Goal: Task Accomplishment & Management: Use online tool/utility

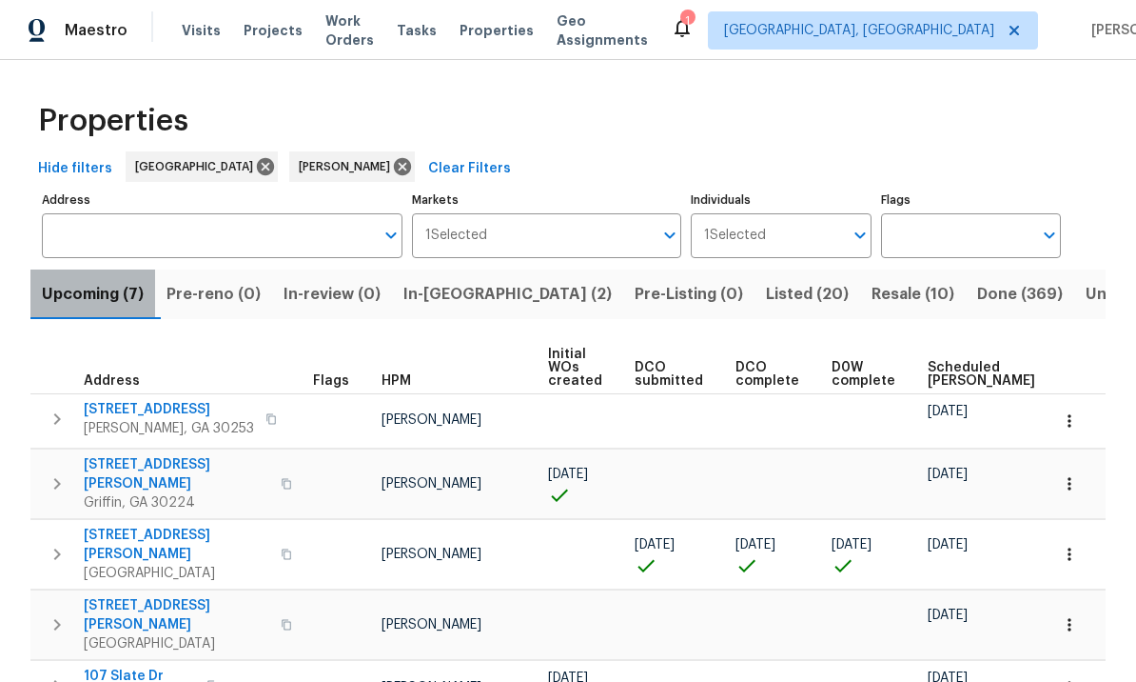
click at [116, 299] on span "Upcoming (7)" at bounding box center [93, 294] width 102 height 27
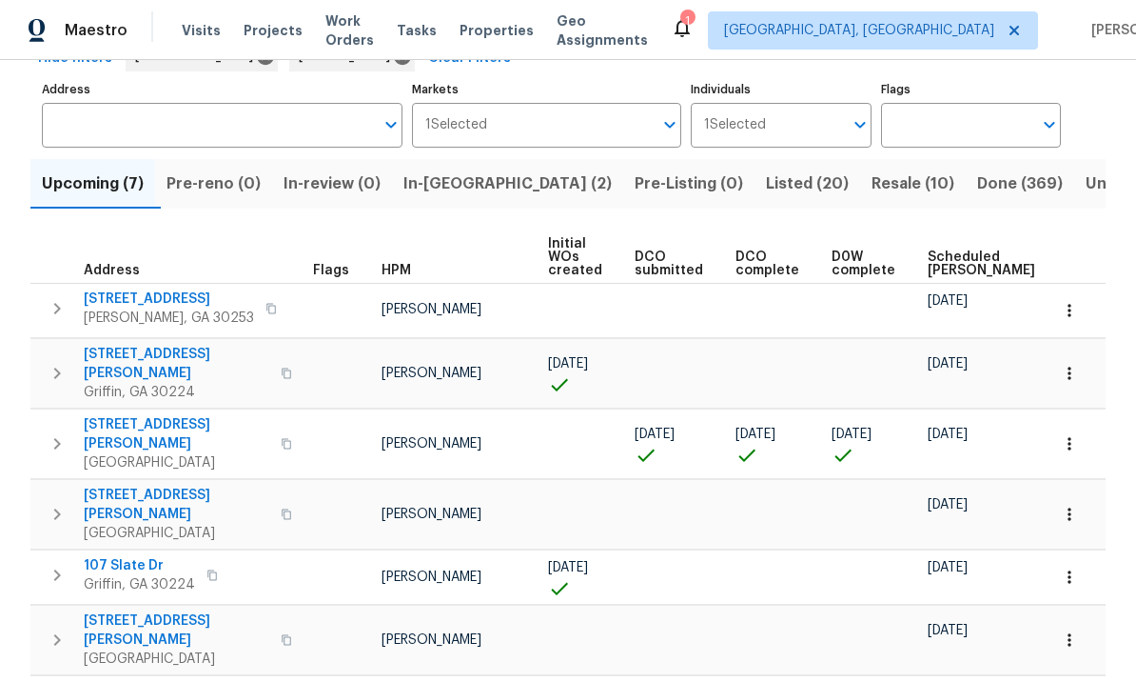
click at [131, 415] on span "45 Kendall Ln" at bounding box center [177, 434] width 186 height 38
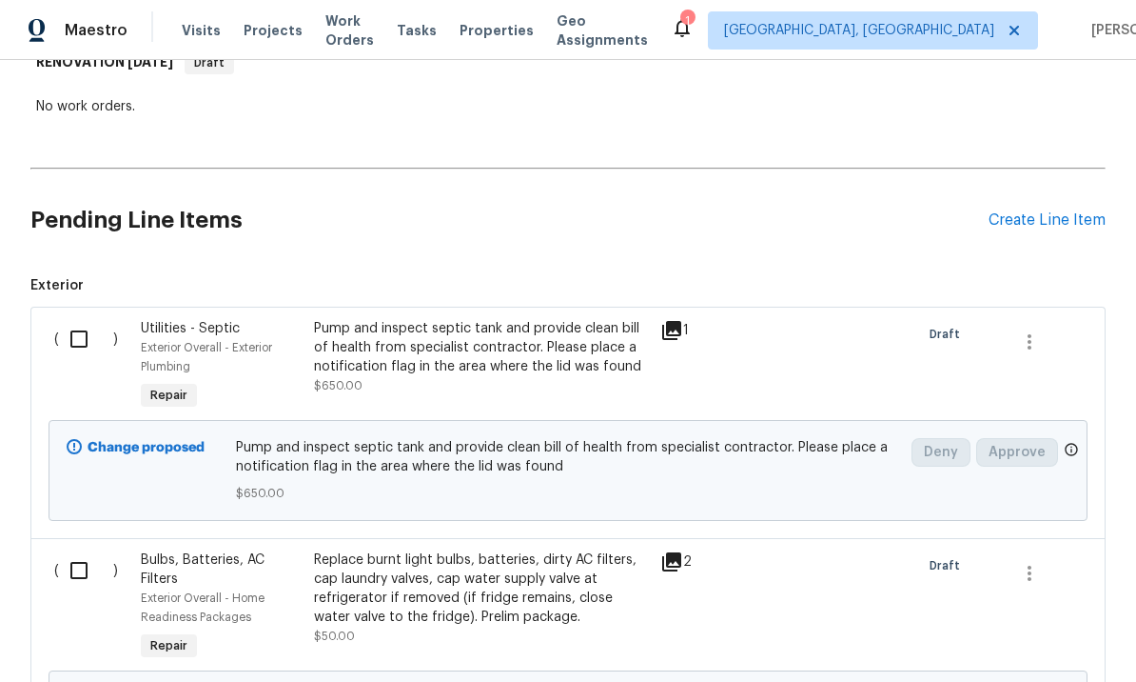
scroll to position [334, 0]
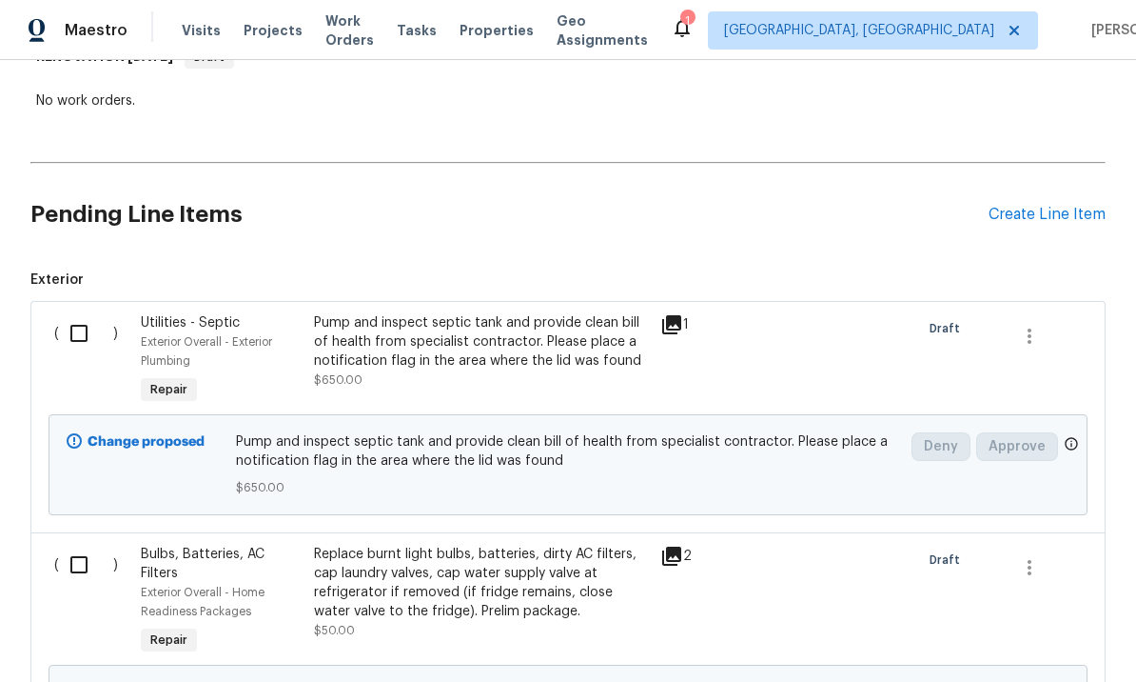
click at [80, 332] on input "checkbox" at bounding box center [86, 333] width 54 height 40
checkbox input "true"
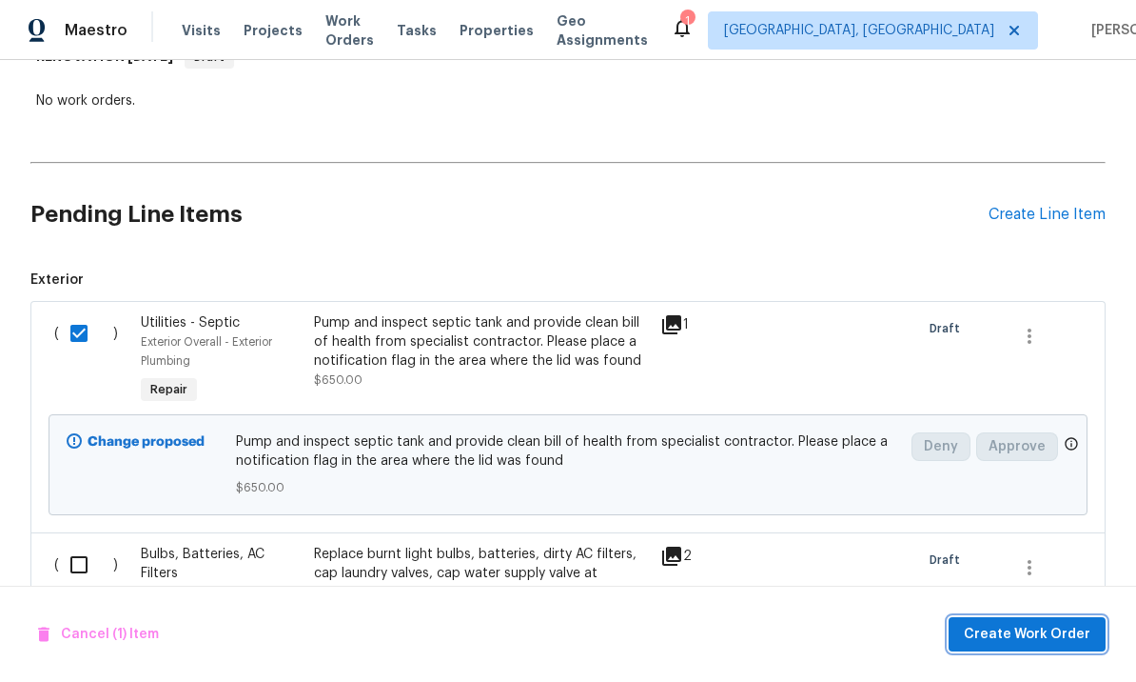
click at [1026, 631] on span "Create Work Order" at bounding box center [1027, 635] width 127 height 24
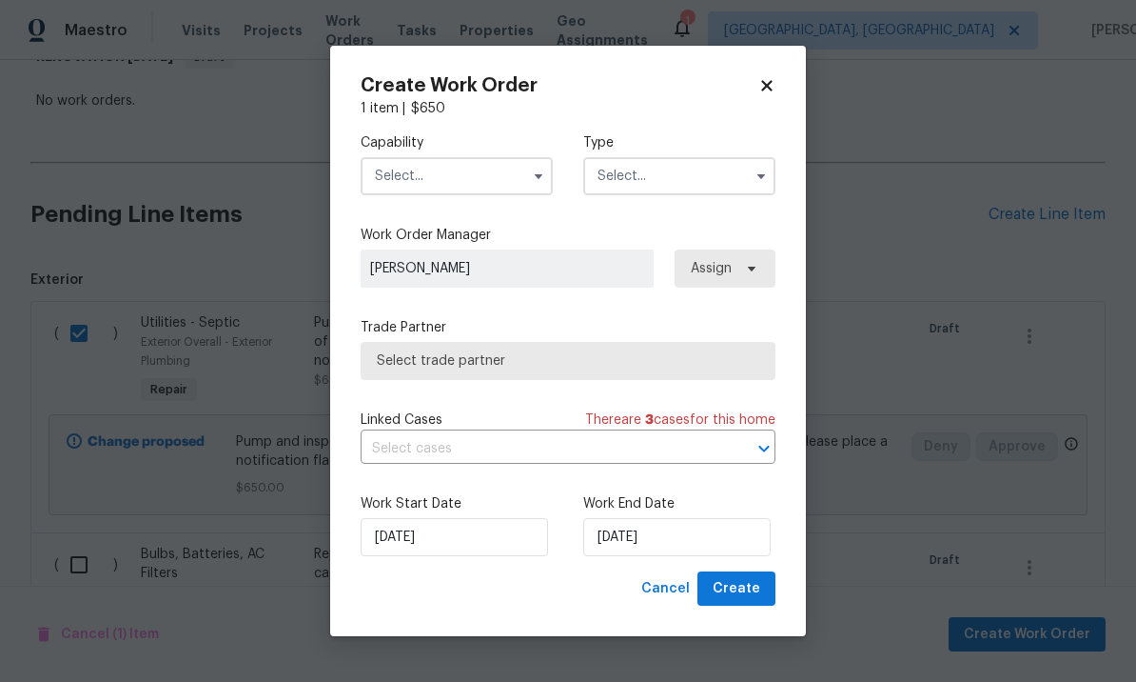
click at [471, 173] on input "text" at bounding box center [457, 176] width 192 height 38
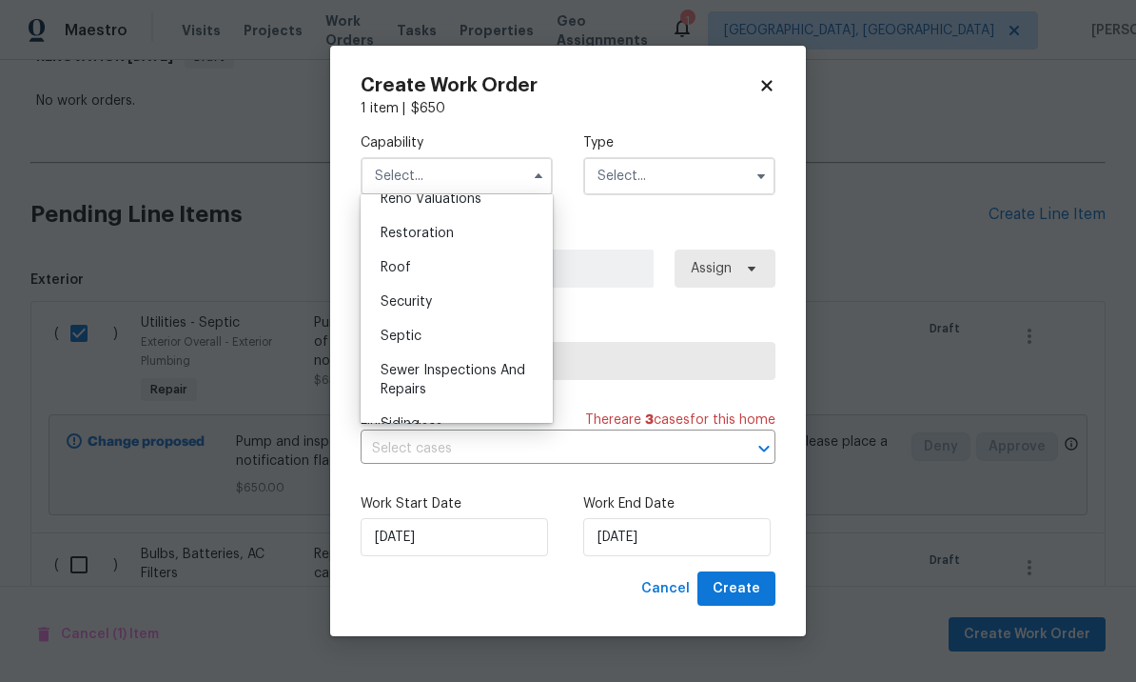
scroll to position [1891, 0]
click at [478, 337] on div "Septic" at bounding box center [457, 335] width 183 height 34
type input "Septic"
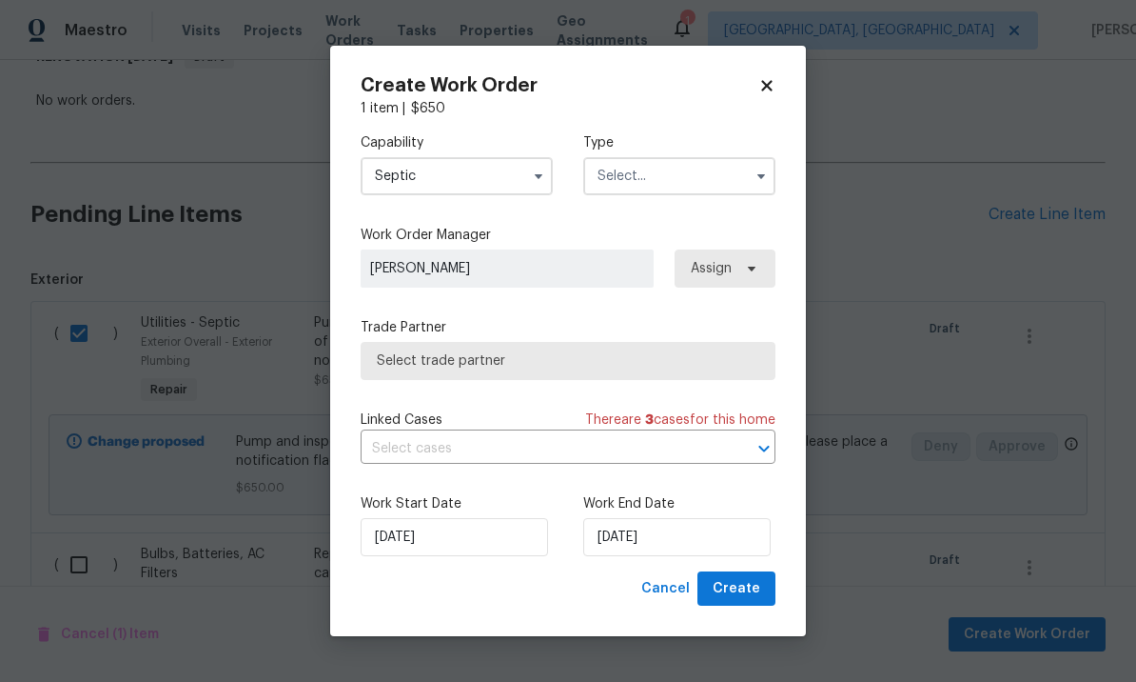
click at [664, 180] on input "text" at bounding box center [679, 176] width 192 height 38
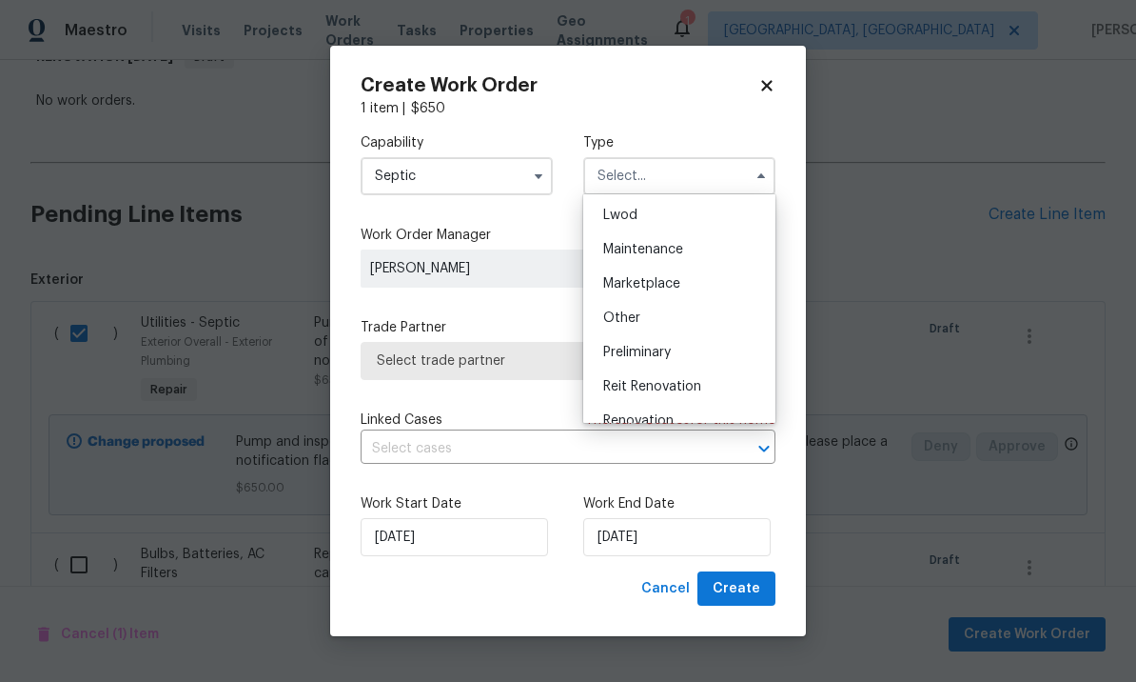
scroll to position [289, 0]
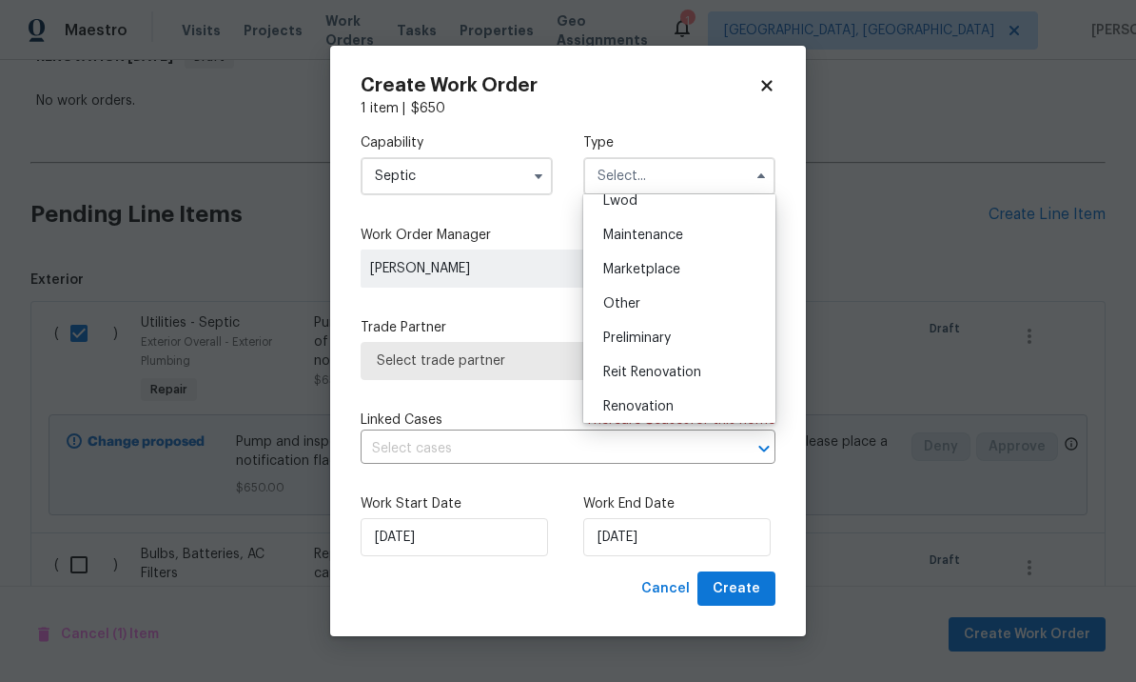
click at [669, 411] on span "Renovation" at bounding box center [638, 406] width 70 height 13
type input "Renovation"
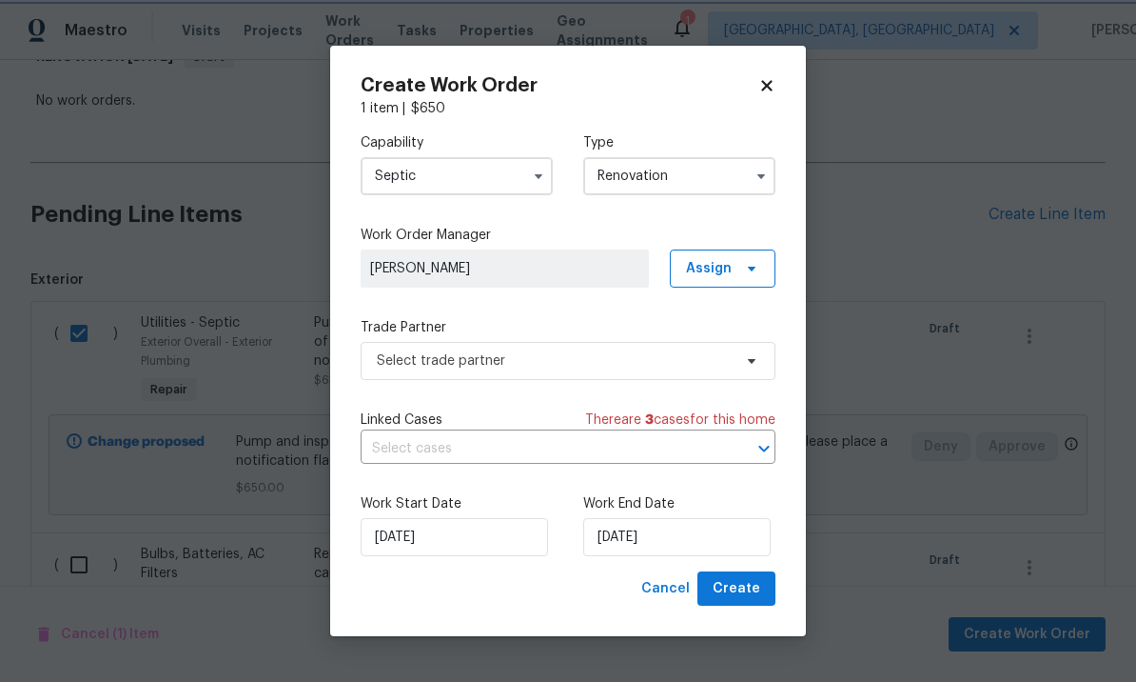
scroll to position [0, 0]
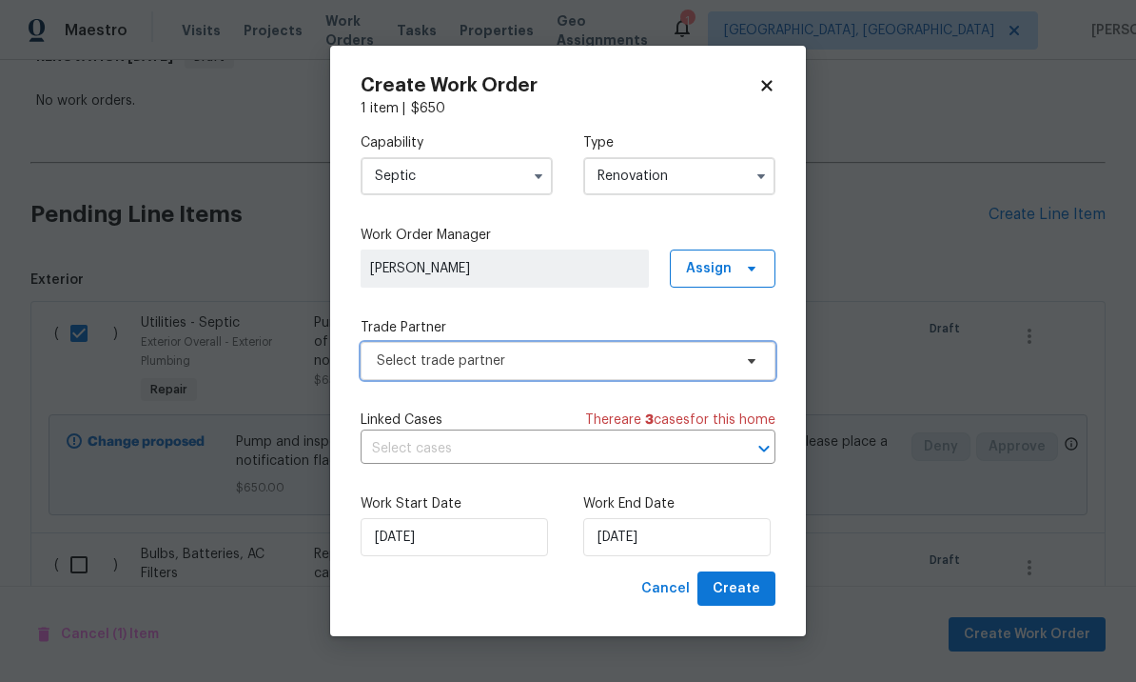
click at [582, 357] on span "Select trade partner" at bounding box center [554, 360] width 355 height 19
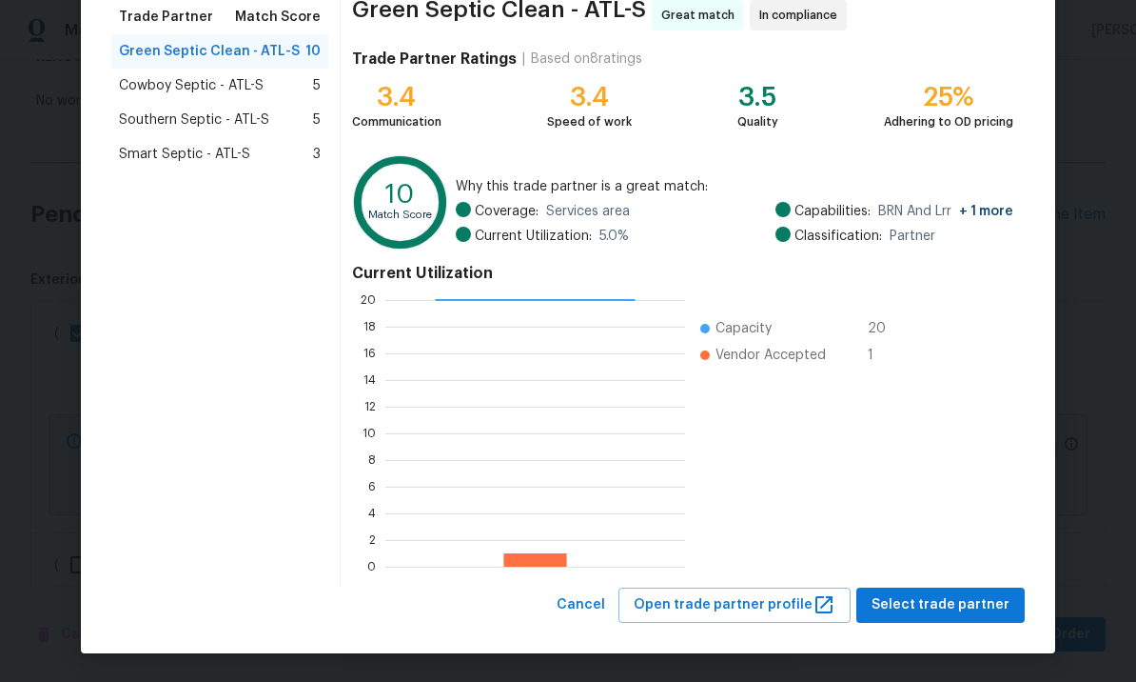
scroll to position [158, 0]
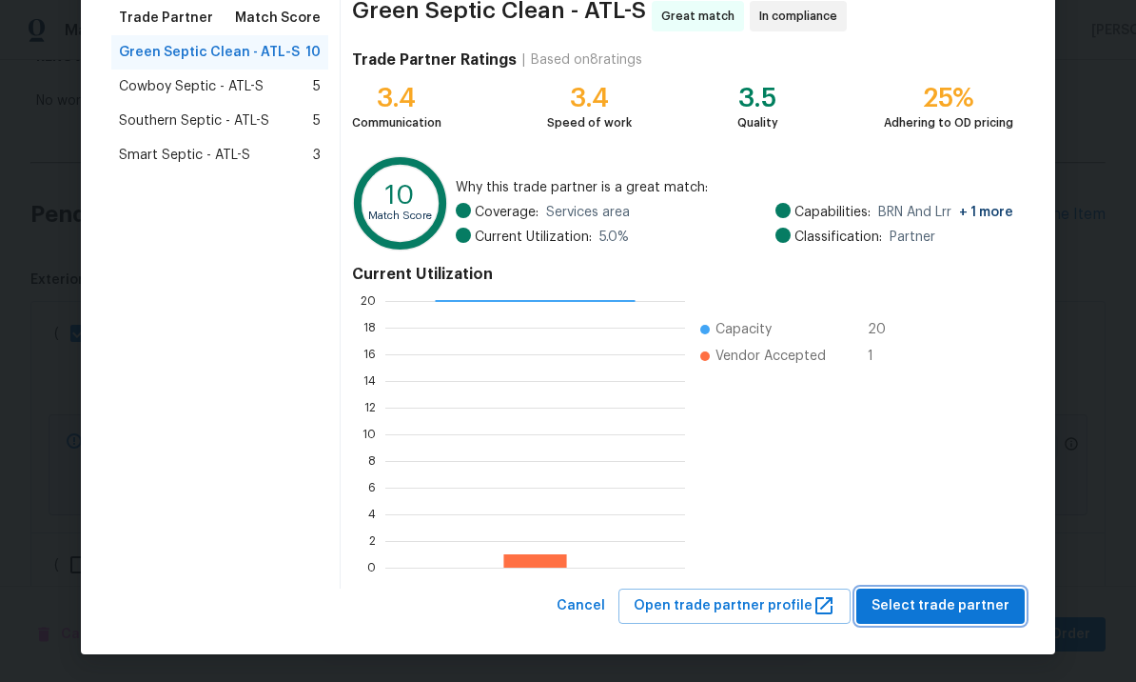
click at [939, 600] on span "Select trade partner" at bounding box center [941, 606] width 138 height 24
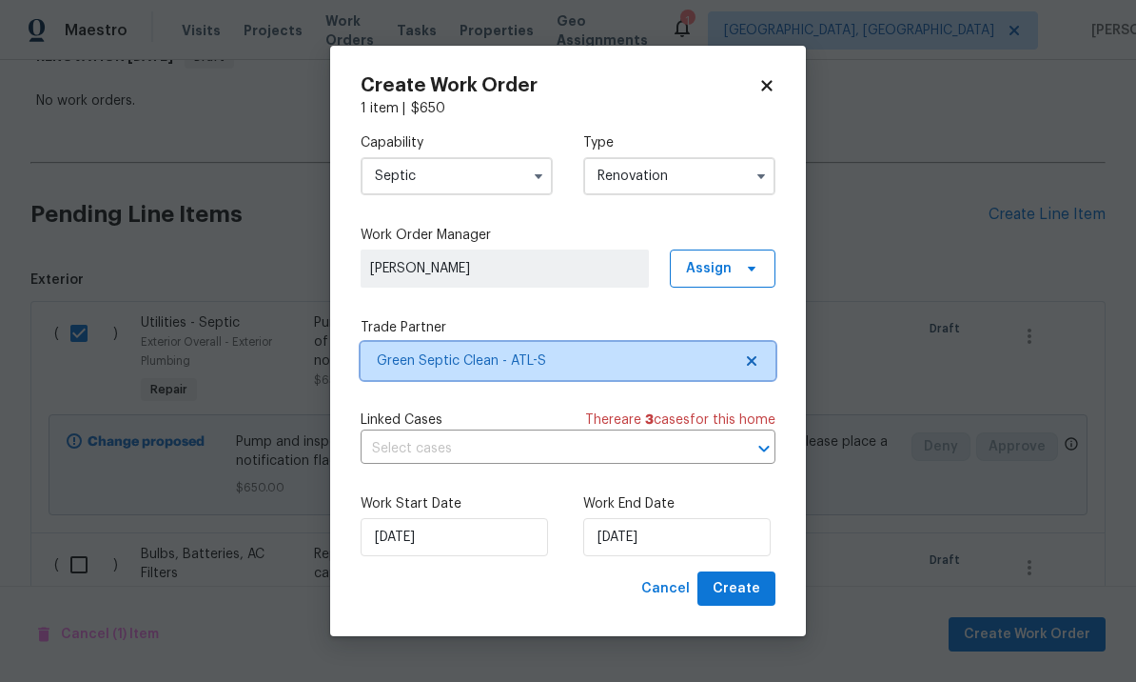
scroll to position [0, 0]
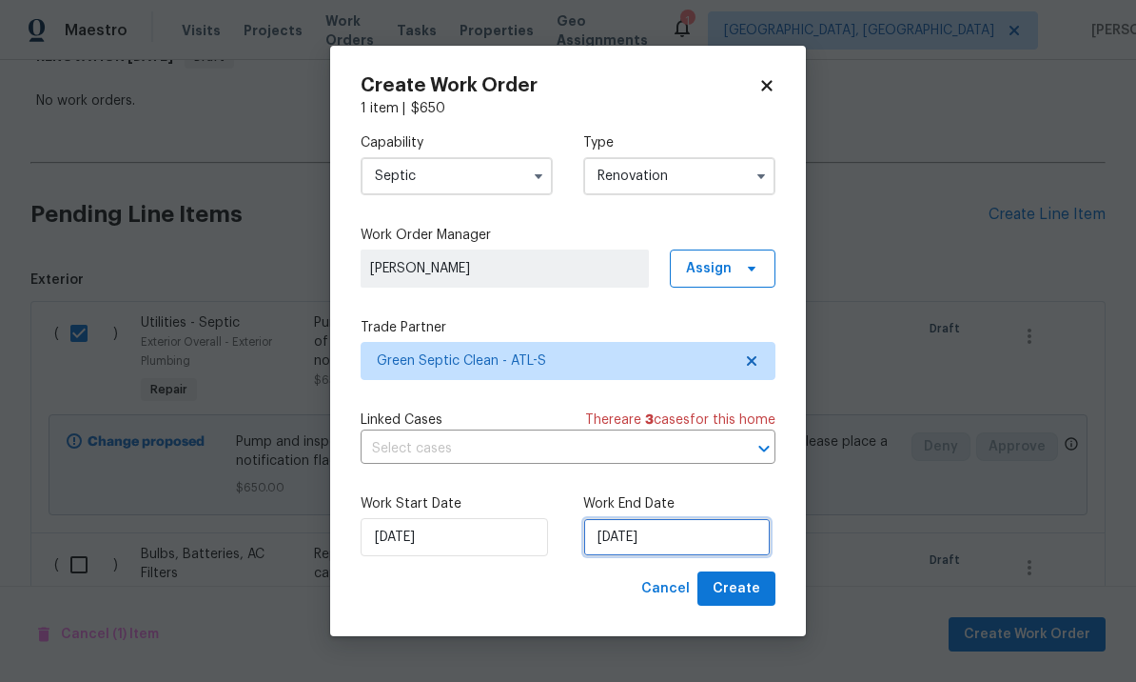
click at [682, 536] on input "[DATE]" at bounding box center [677, 537] width 188 height 38
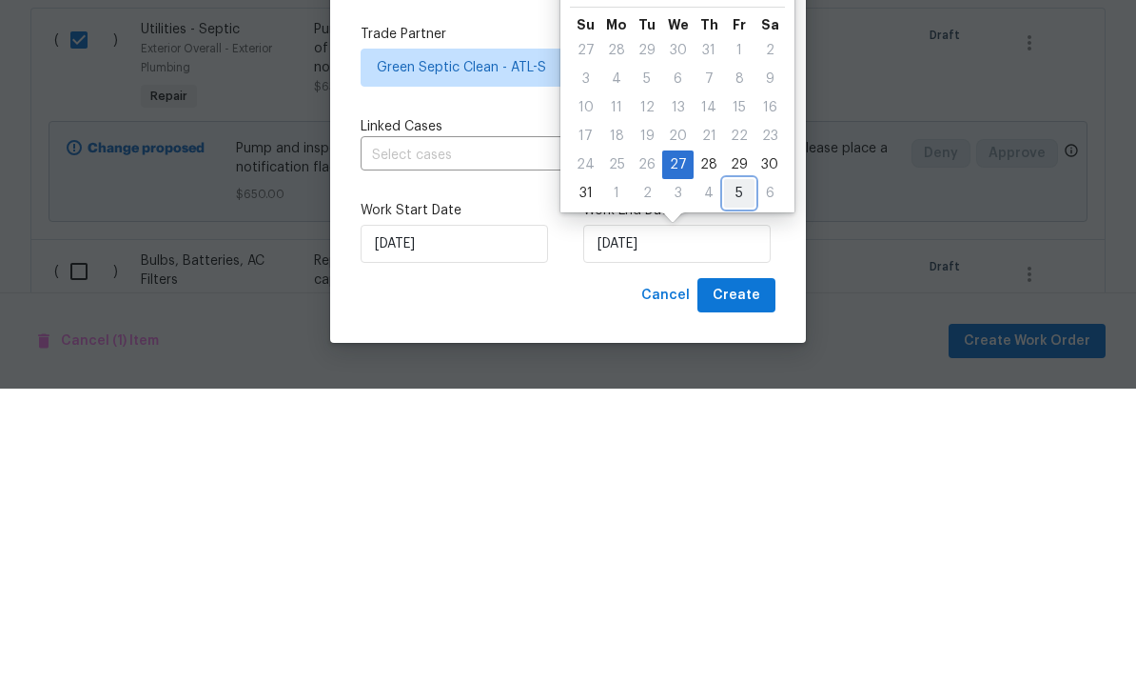
click at [736, 473] on div "5" at bounding box center [739, 486] width 30 height 27
type input "[DATE]"
select select "8"
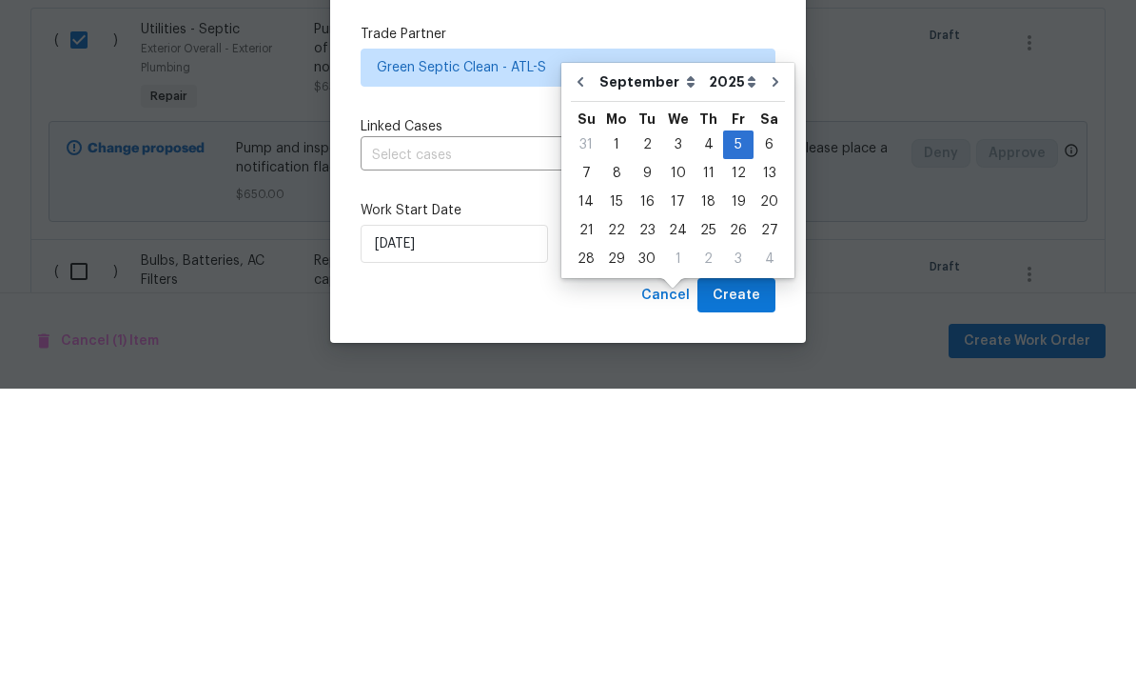
scroll to position [66, 0]
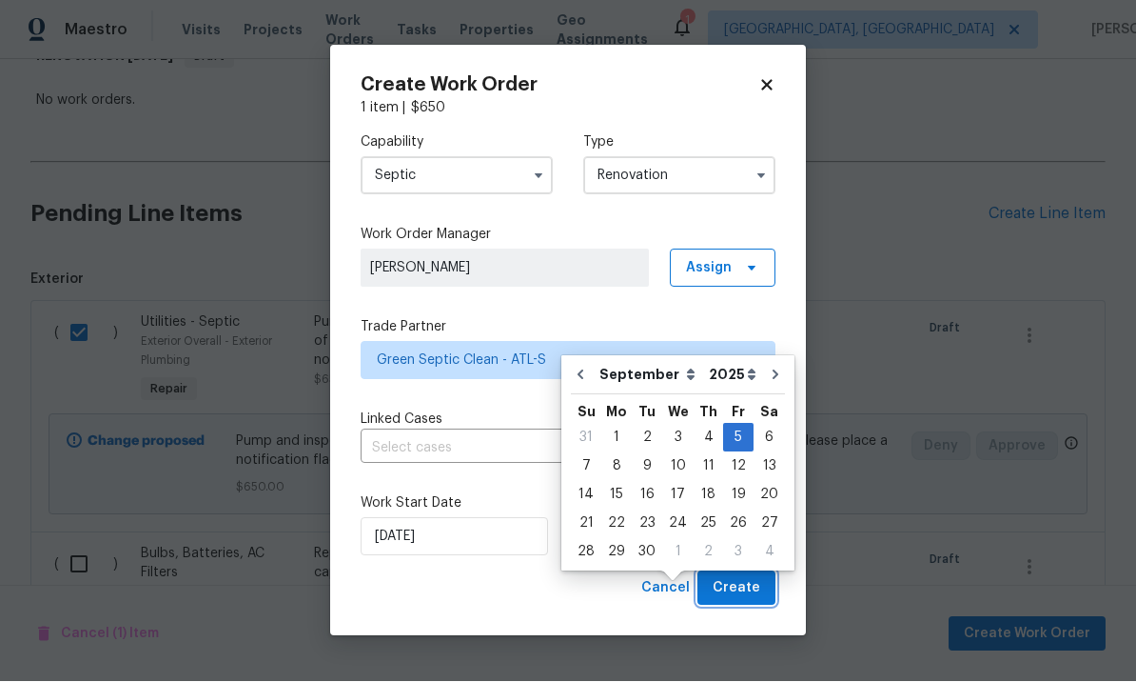
click at [742, 586] on span "Create" at bounding box center [737, 589] width 48 height 24
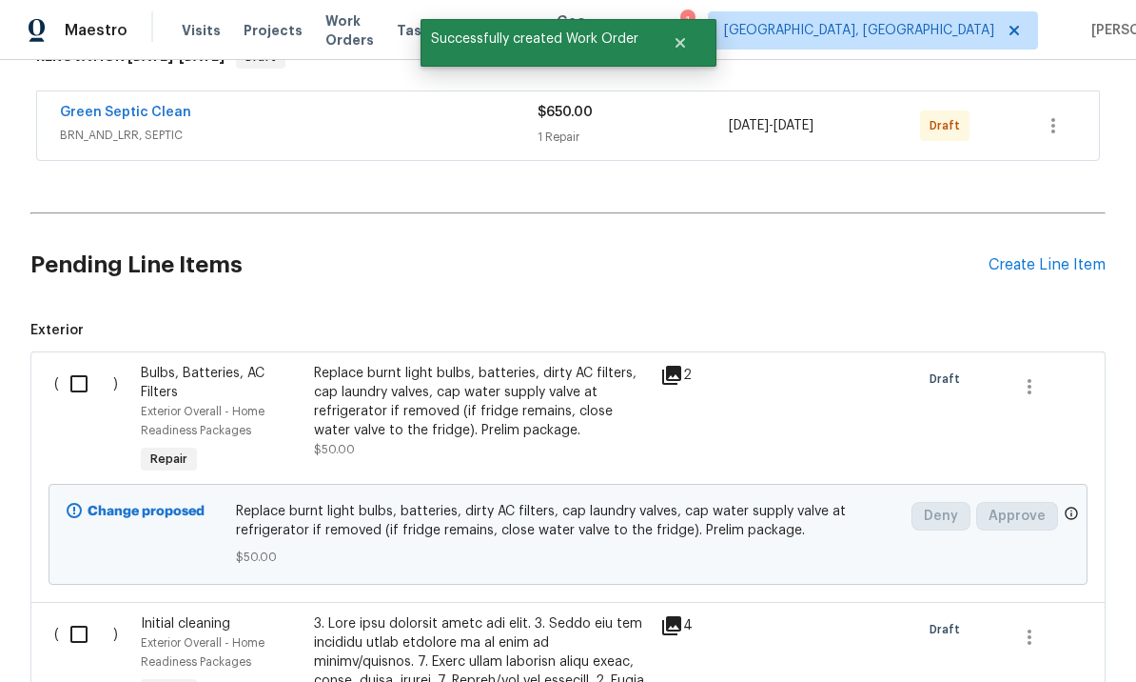
click at [69, 364] on input "checkbox" at bounding box center [86, 384] width 54 height 40
checkbox input "true"
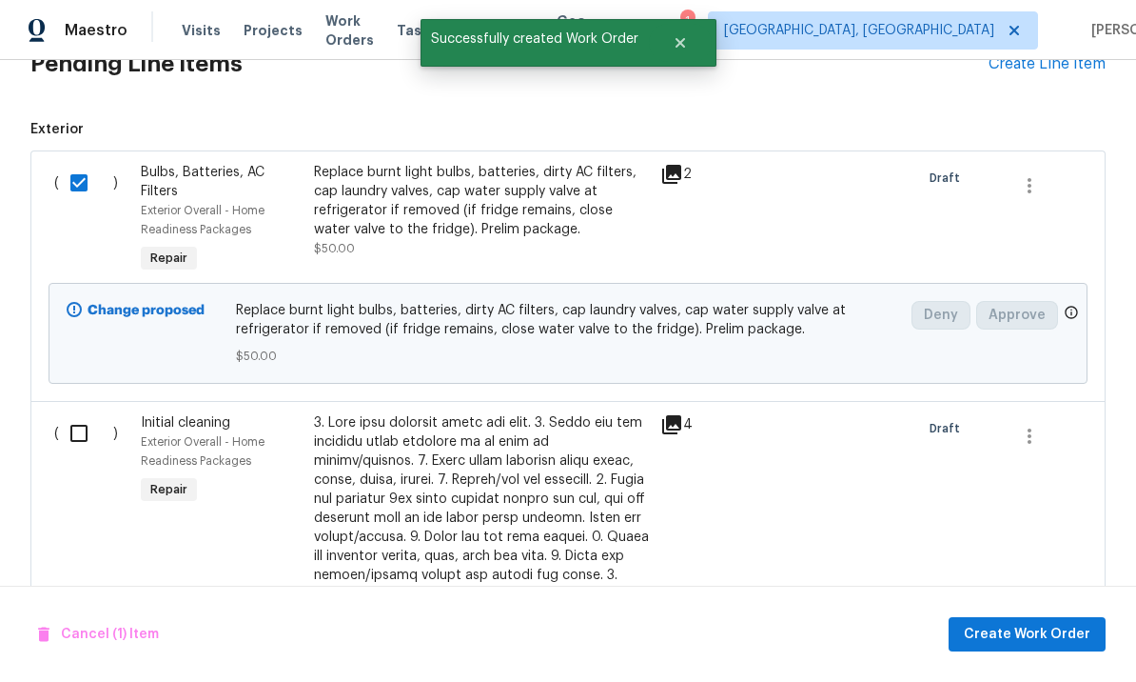
scroll to position [544, 0]
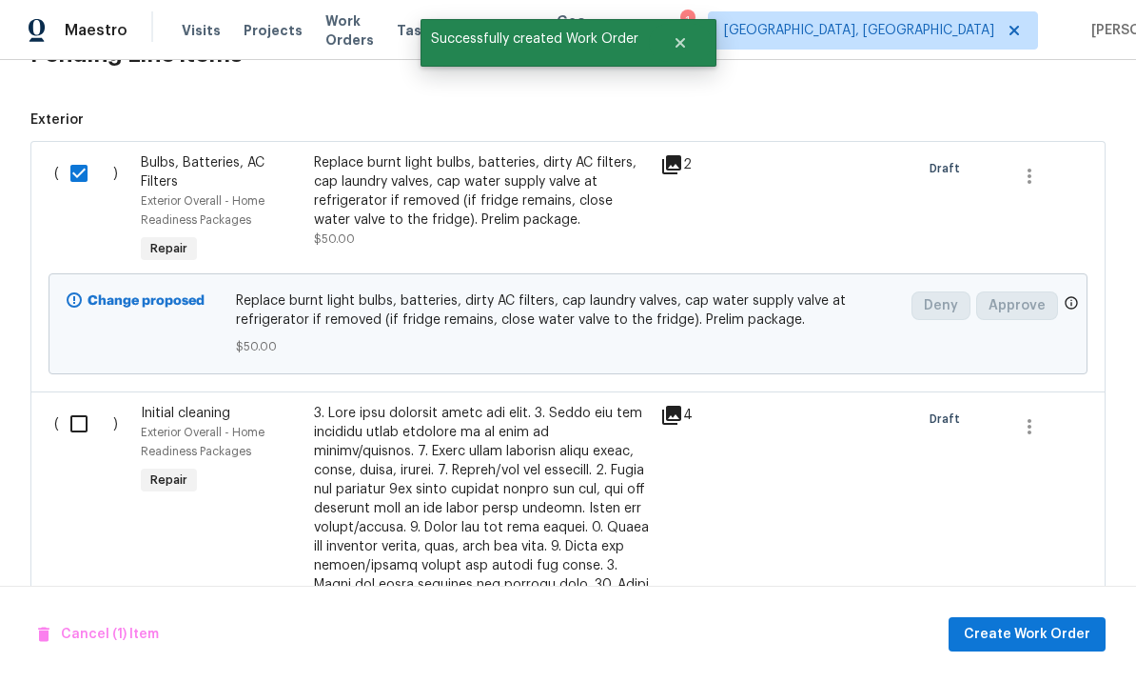
click at [77, 404] on input "checkbox" at bounding box center [86, 424] width 54 height 40
checkbox input "true"
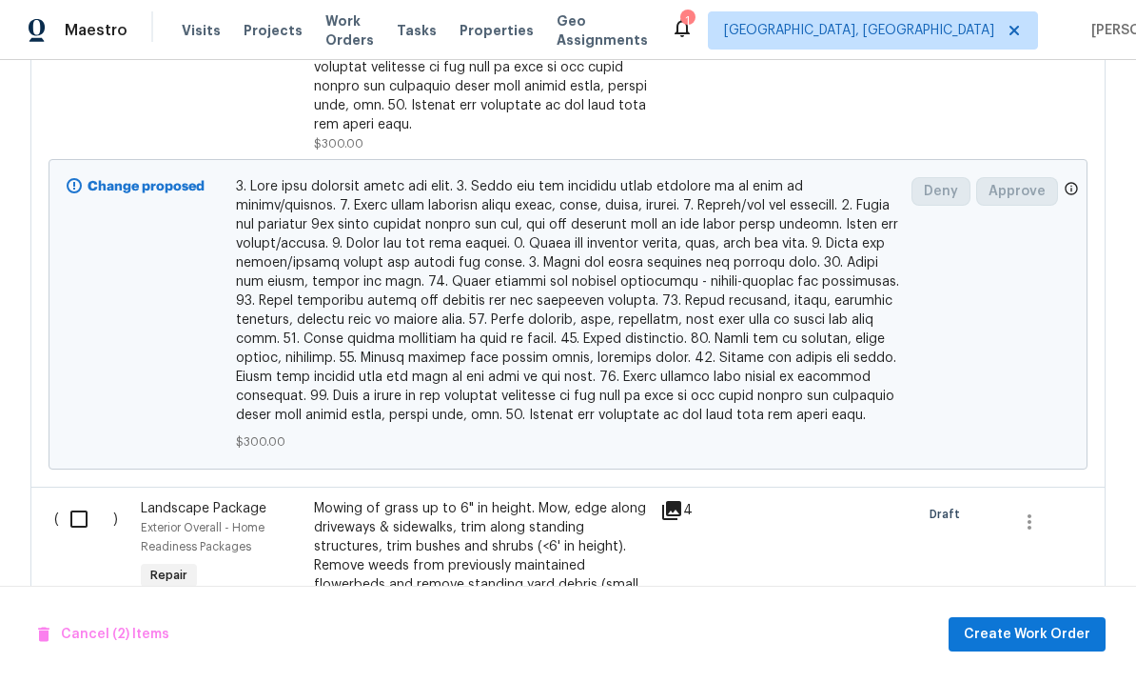
scroll to position [1351, 0]
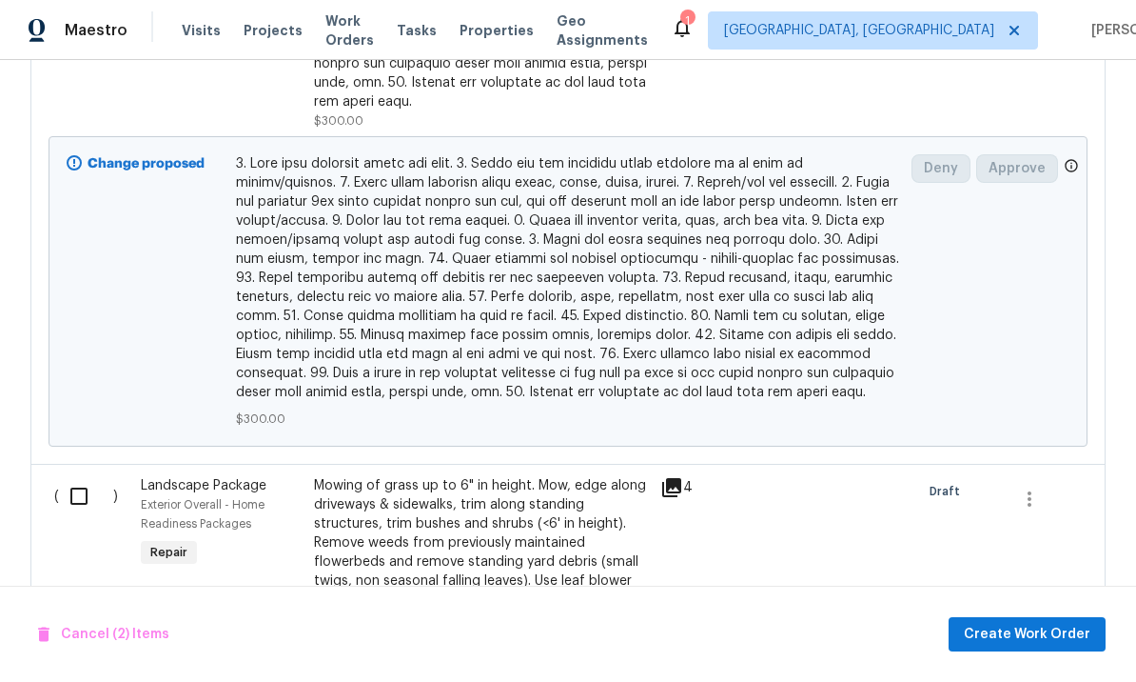
click at [77, 476] on input "checkbox" at bounding box center [86, 496] width 54 height 40
click at [79, 476] on input "checkbox" at bounding box center [86, 496] width 54 height 40
checkbox input "false"
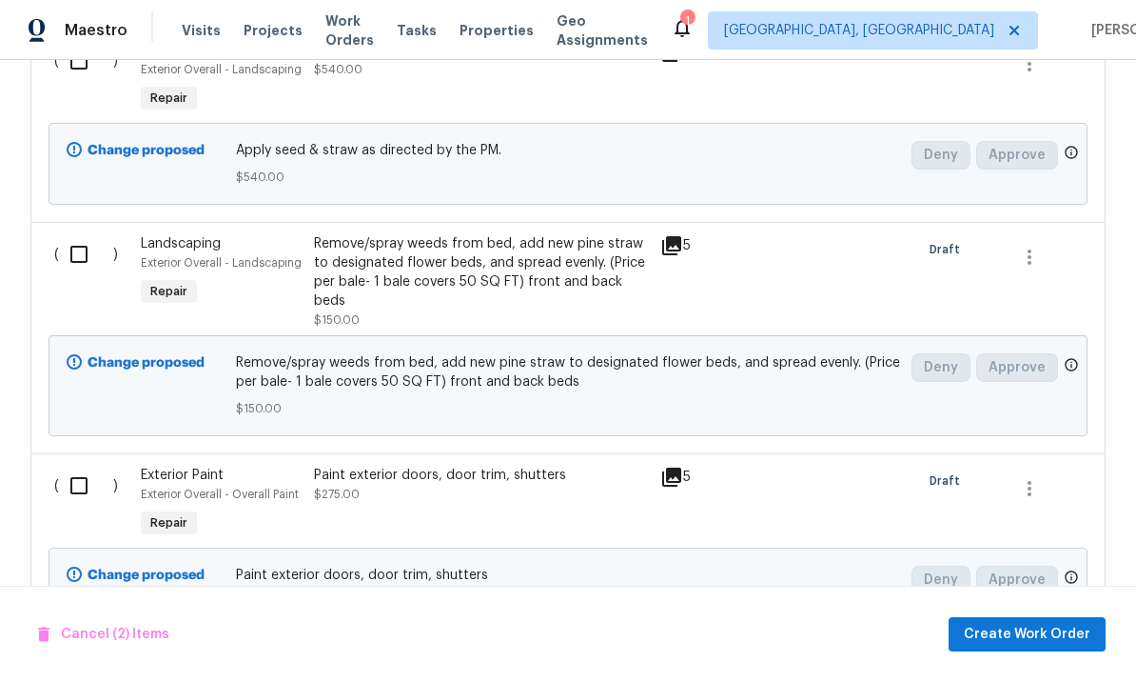
scroll to position [2126, 0]
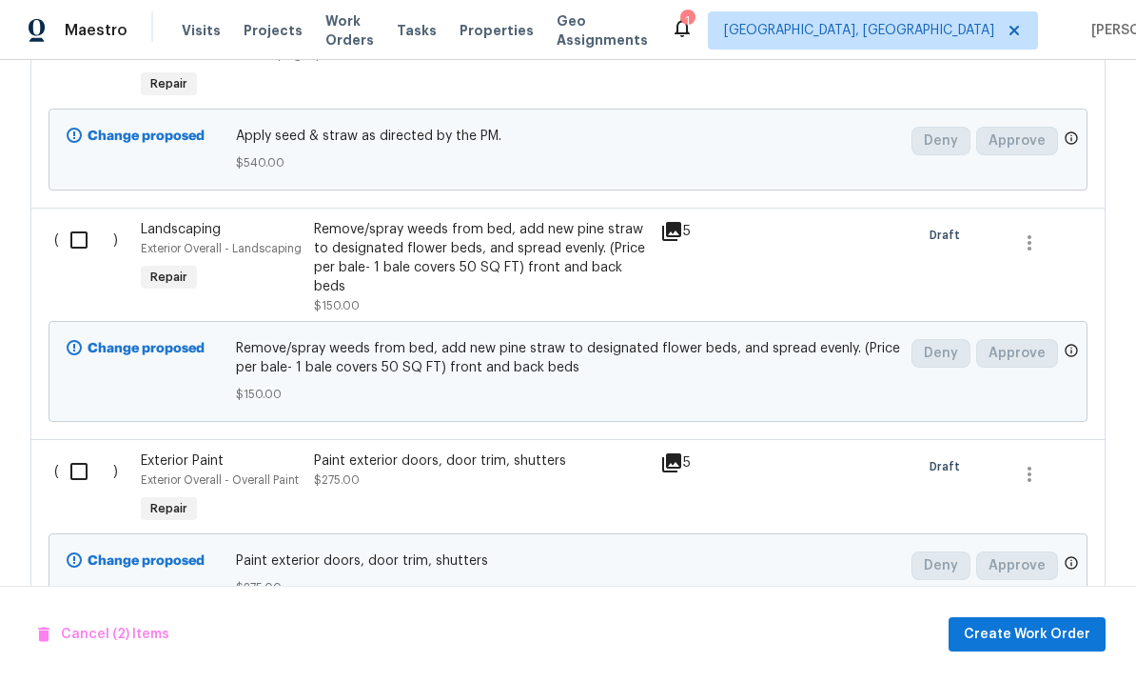
click at [72, 451] on input "checkbox" at bounding box center [86, 471] width 54 height 40
checkbox input "true"
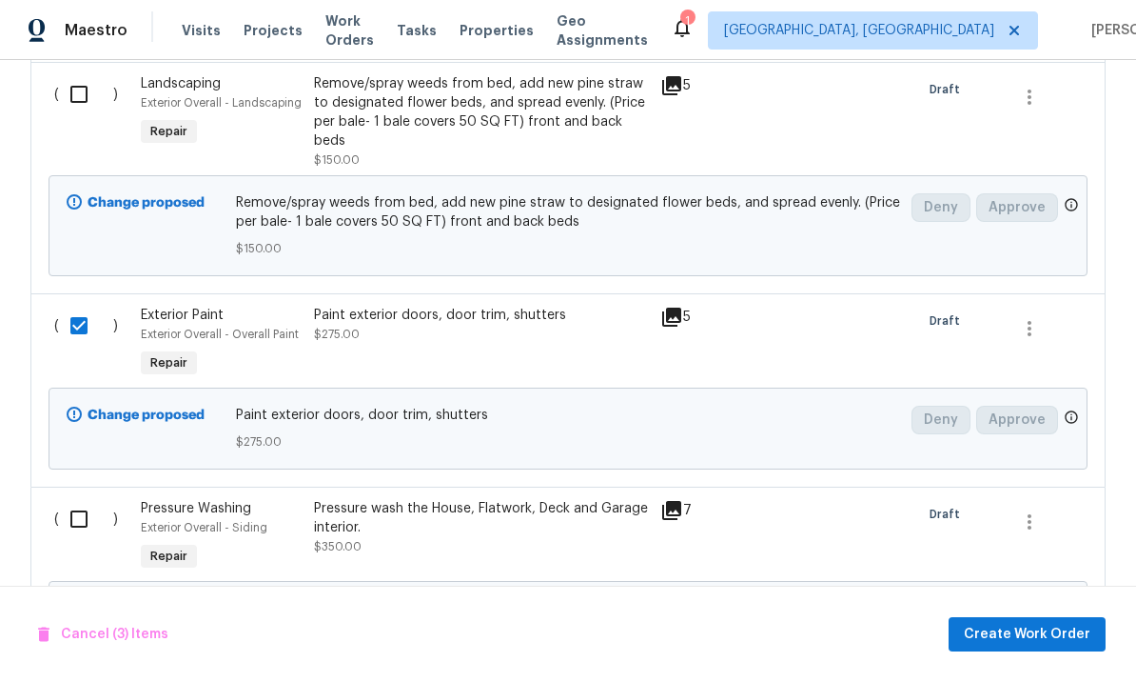
scroll to position [2277, 0]
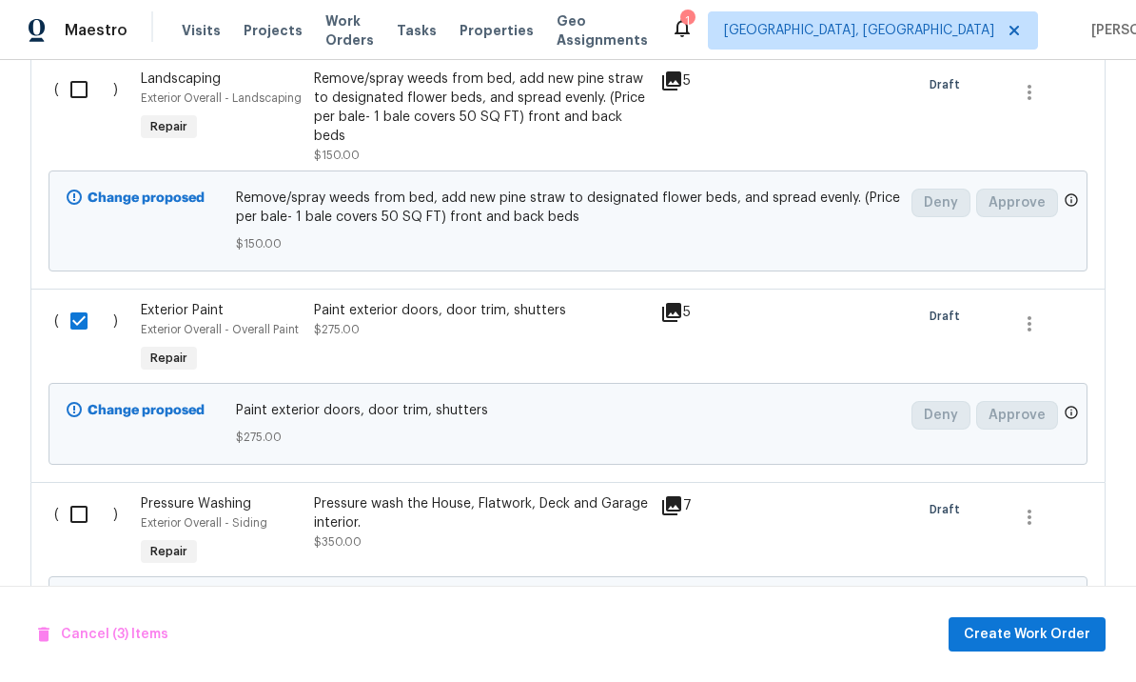
click at [88, 494] on input "checkbox" at bounding box center [86, 514] width 54 height 40
checkbox input "true"
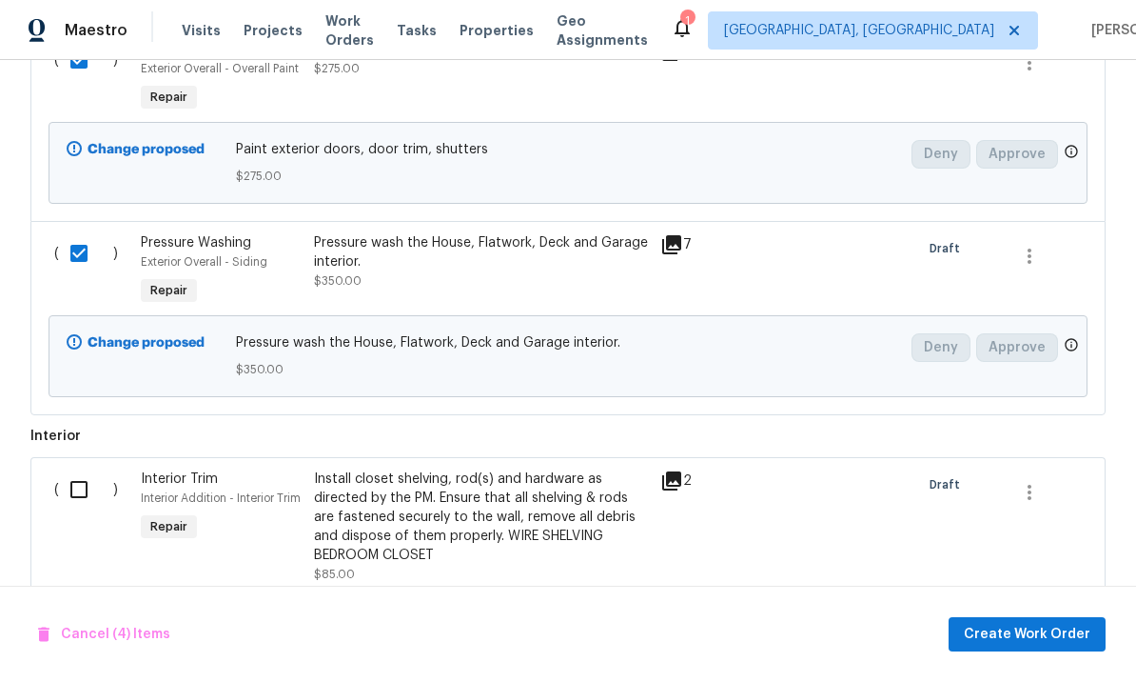
scroll to position [2545, 0]
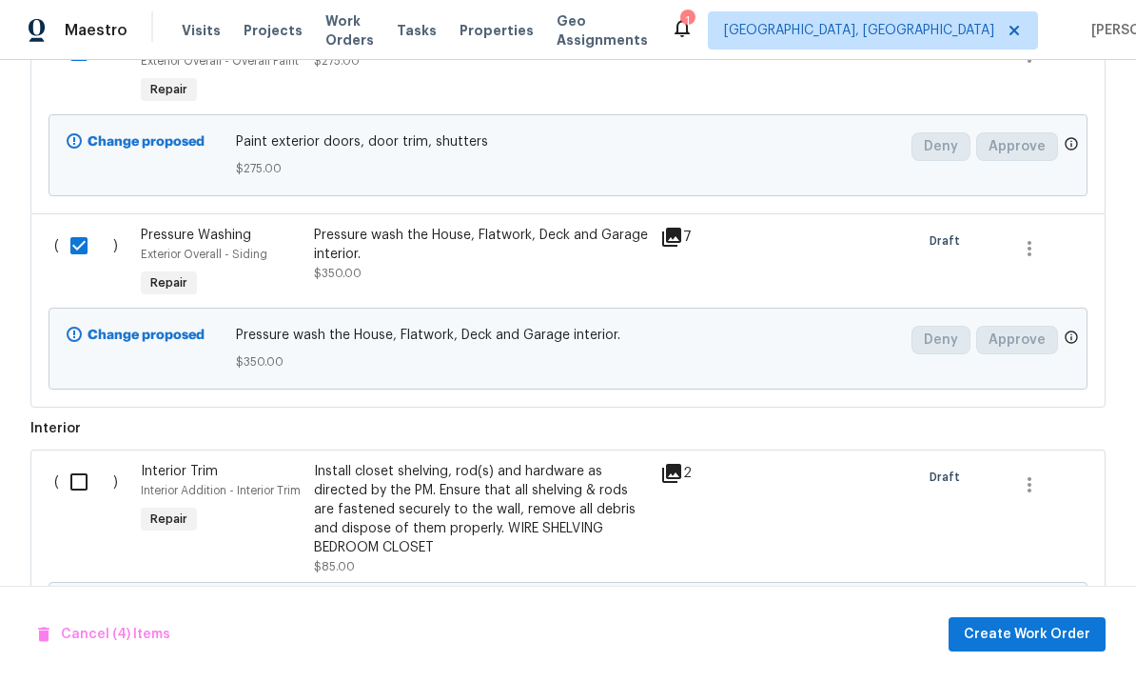
click at [79, 462] on input "checkbox" at bounding box center [86, 482] width 54 height 40
checkbox input "true"
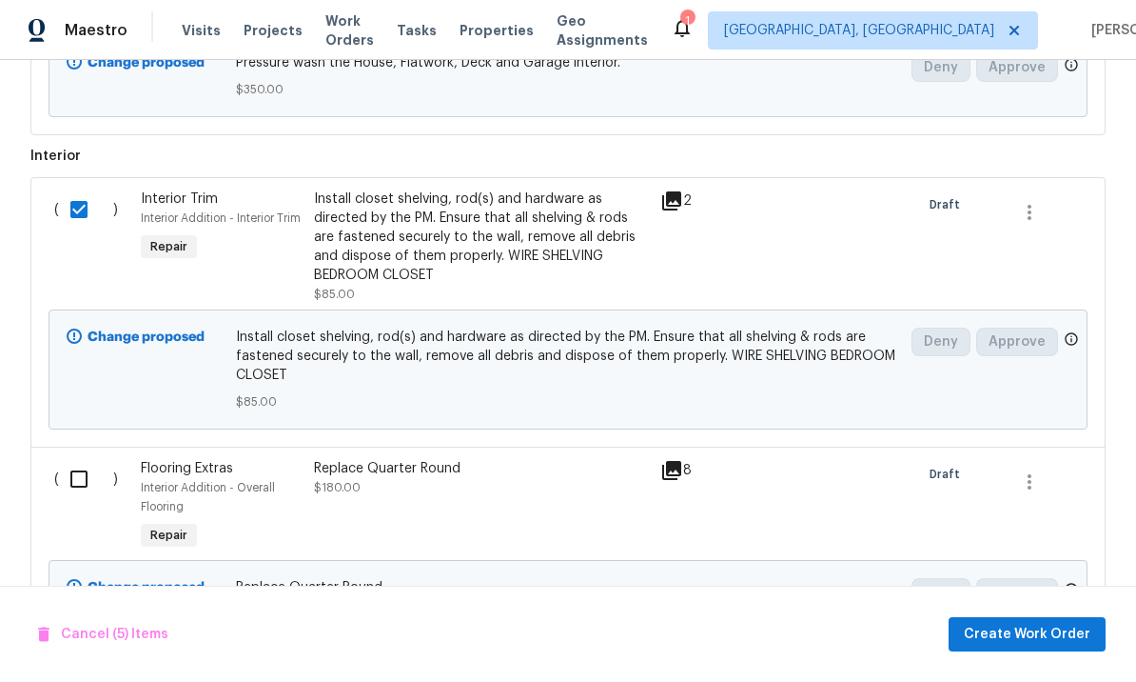
scroll to position [2819, 0]
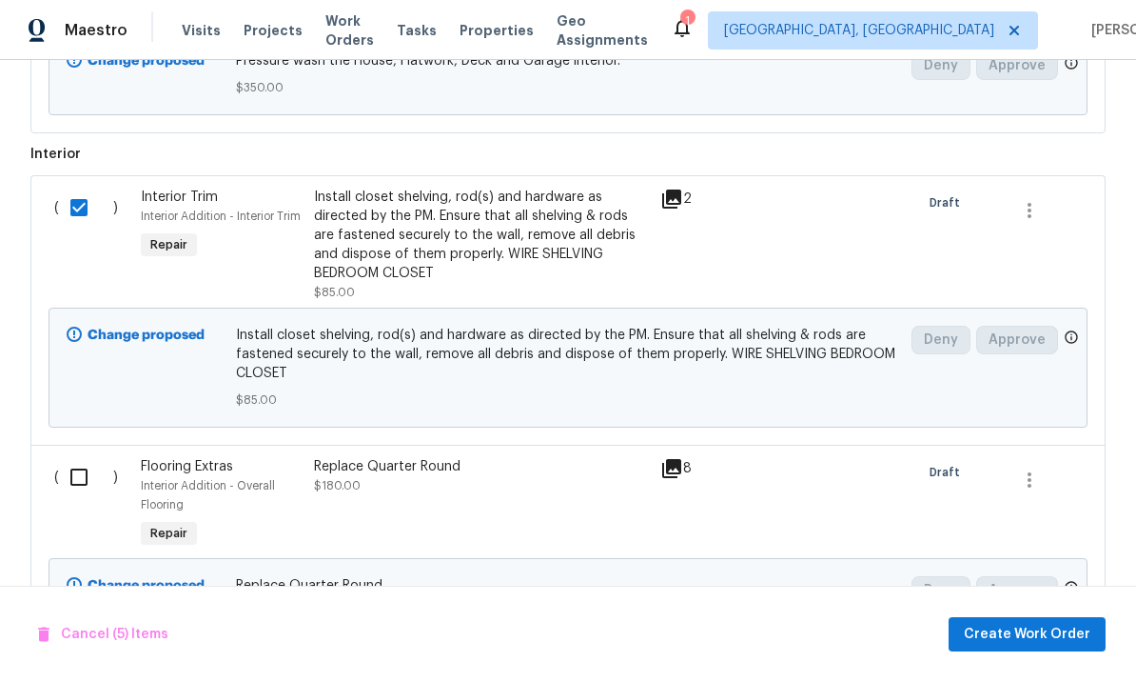
click at [81, 457] on input "checkbox" at bounding box center [86, 477] width 54 height 40
click at [76, 457] on input "checkbox" at bounding box center [86, 477] width 54 height 40
checkbox input "false"
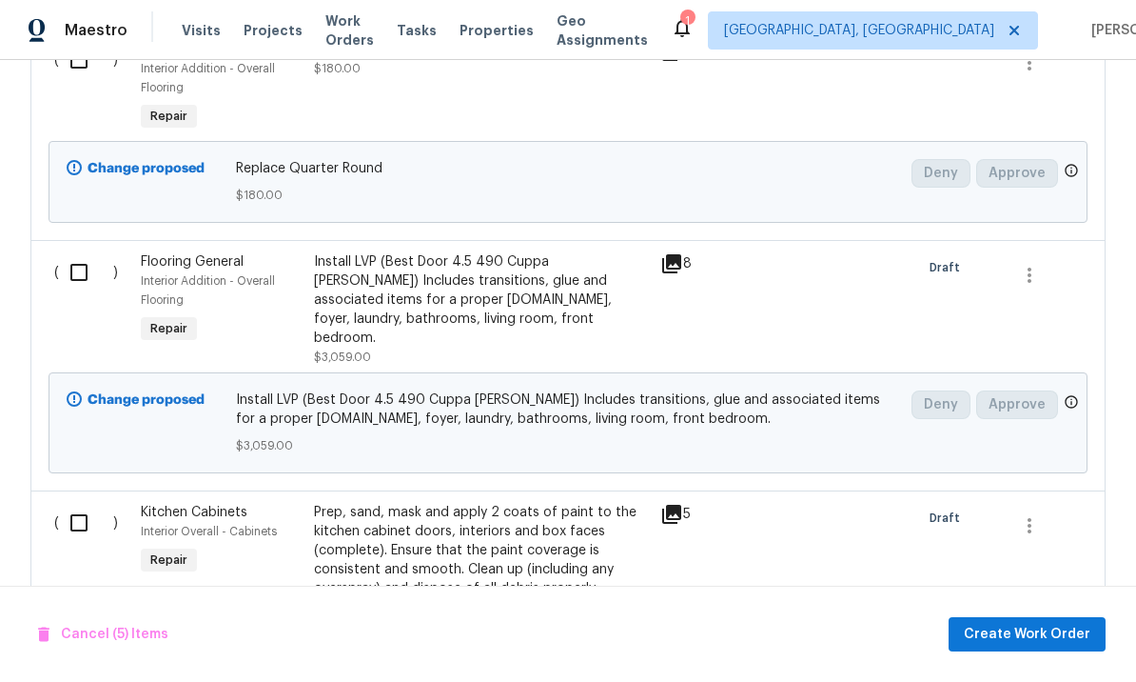
scroll to position [3239, 0]
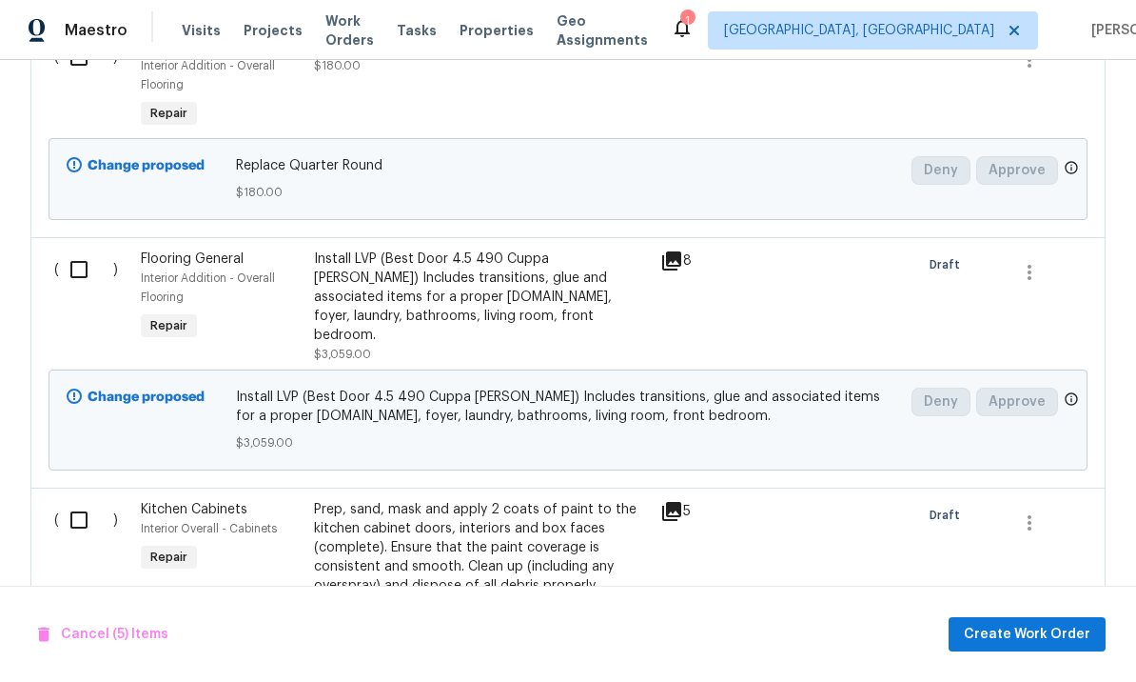
click at [68, 500] on input "checkbox" at bounding box center [86, 520] width 54 height 40
checkbox input "true"
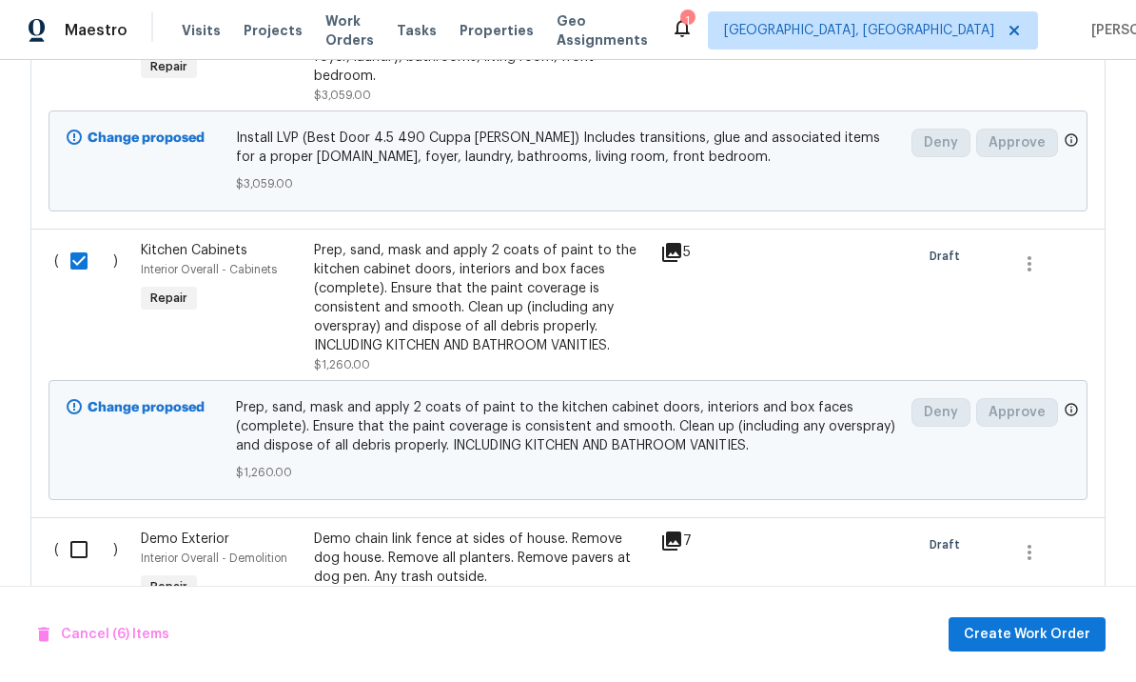
scroll to position [3524, 0]
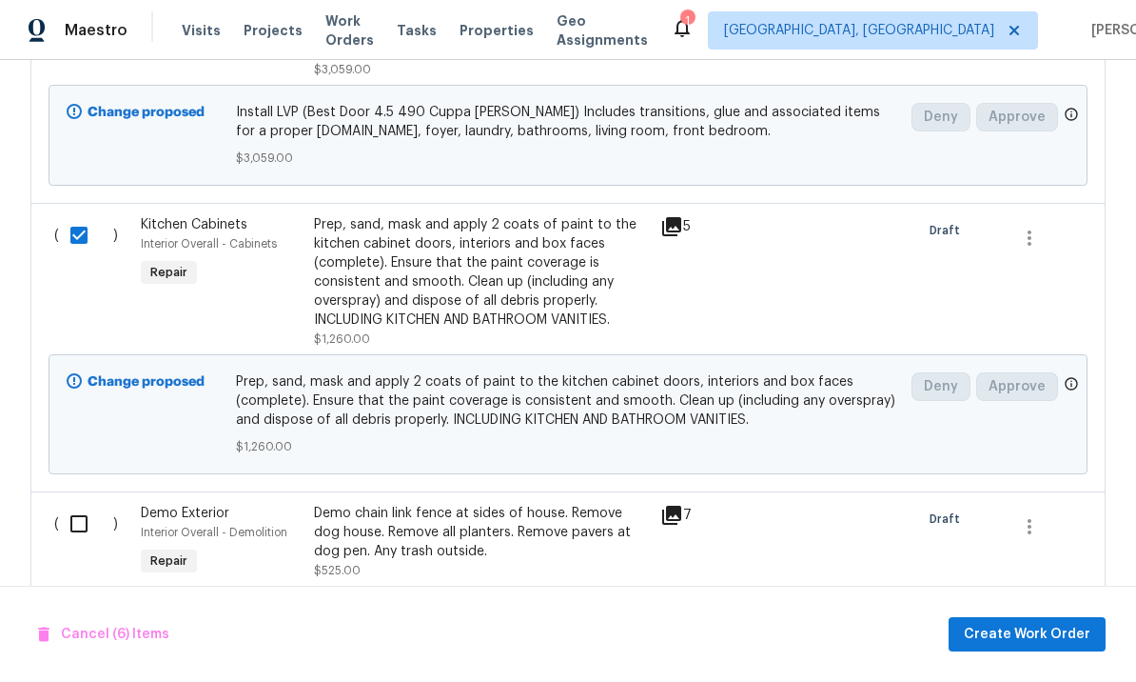
click at [76, 504] on input "checkbox" at bounding box center [86, 524] width 54 height 40
checkbox input "true"
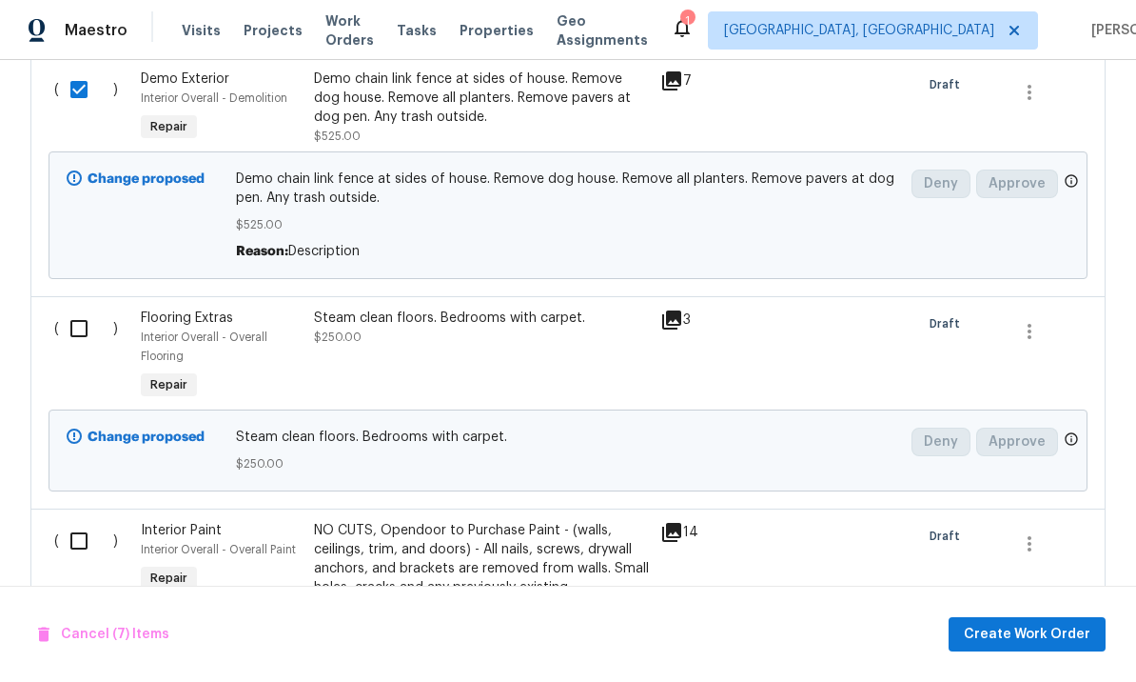
scroll to position [3960, 0]
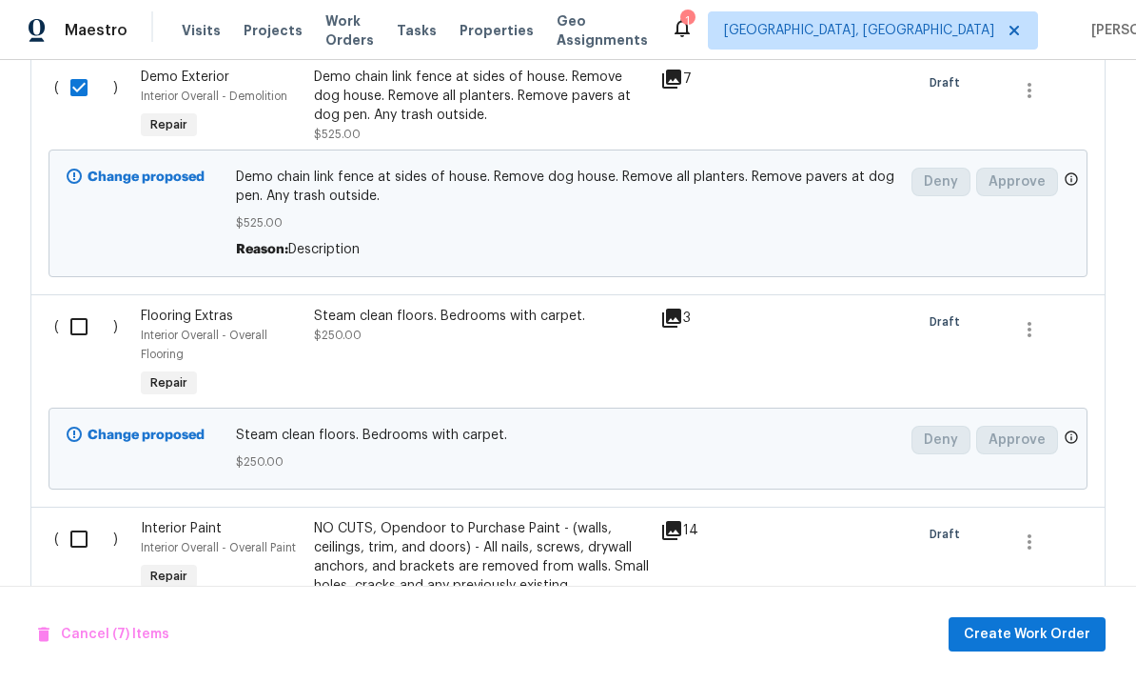
click at [79, 519] on input "checkbox" at bounding box center [86, 539] width 54 height 40
checkbox input "true"
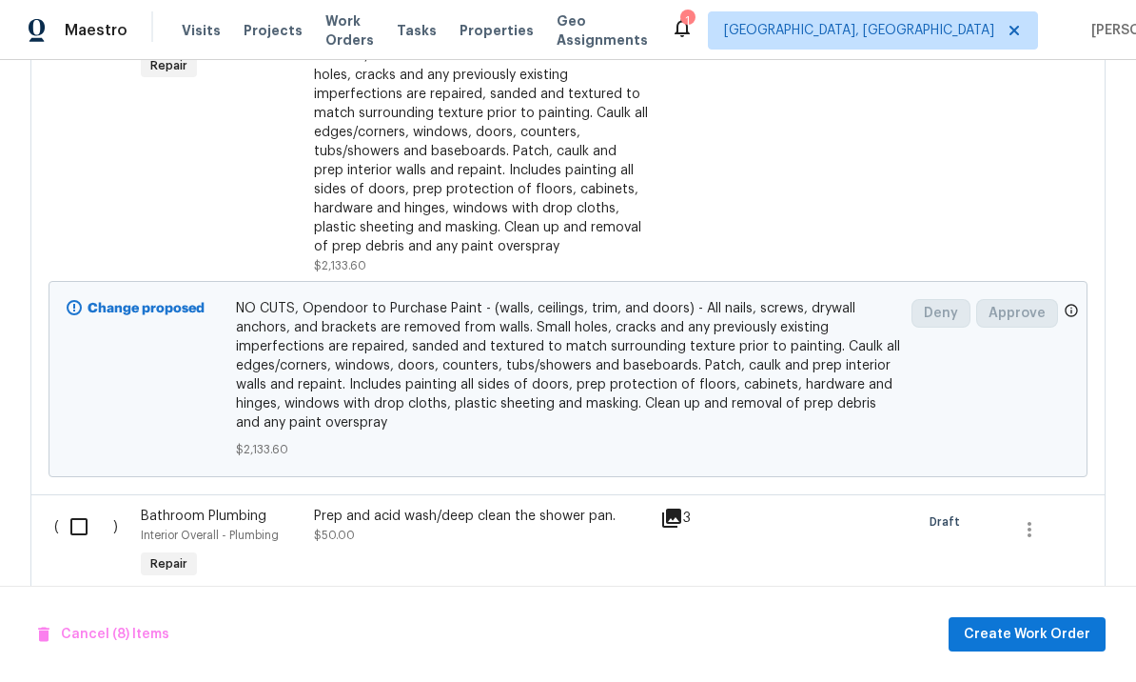
scroll to position [4484, 0]
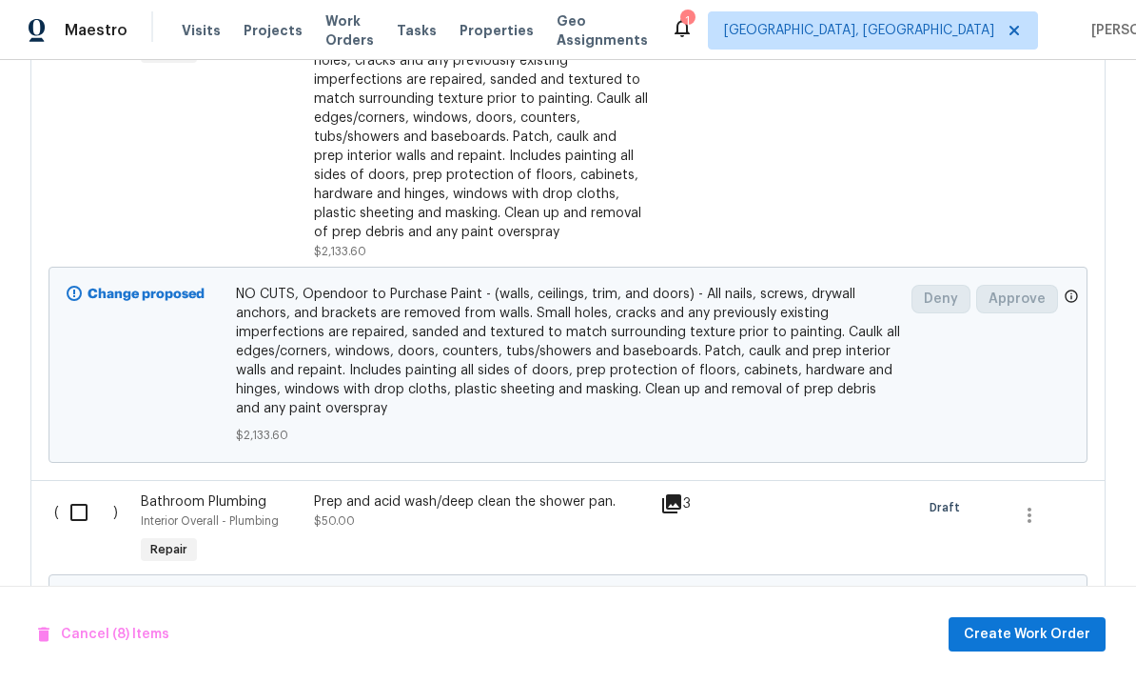
click at [80, 492] on input "checkbox" at bounding box center [86, 512] width 54 height 40
checkbox input "true"
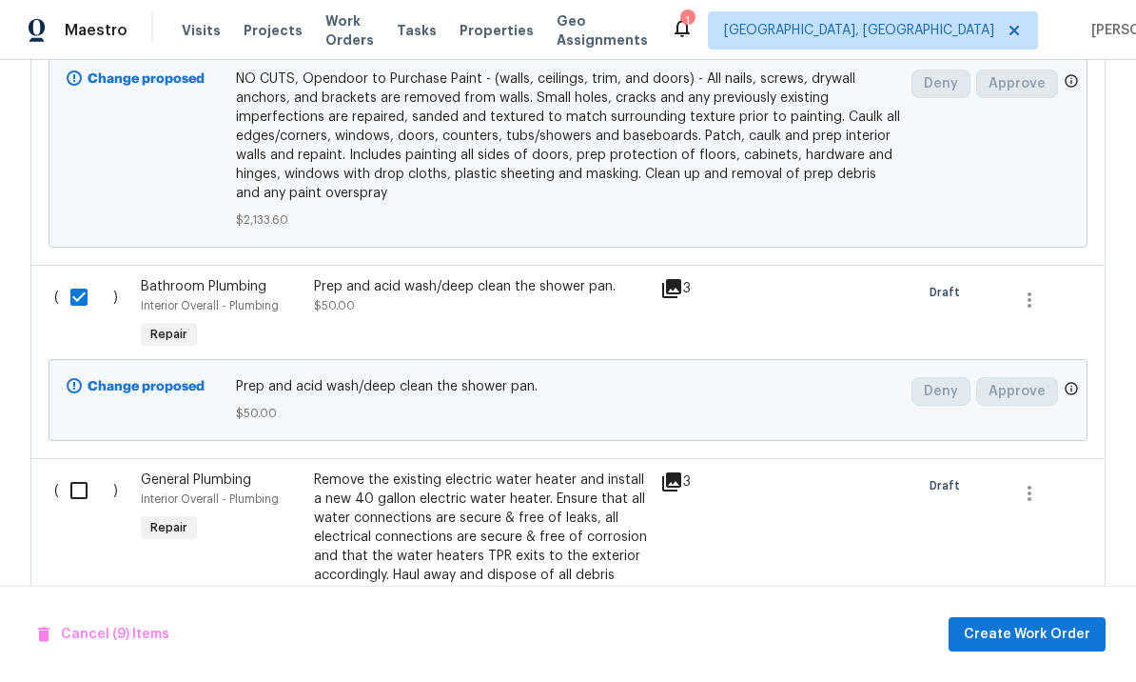
scroll to position [4732, 0]
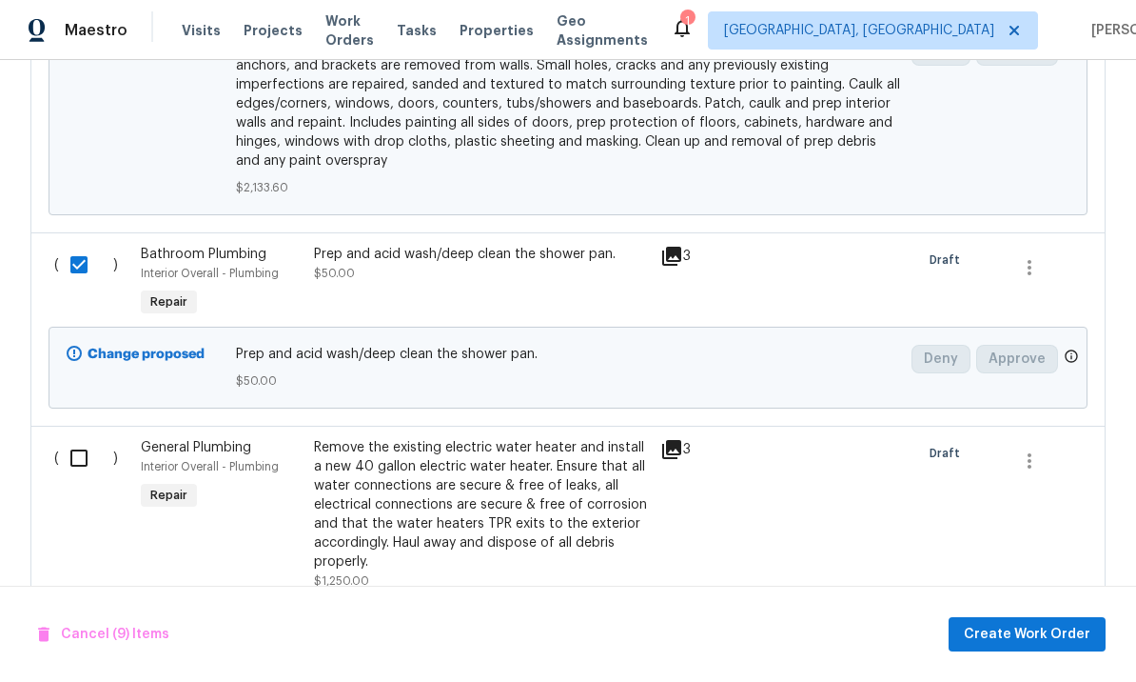
click at [72, 438] on input "checkbox" at bounding box center [86, 458] width 54 height 40
checkbox input "true"
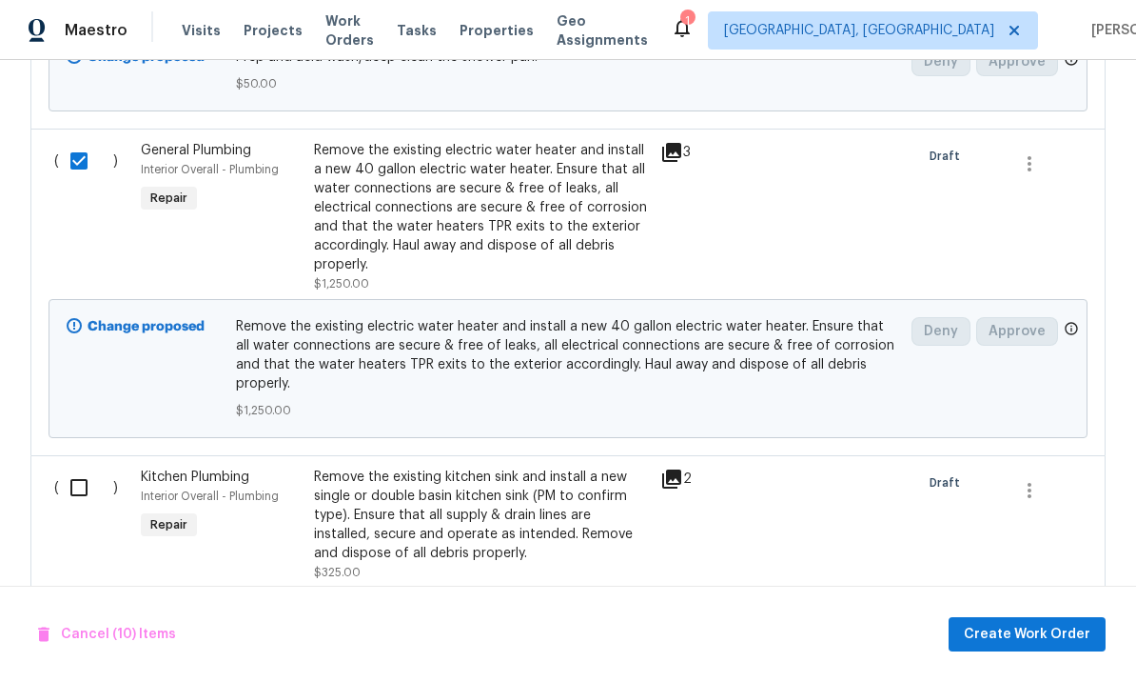
scroll to position [5033, 0]
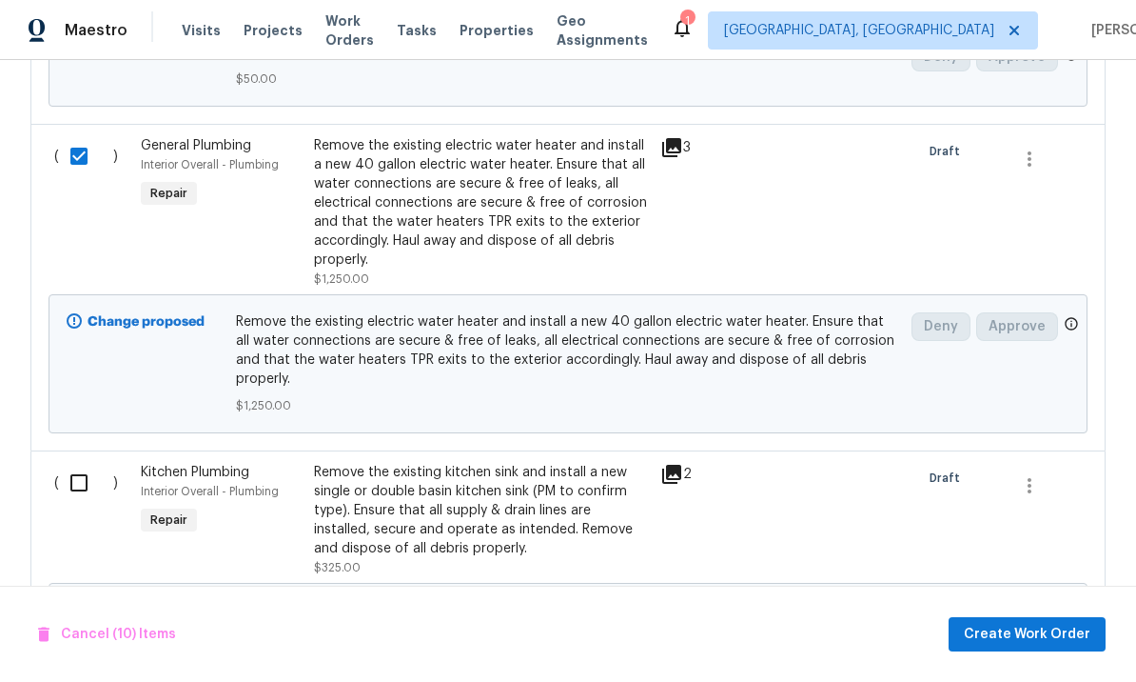
click at [72, 463] on input "checkbox" at bounding box center [86, 483] width 54 height 40
checkbox input "true"
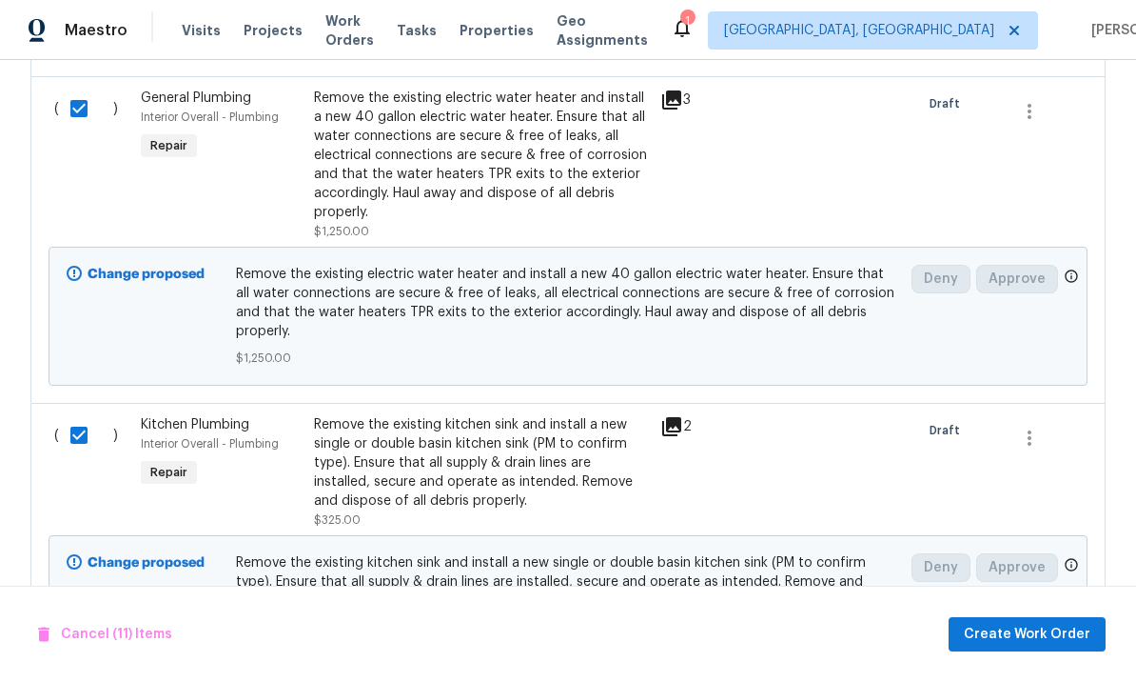
scroll to position [5080, 0]
click at [1026, 634] on span "Create Work Order" at bounding box center [1027, 635] width 127 height 24
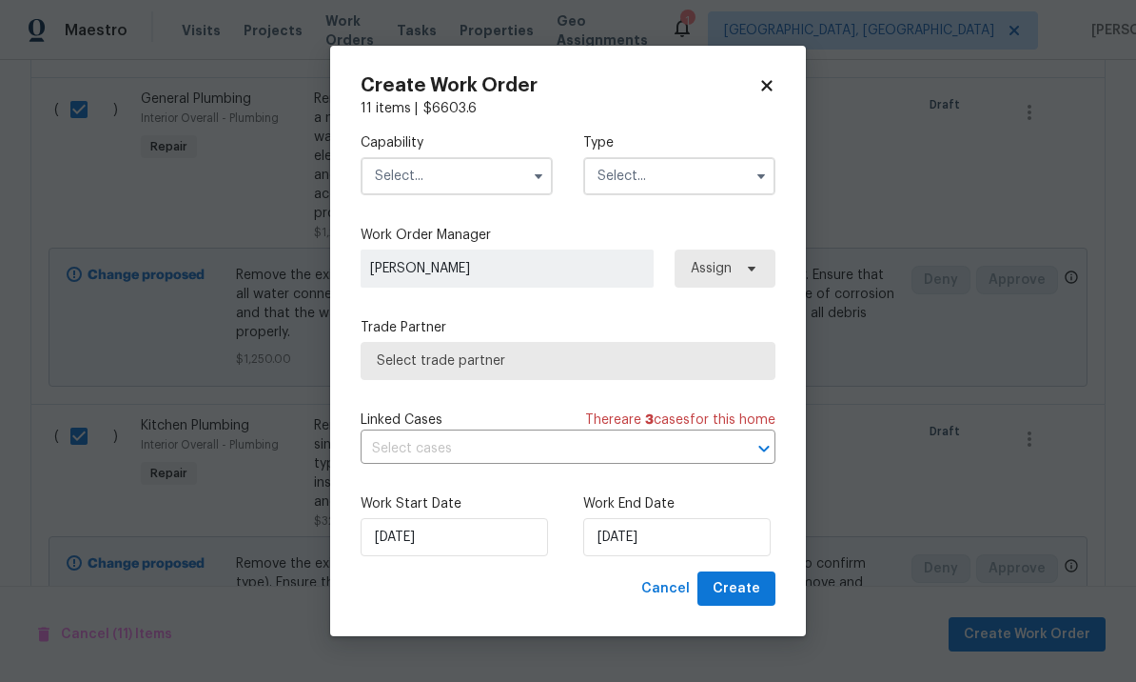
click at [465, 163] on input "text" at bounding box center [457, 176] width 192 height 38
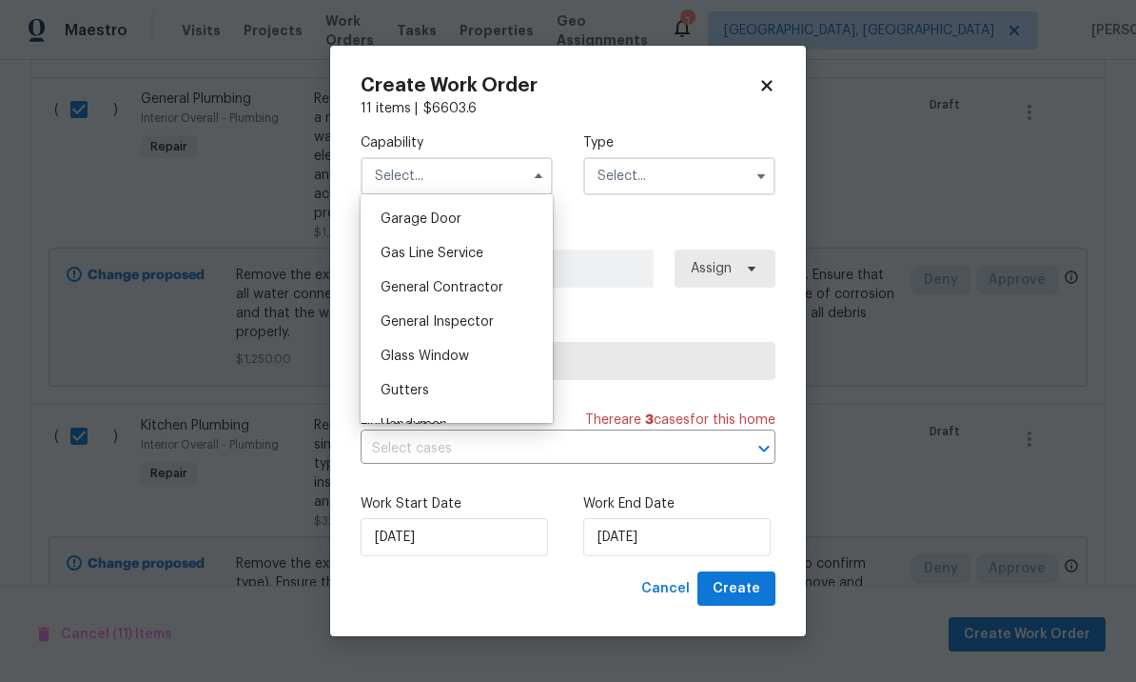
scroll to position [840, 0]
click at [504, 288] on div "General Contractor" at bounding box center [457, 285] width 183 height 34
type input "General Contractor"
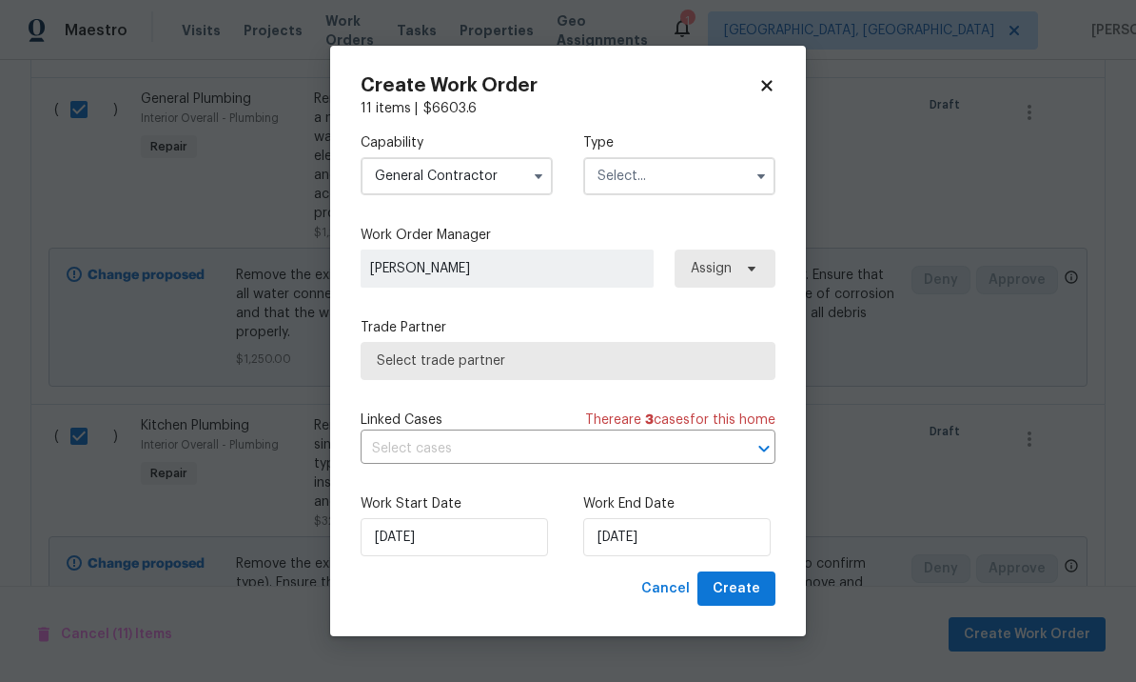
click at [691, 184] on input "text" at bounding box center [679, 176] width 192 height 38
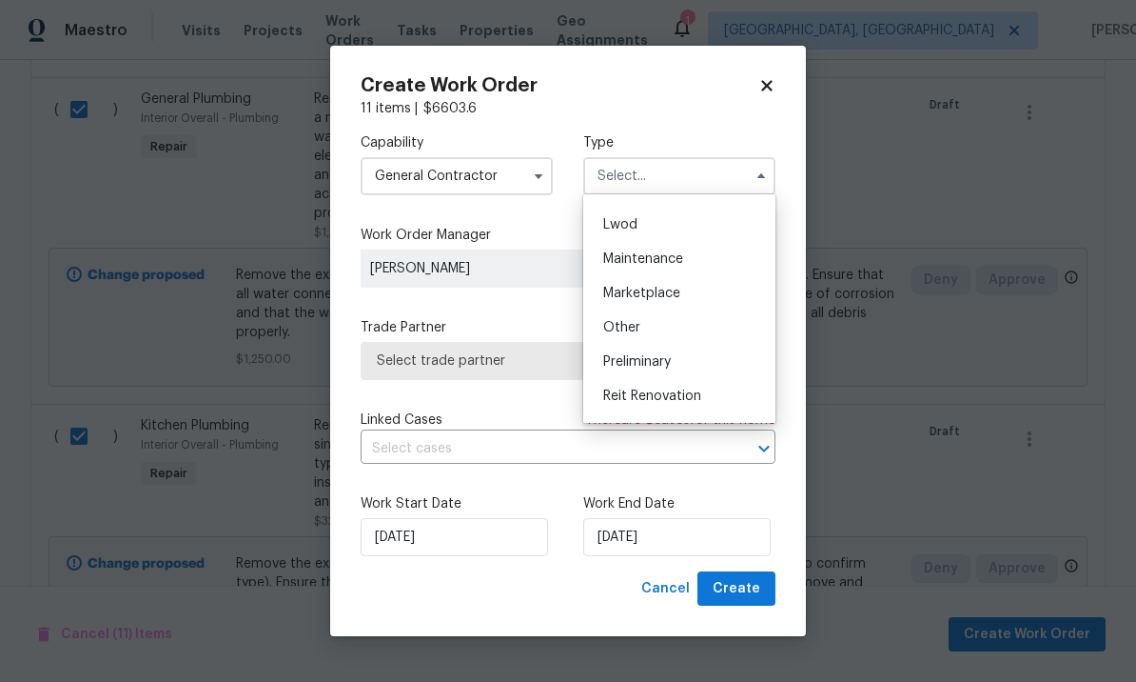
scroll to position [345, 0]
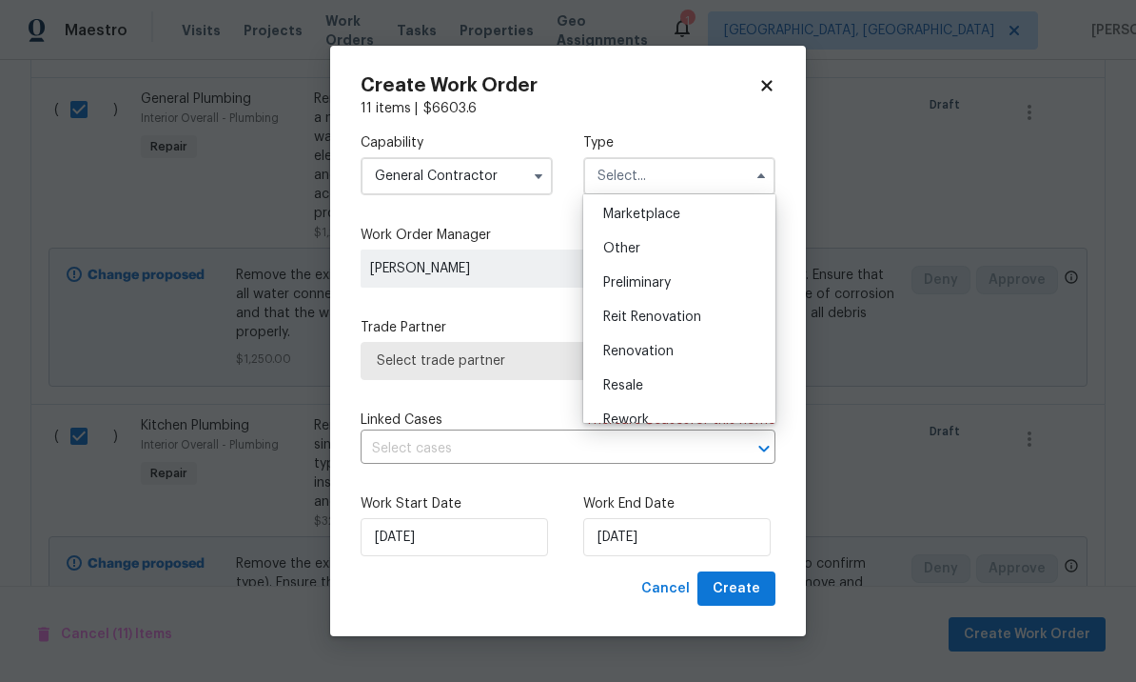
click at [667, 360] on div "Renovation" at bounding box center [679, 351] width 183 height 34
type input "Renovation"
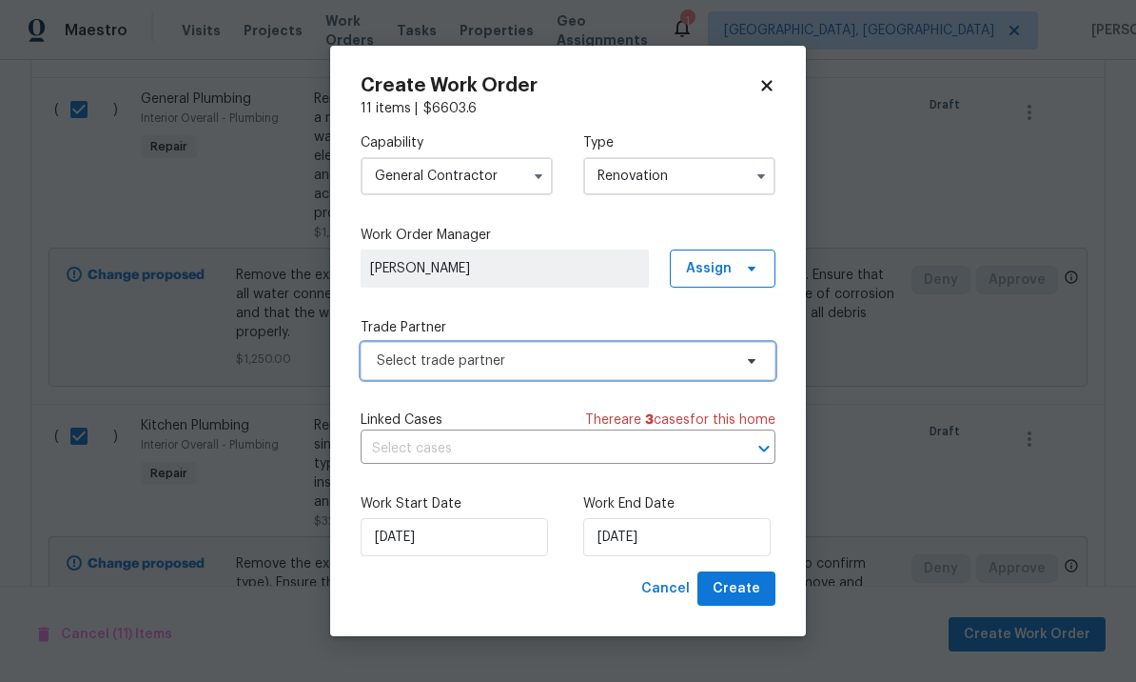
click at [571, 371] on span "Select trade partner" at bounding box center [568, 361] width 415 height 38
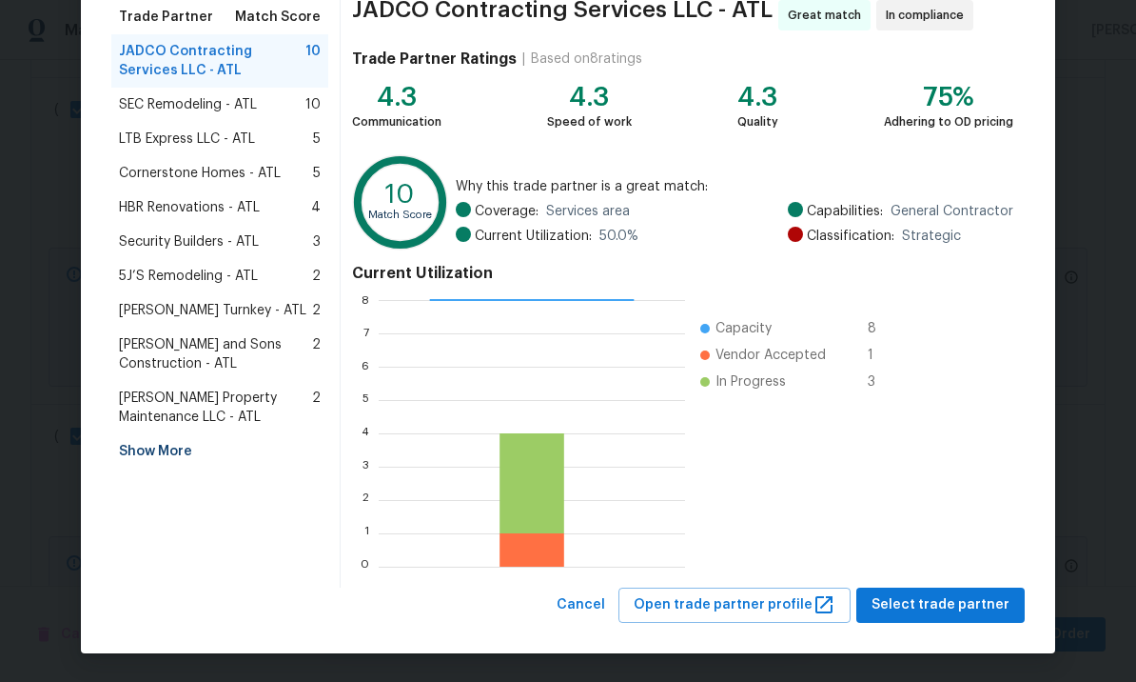
scroll to position [158, 0]
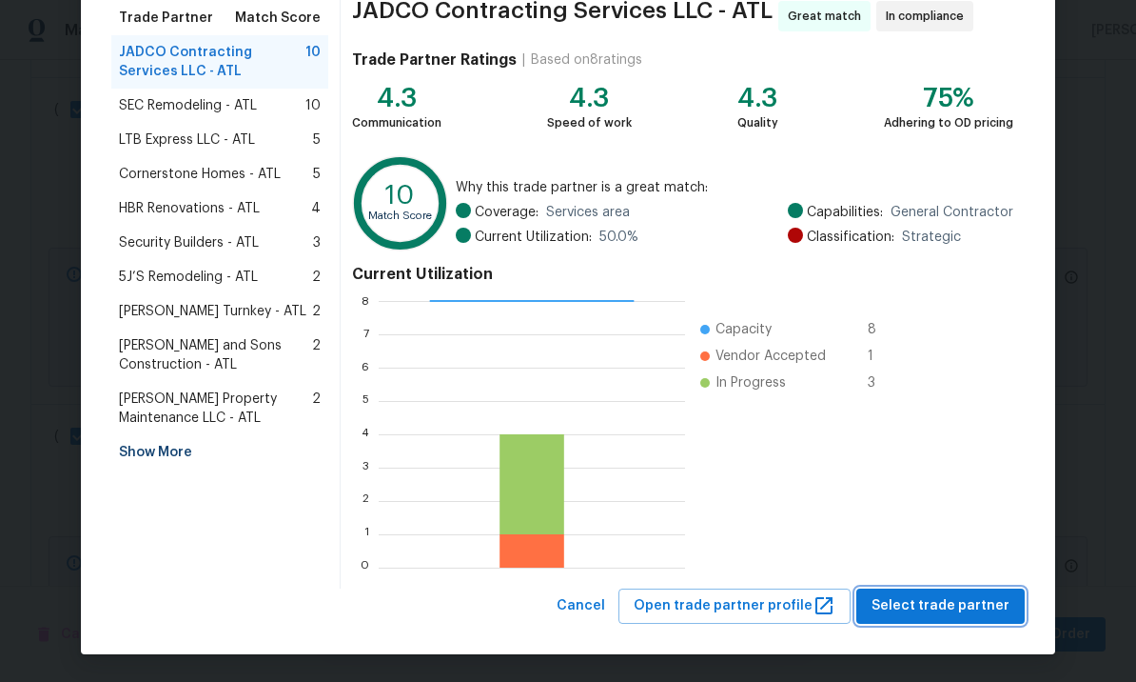
click at [931, 597] on span "Select trade partner" at bounding box center [941, 606] width 138 height 24
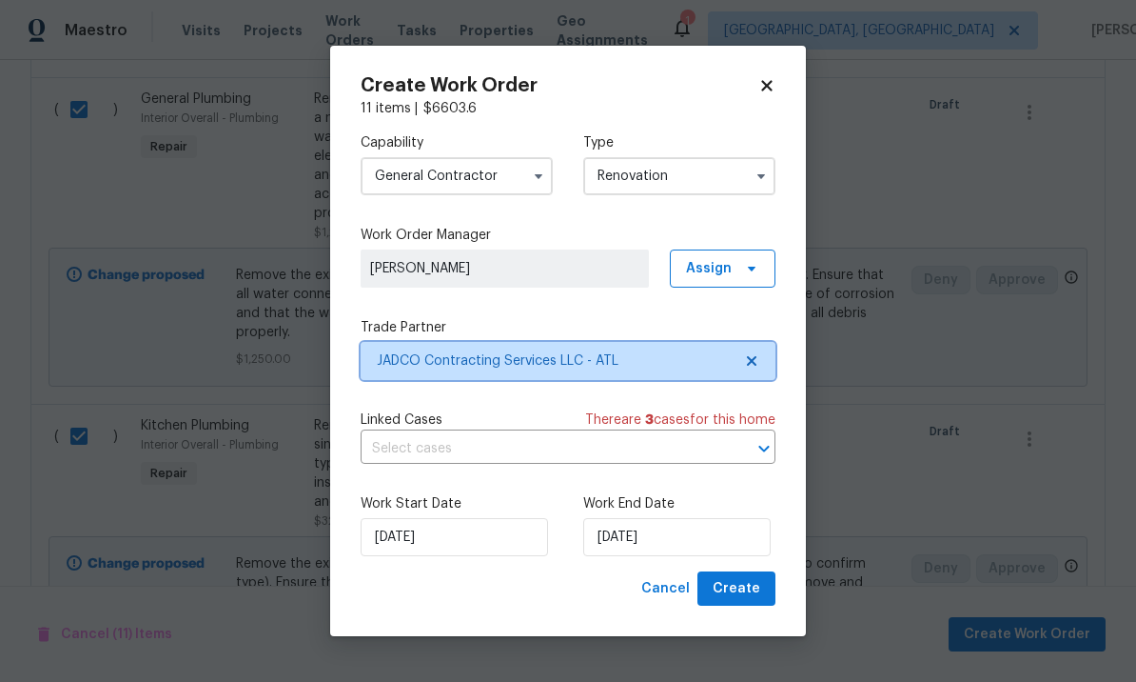
scroll to position [0, 0]
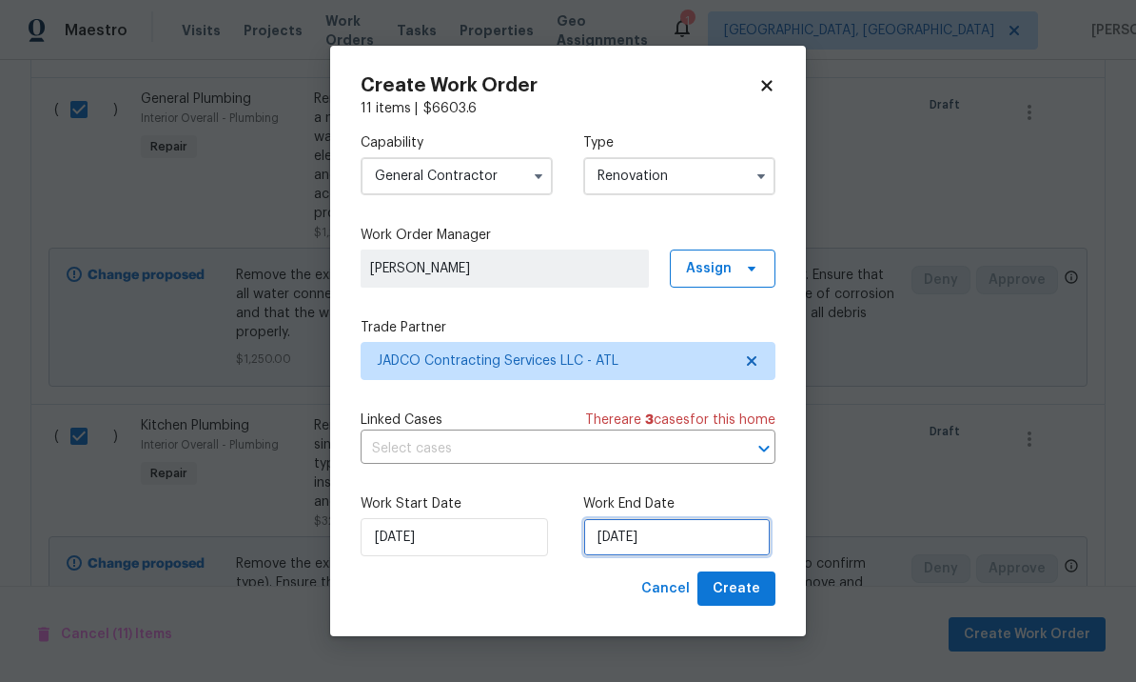
click at [689, 539] on input "[DATE]" at bounding box center [677, 537] width 188 height 38
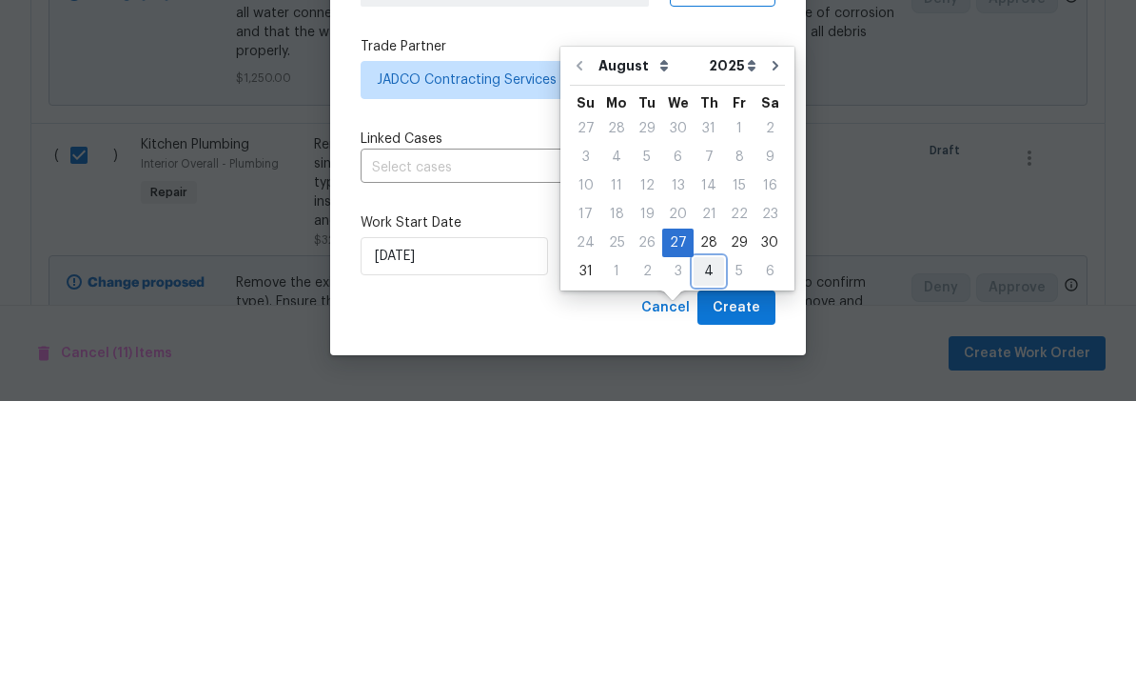
click at [708, 539] on div "4" at bounding box center [709, 552] width 30 height 27
type input "9/4/2025"
select select "8"
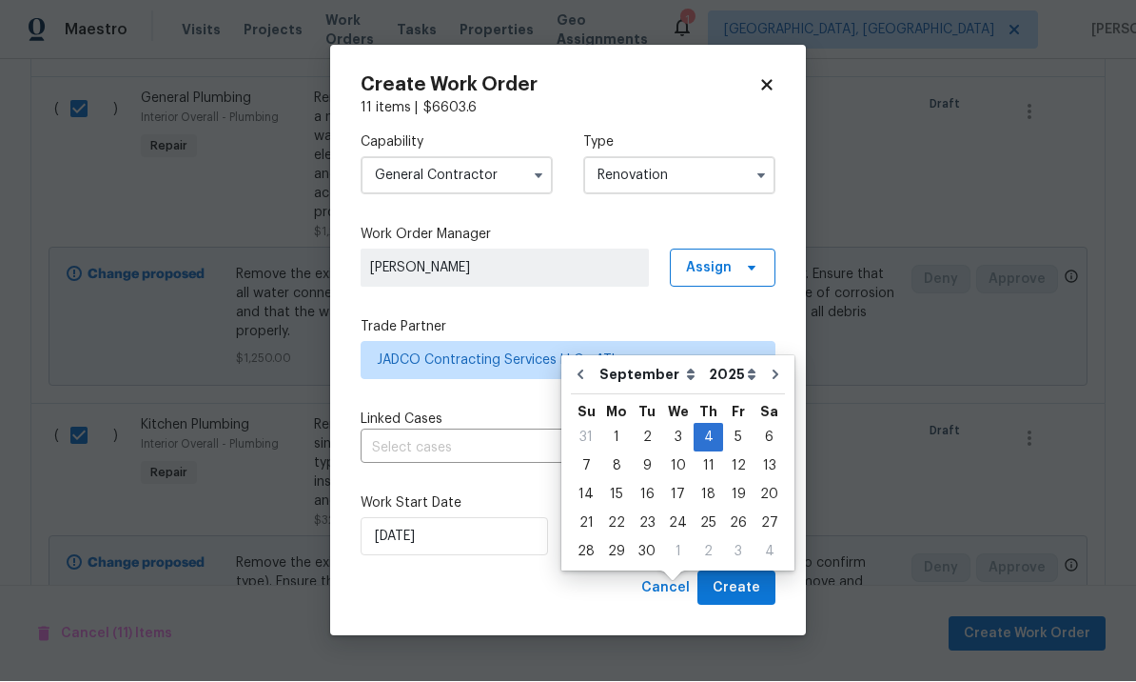
click at [596, 594] on div "Cancel Create" at bounding box center [568, 588] width 415 height 35
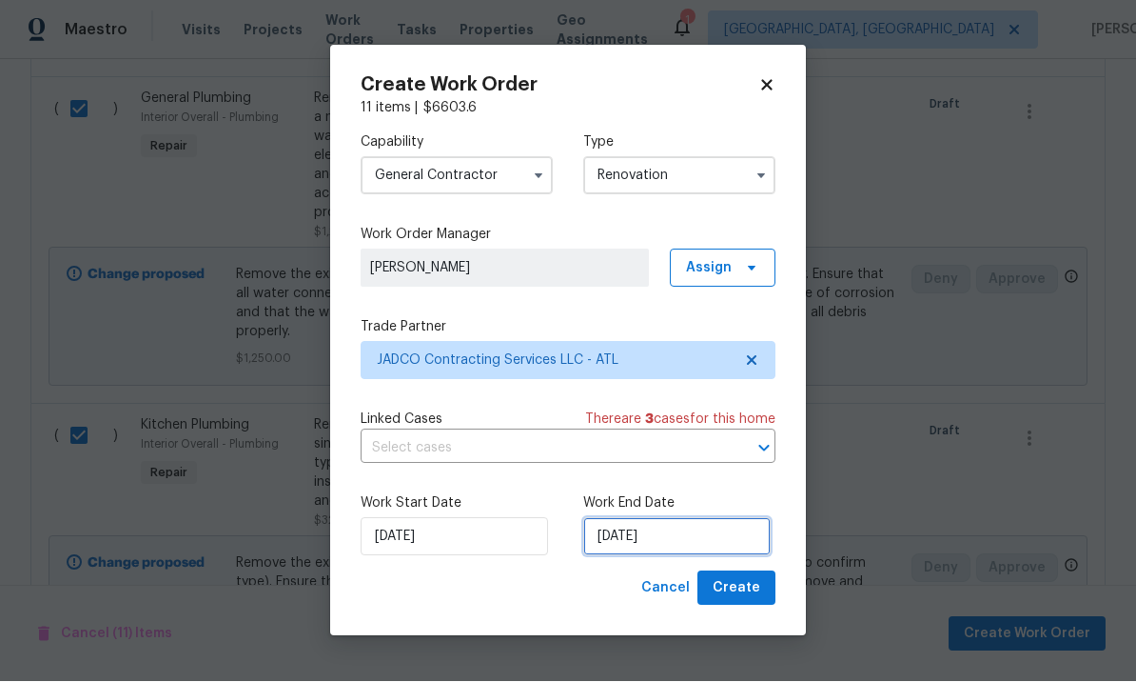
click at [676, 537] on input "9/4/2025" at bounding box center [677, 537] width 188 height 38
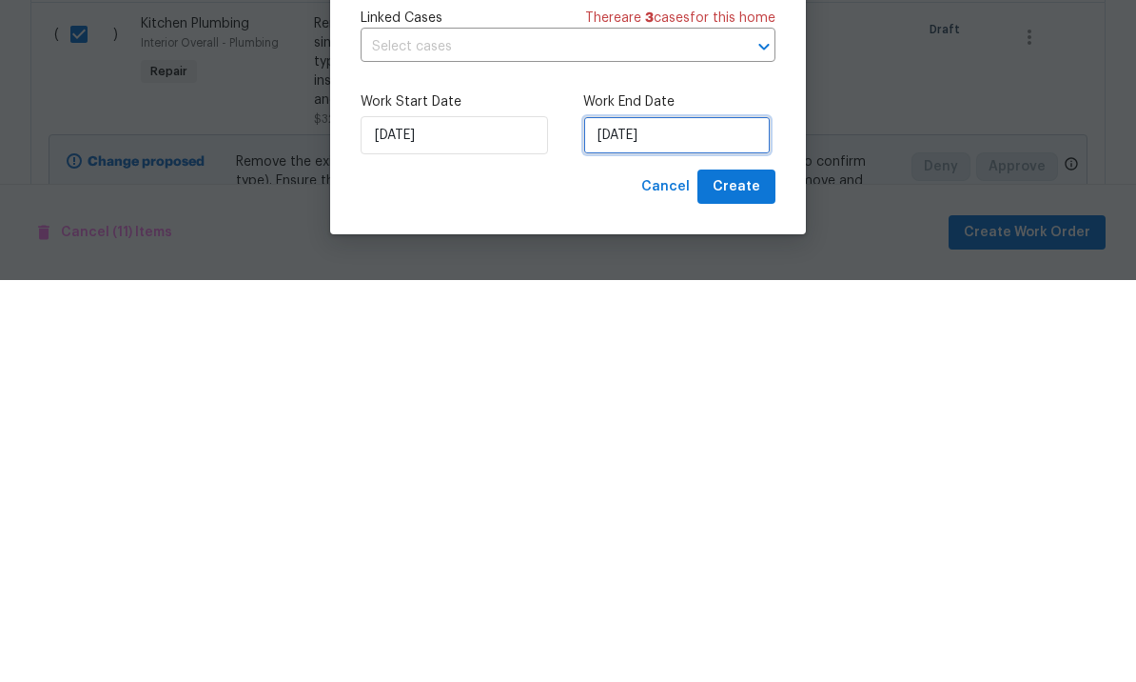
select select "8"
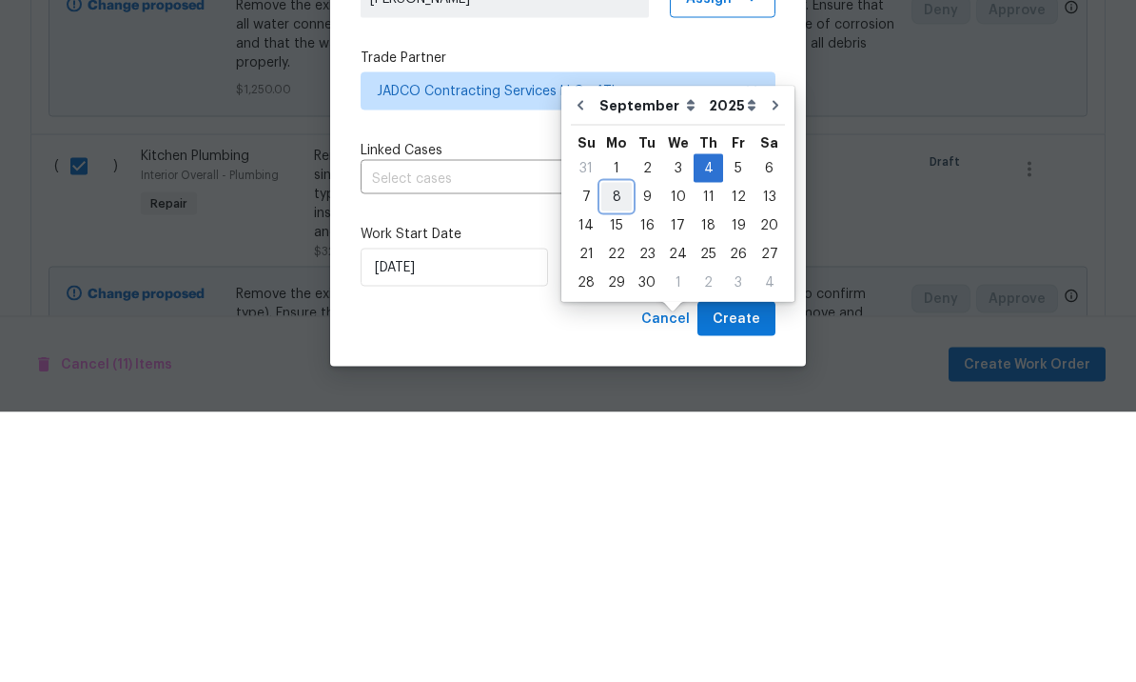
click at [615, 453] on div "8" at bounding box center [617, 466] width 30 height 27
type input "9/8/2025"
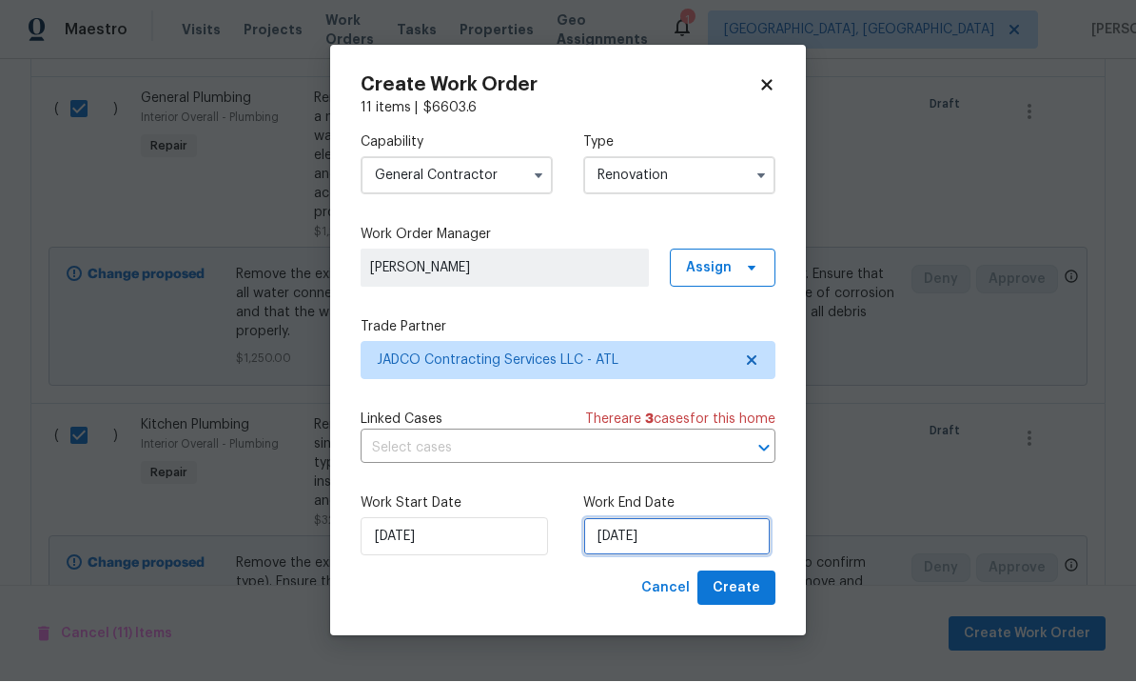
click at [683, 537] on input "9/8/2025" at bounding box center [677, 537] width 188 height 38
select select "8"
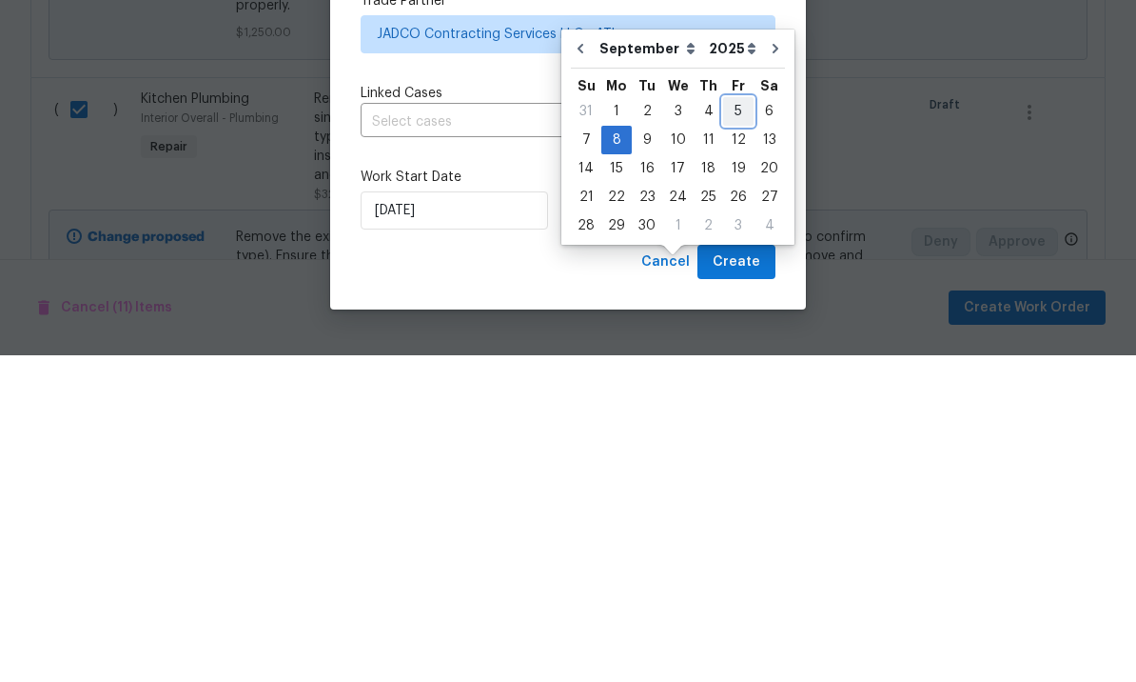
click at [734, 425] on div "5" at bounding box center [738, 438] width 30 height 27
type input "[DATE]"
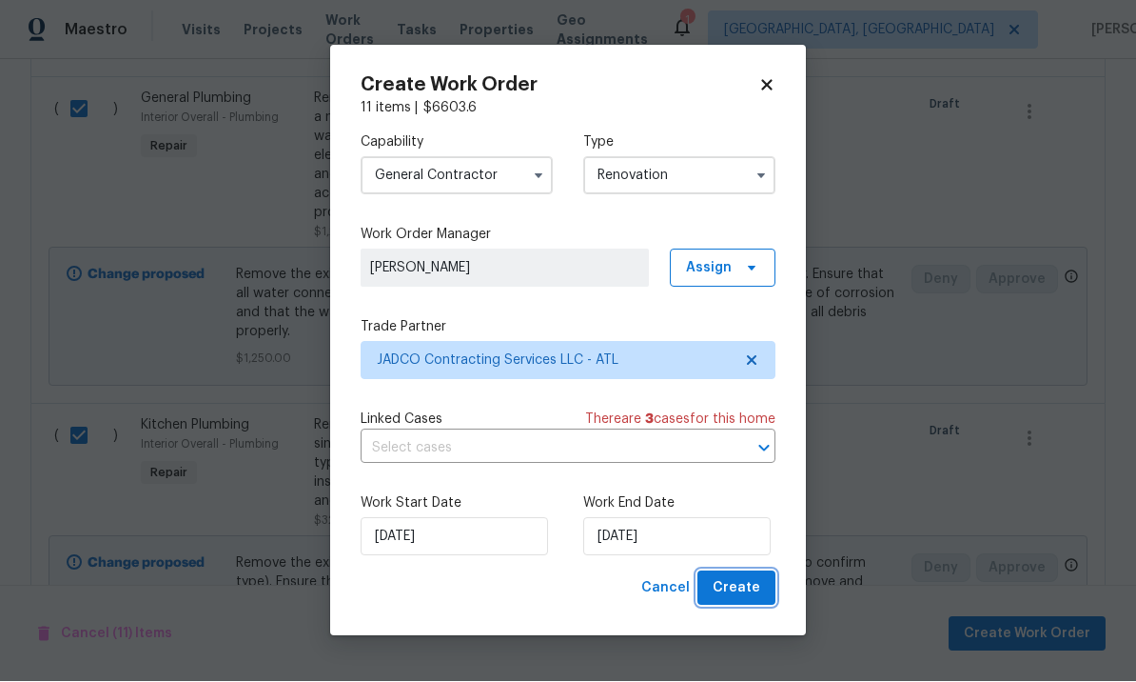
click at [734, 593] on span "Create" at bounding box center [737, 589] width 48 height 24
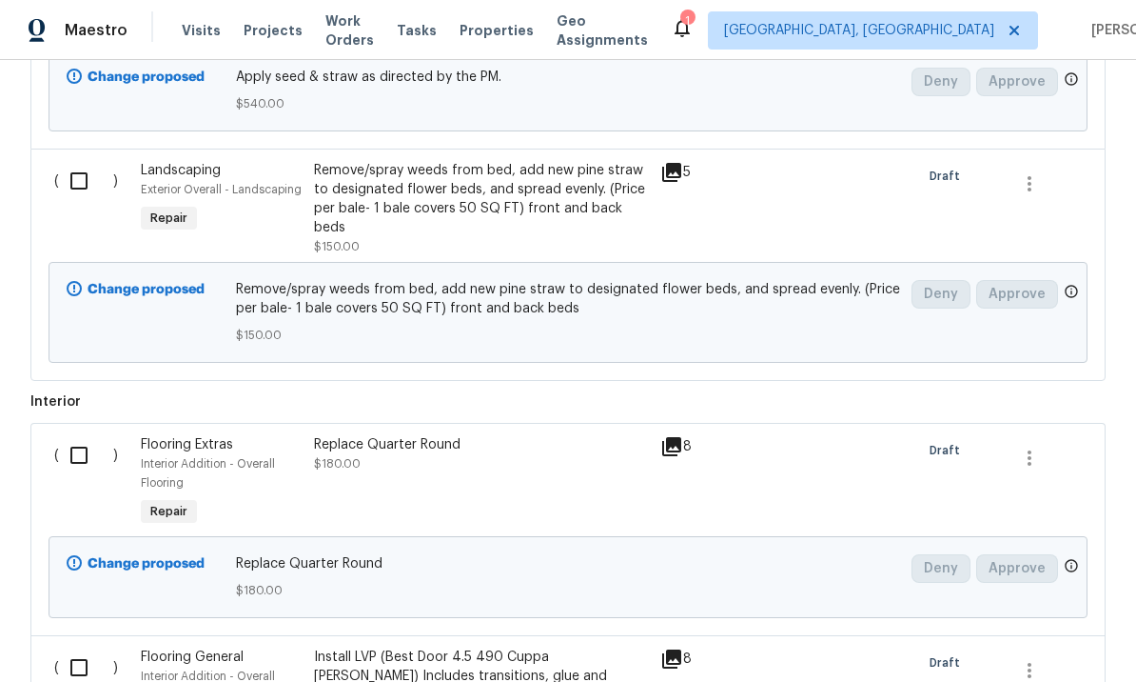
scroll to position [1157, 0]
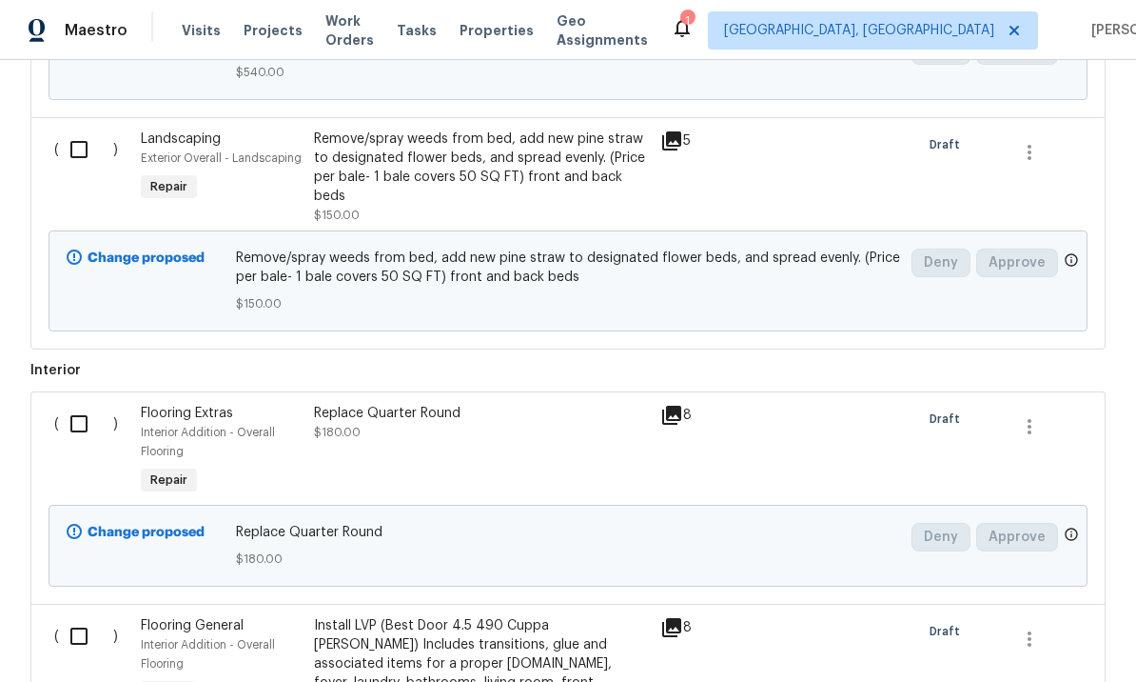
click at [72, 404] on input "checkbox" at bounding box center [86, 424] width 54 height 40
checkbox input "true"
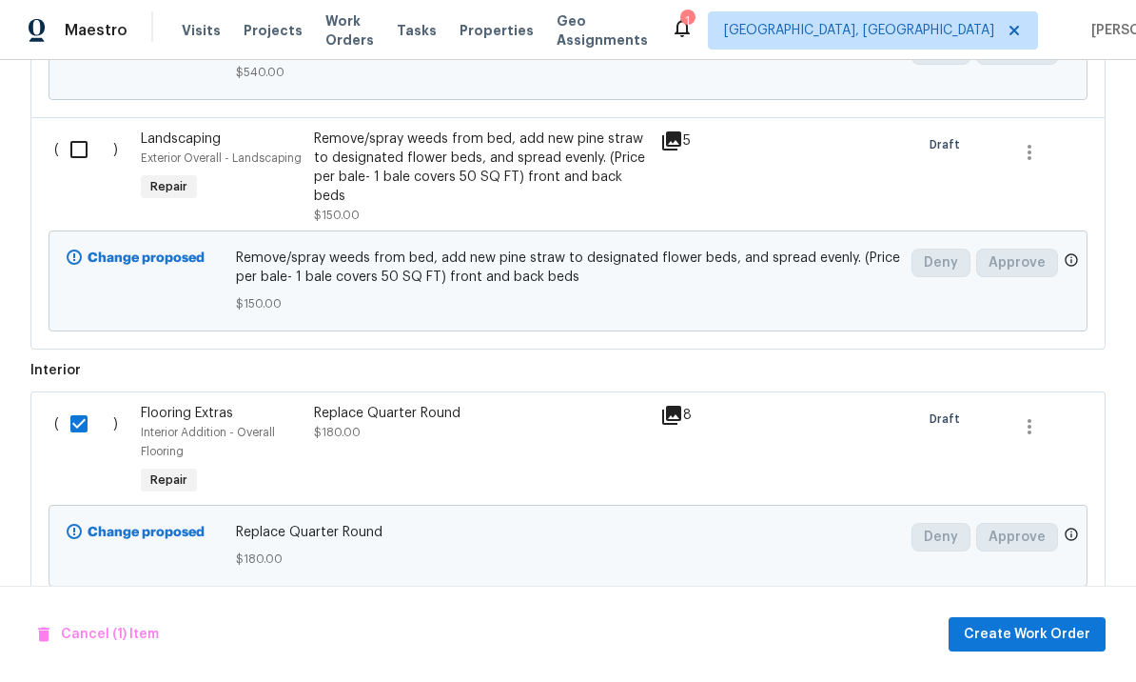
click at [87, 616] on input "checkbox" at bounding box center [86, 636] width 54 height 40
checkbox input "true"
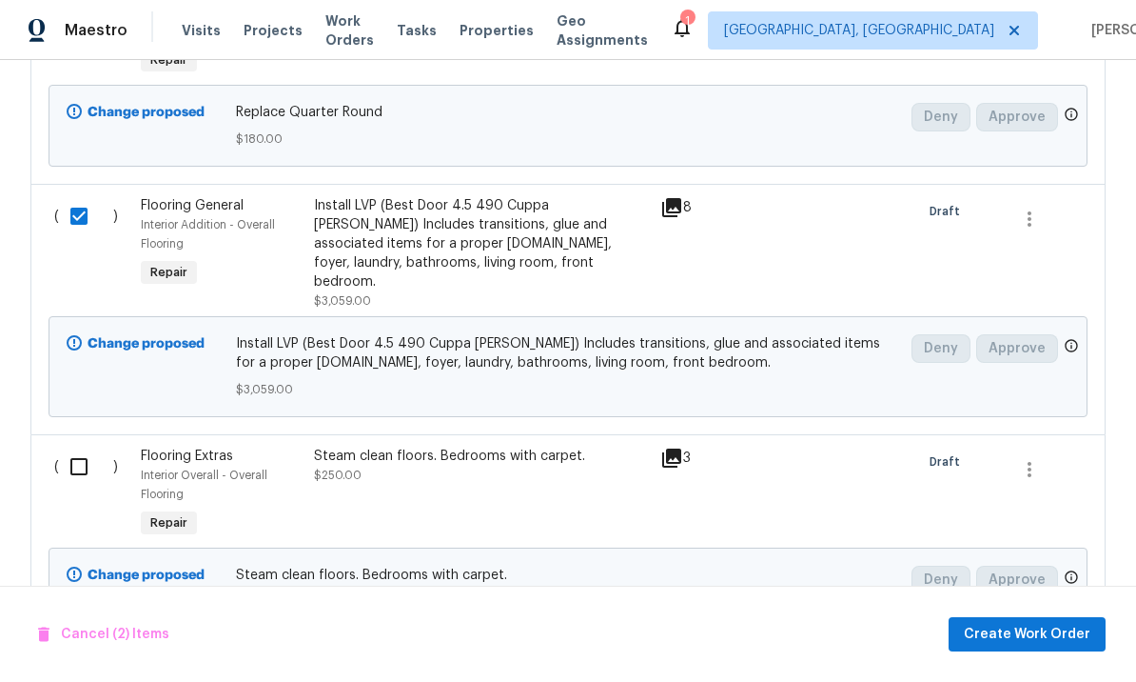
scroll to position [1576, 0]
click at [1018, 633] on span "Create Work Order" at bounding box center [1027, 635] width 127 height 24
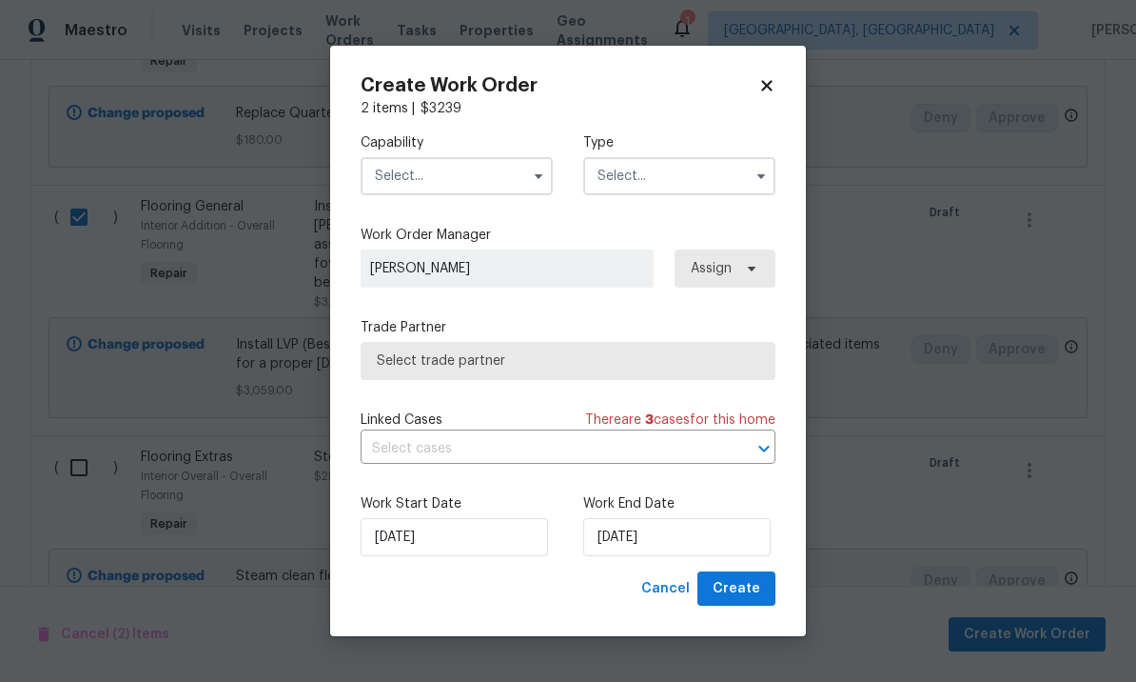
click at [457, 173] on input "text" at bounding box center [457, 176] width 192 height 38
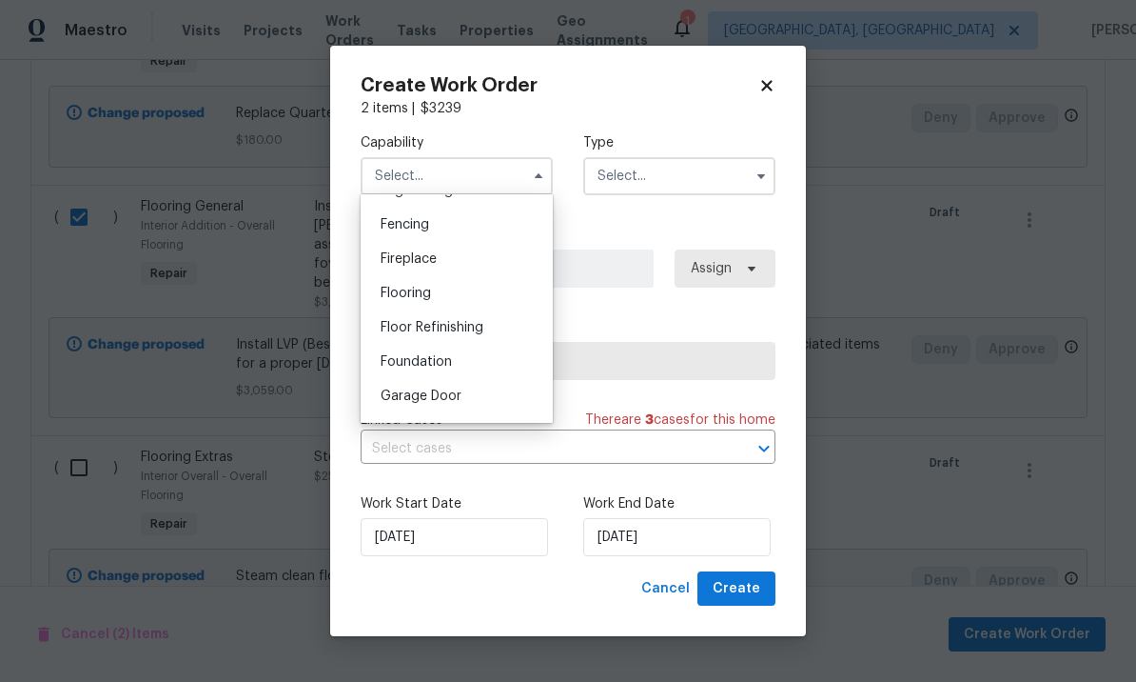
scroll to position [671, 0]
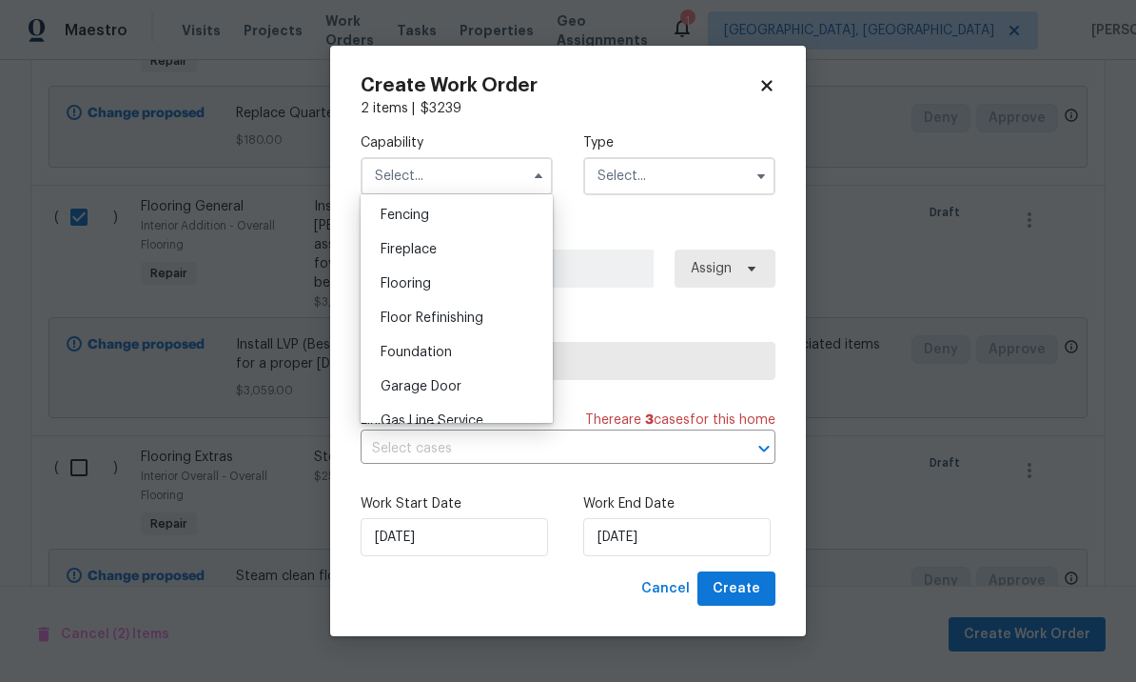
click at [464, 291] on div "Flooring" at bounding box center [457, 284] width 183 height 34
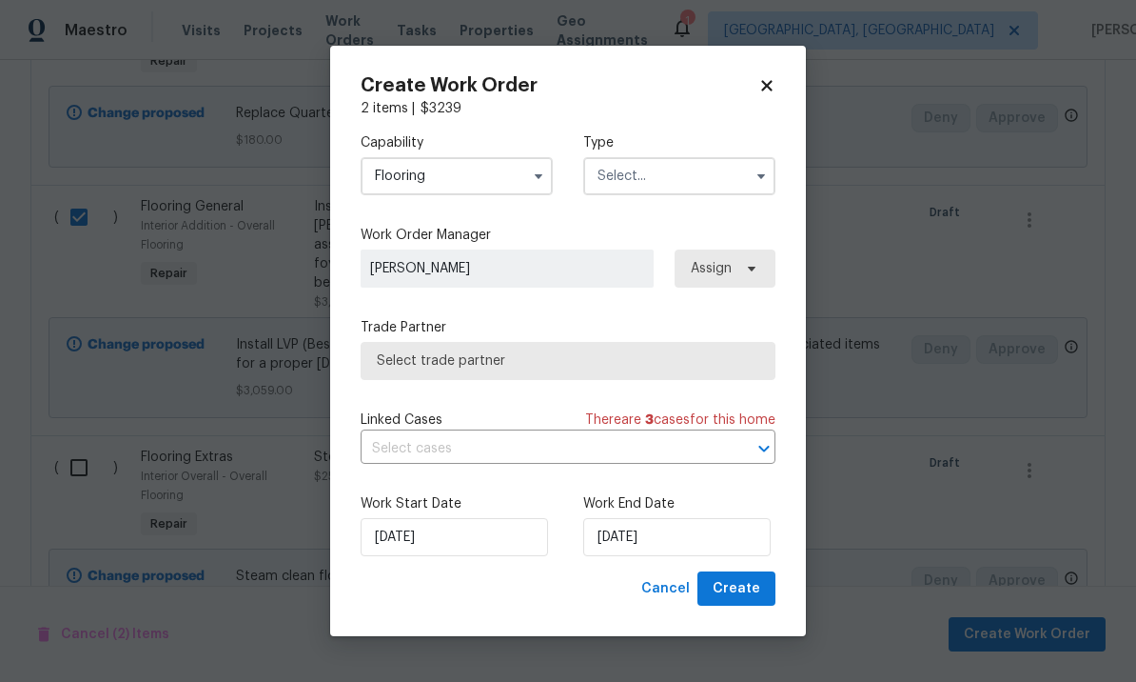
type input "Flooring"
click at [676, 173] on input "text" at bounding box center [679, 176] width 192 height 38
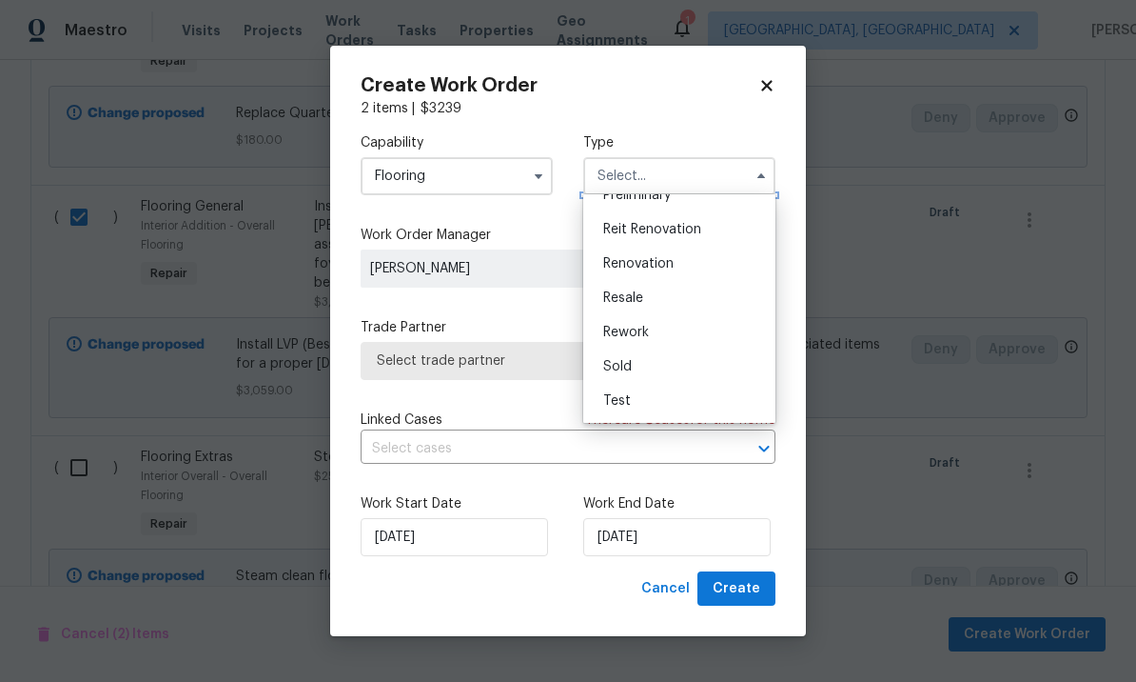
scroll to position [432, 0]
click at [681, 264] on div "Renovation" at bounding box center [679, 264] width 183 height 34
type input "Renovation"
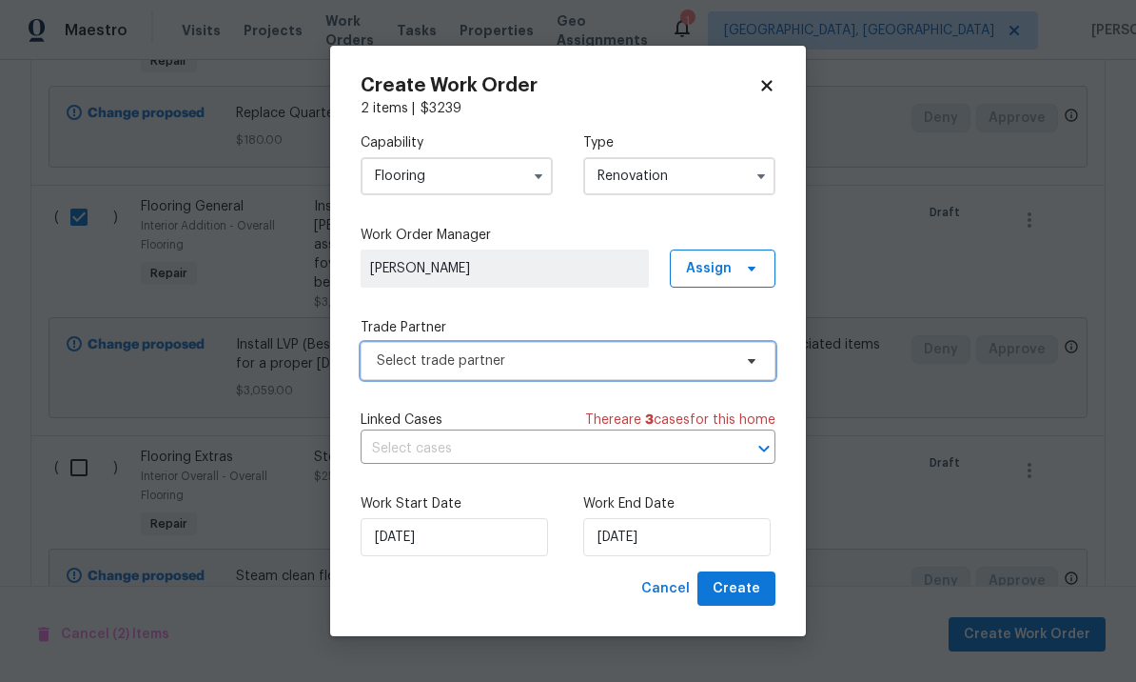
click at [586, 368] on span "Select trade partner" at bounding box center [554, 360] width 355 height 19
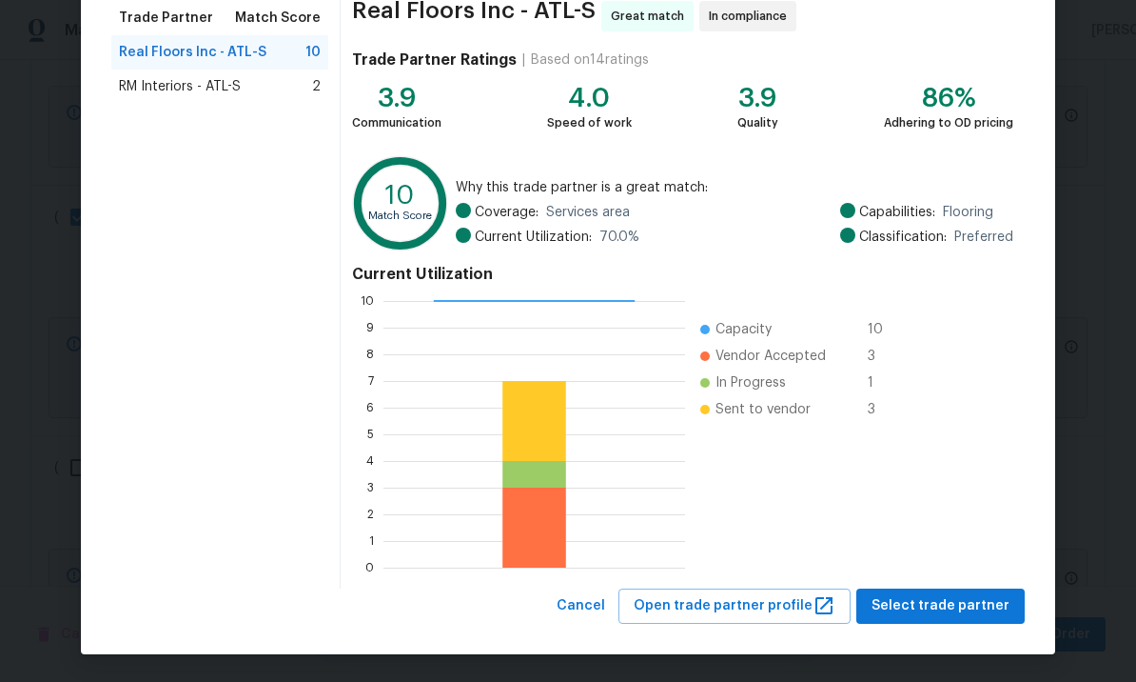
scroll to position [144, 0]
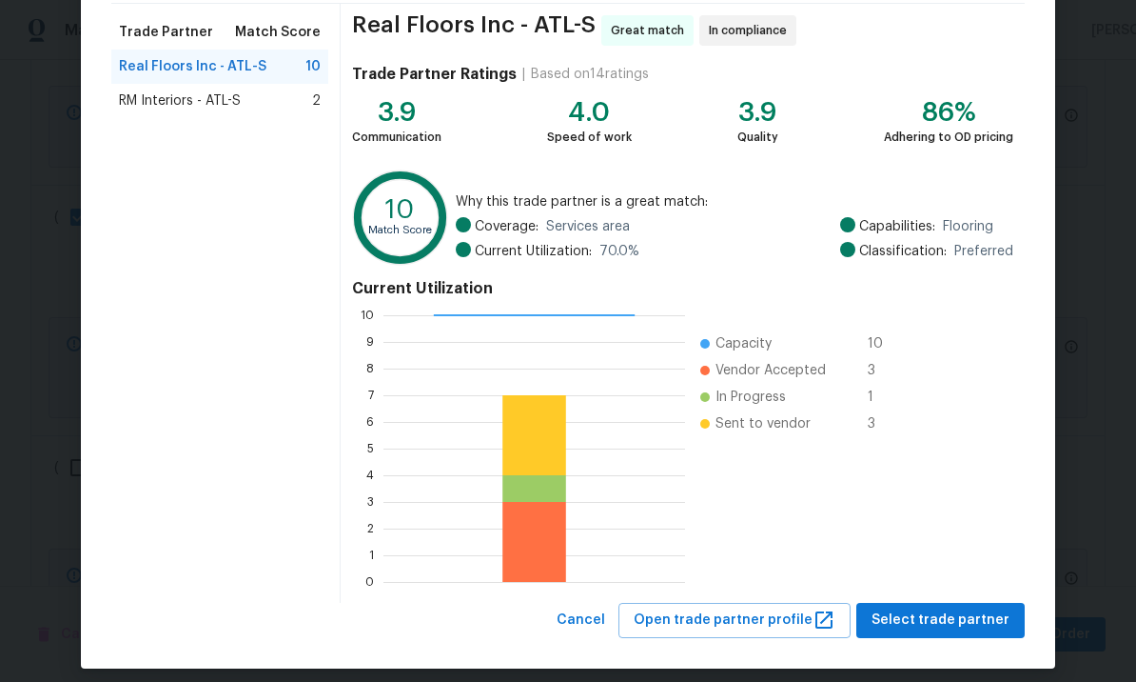
click at [234, 108] on span "RM Interiors - ATL-S" at bounding box center [180, 100] width 122 height 19
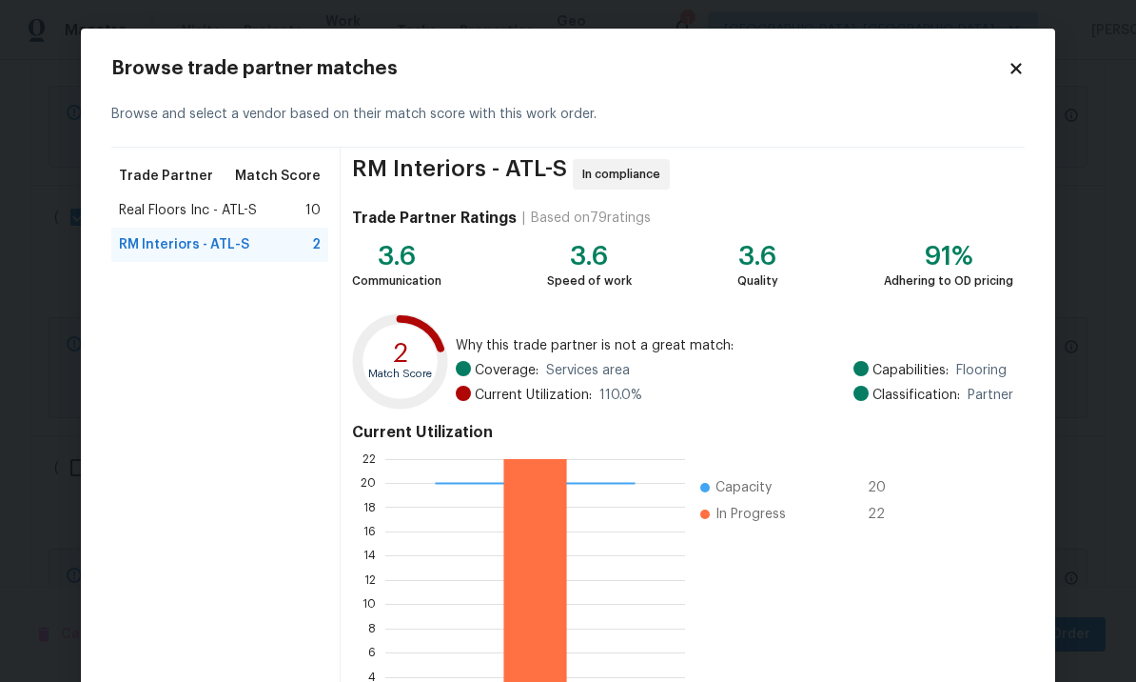
scroll to position [0, 0]
click at [221, 207] on span "Real Floors Inc - ATL-S" at bounding box center [188, 210] width 138 height 19
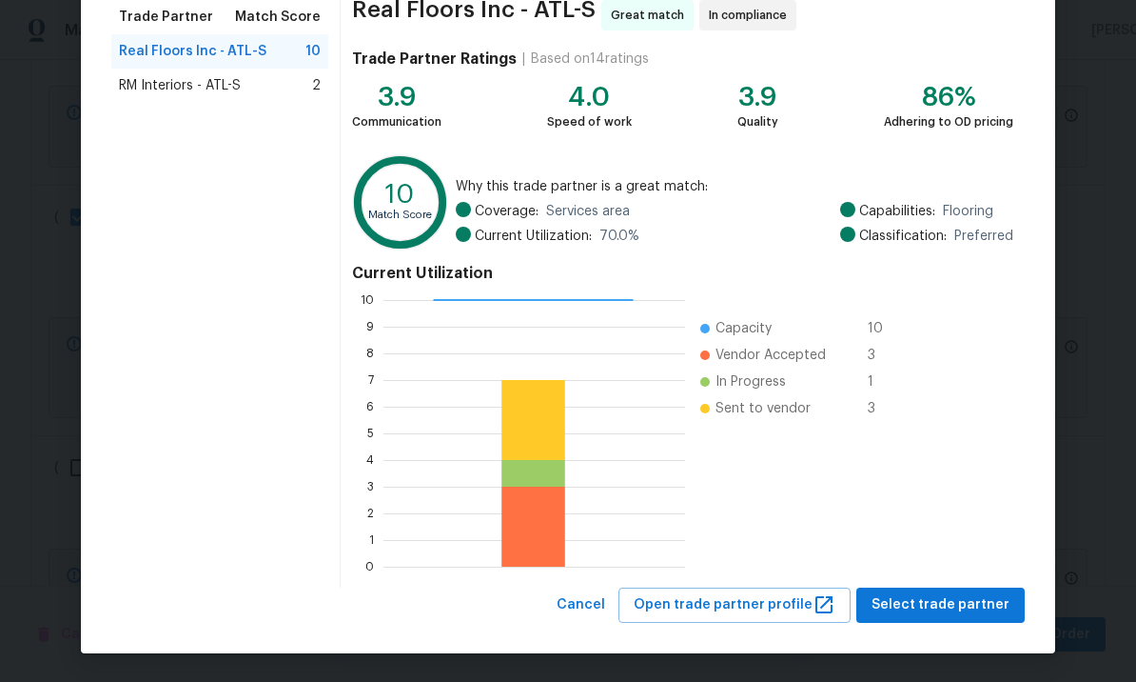
scroll to position [158, 0]
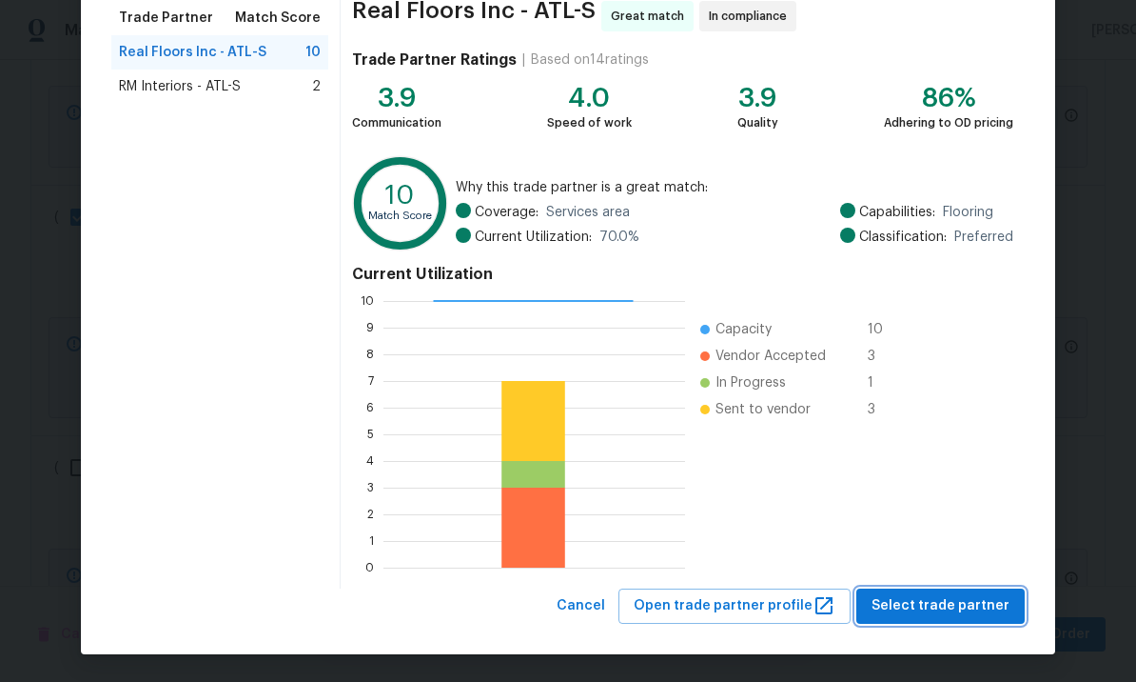
click at [938, 596] on span "Select trade partner" at bounding box center [941, 606] width 138 height 24
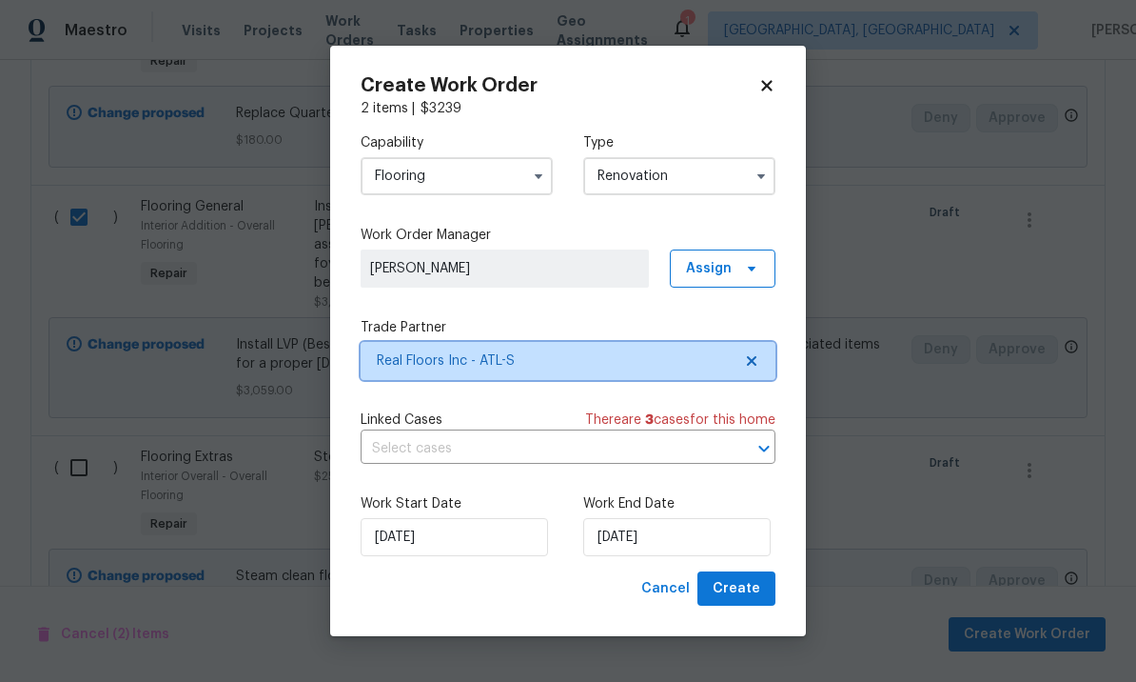
scroll to position [0, 0]
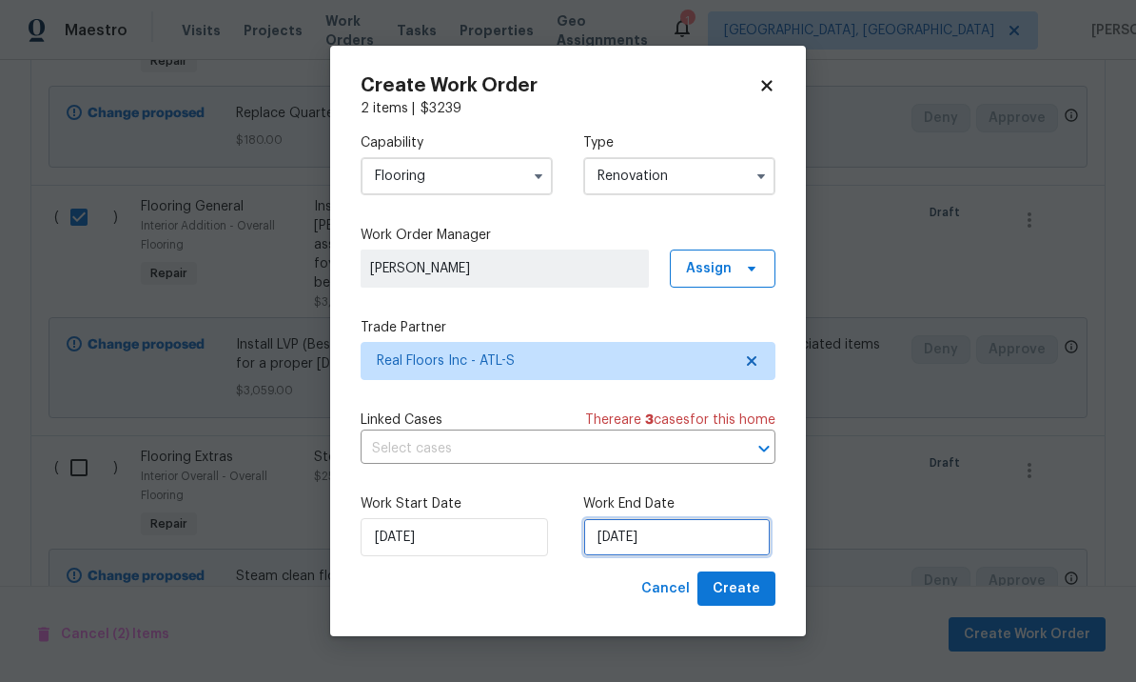
click at [688, 536] on input "[DATE]" at bounding box center [677, 537] width 188 height 38
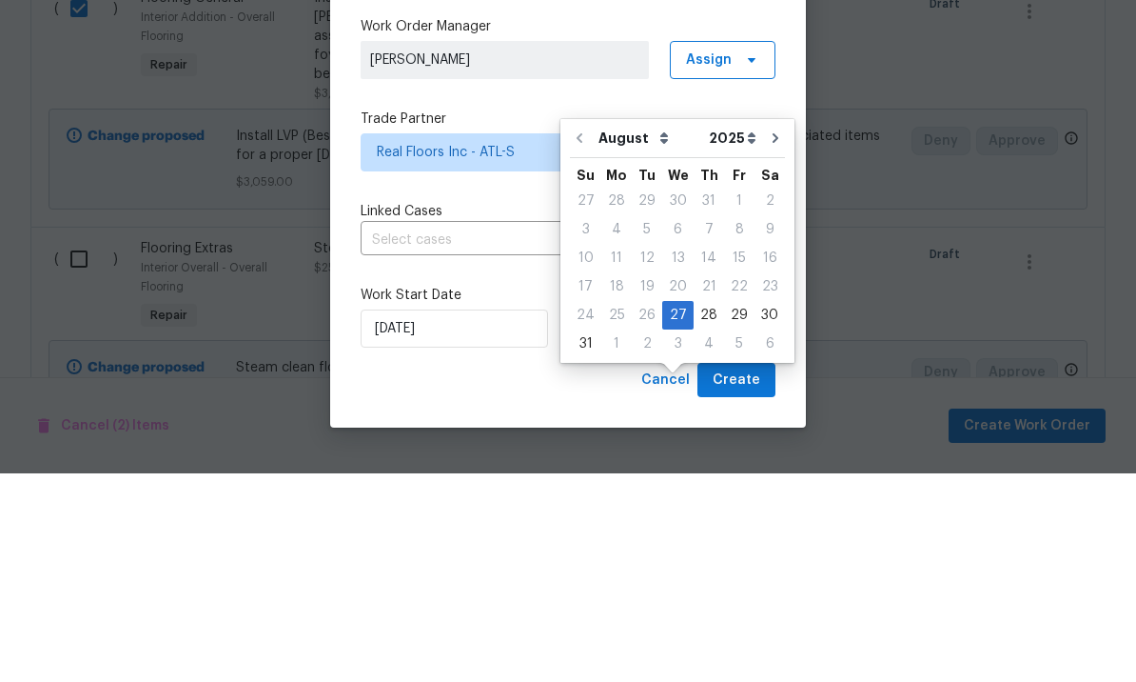
click at [768, 339] on icon "Go to next month" at bounding box center [775, 346] width 15 height 15
type input "9/27/2025"
select select "8"
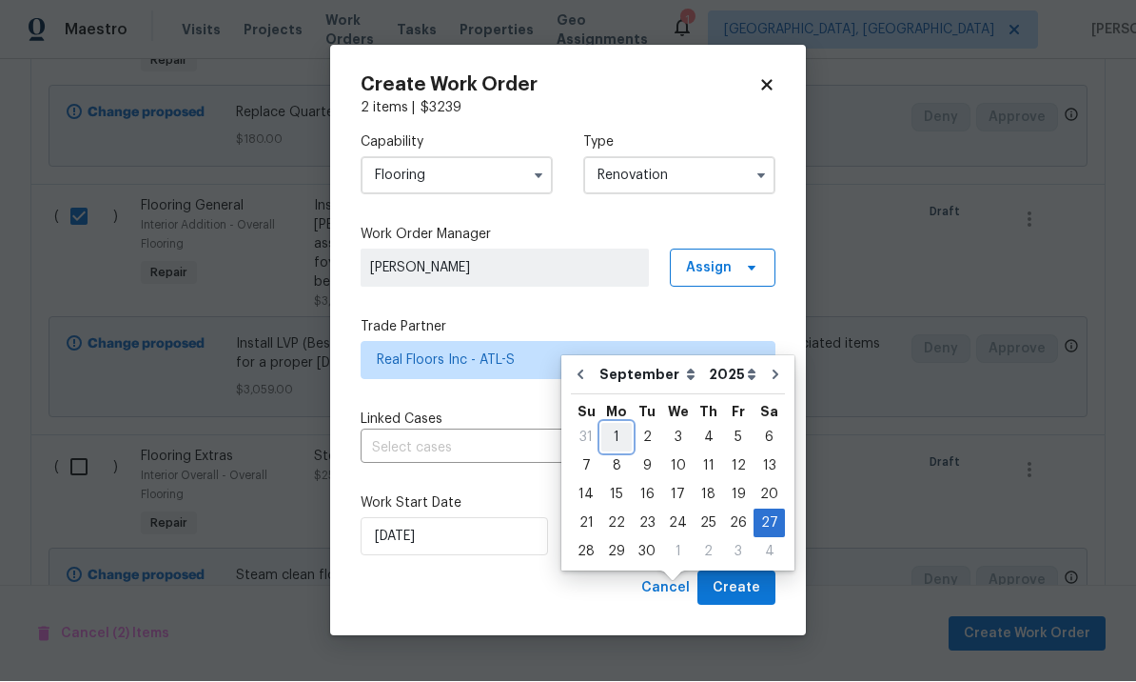
click at [613, 425] on div "1" at bounding box center [617, 438] width 30 height 27
type input "[DATE]"
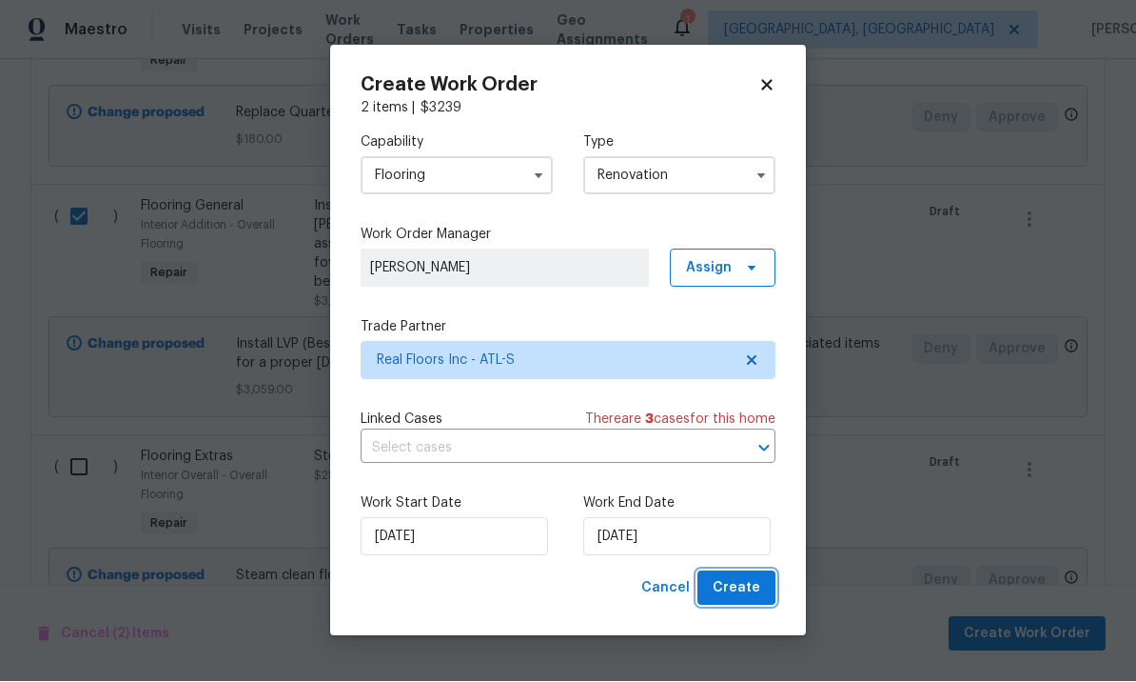
click at [733, 592] on span "Create" at bounding box center [737, 589] width 48 height 24
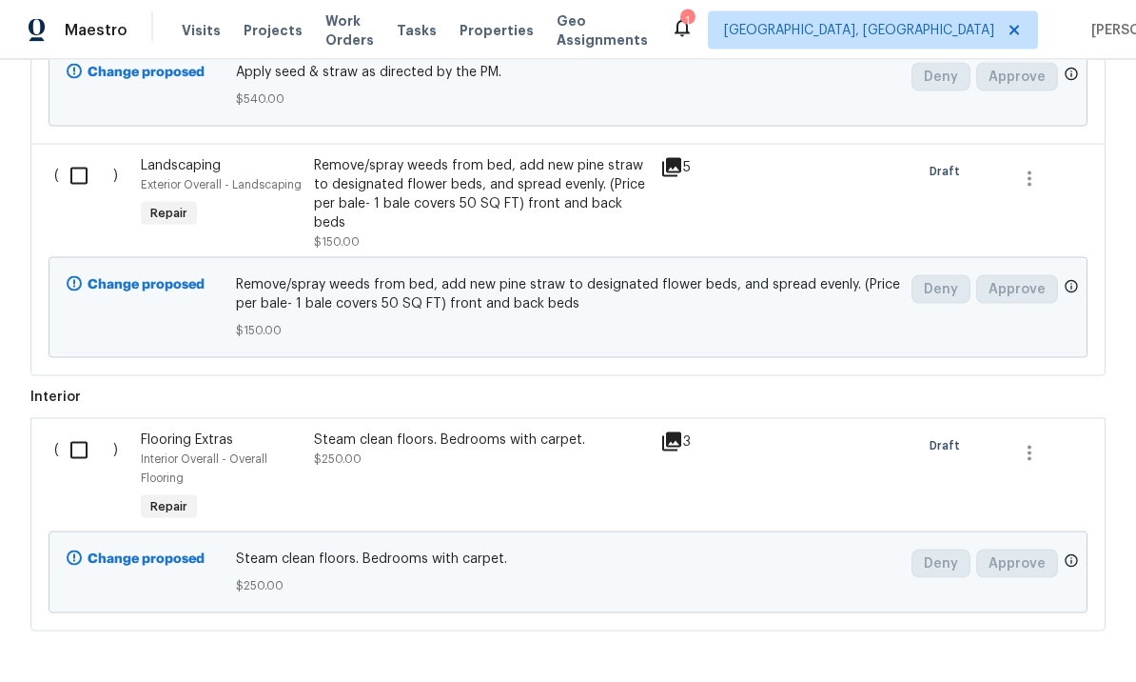
scroll to position [1198, 0]
click at [68, 432] on input "checkbox" at bounding box center [86, 452] width 54 height 40
checkbox input "true"
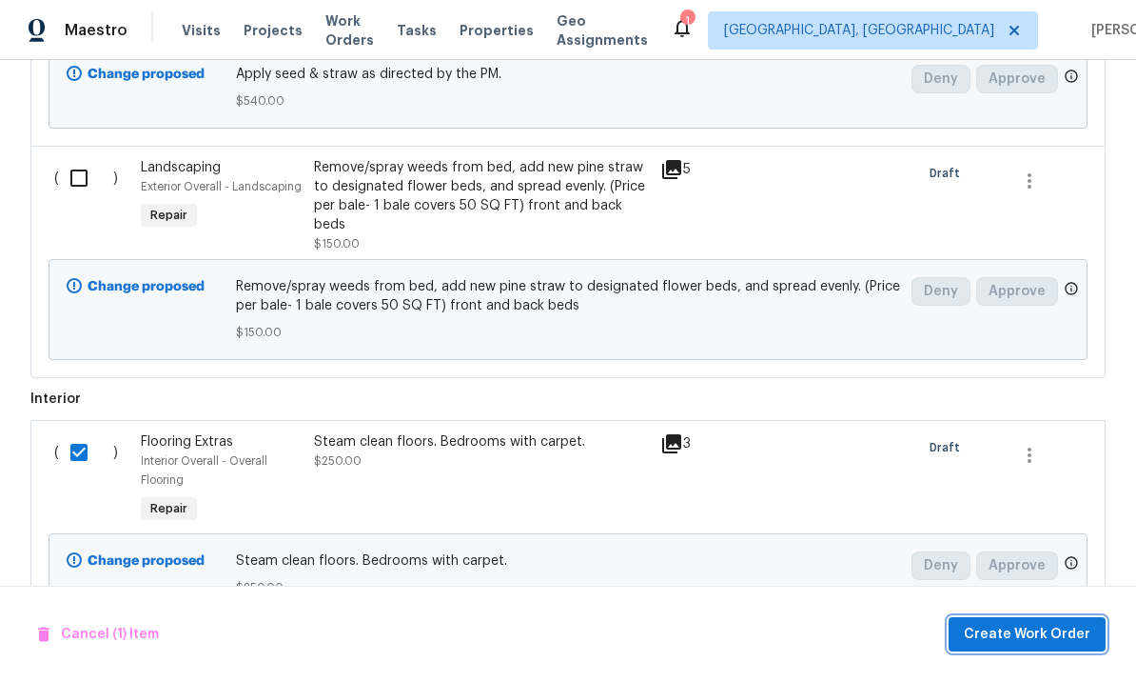
click at [1006, 644] on span "Create Work Order" at bounding box center [1027, 635] width 127 height 24
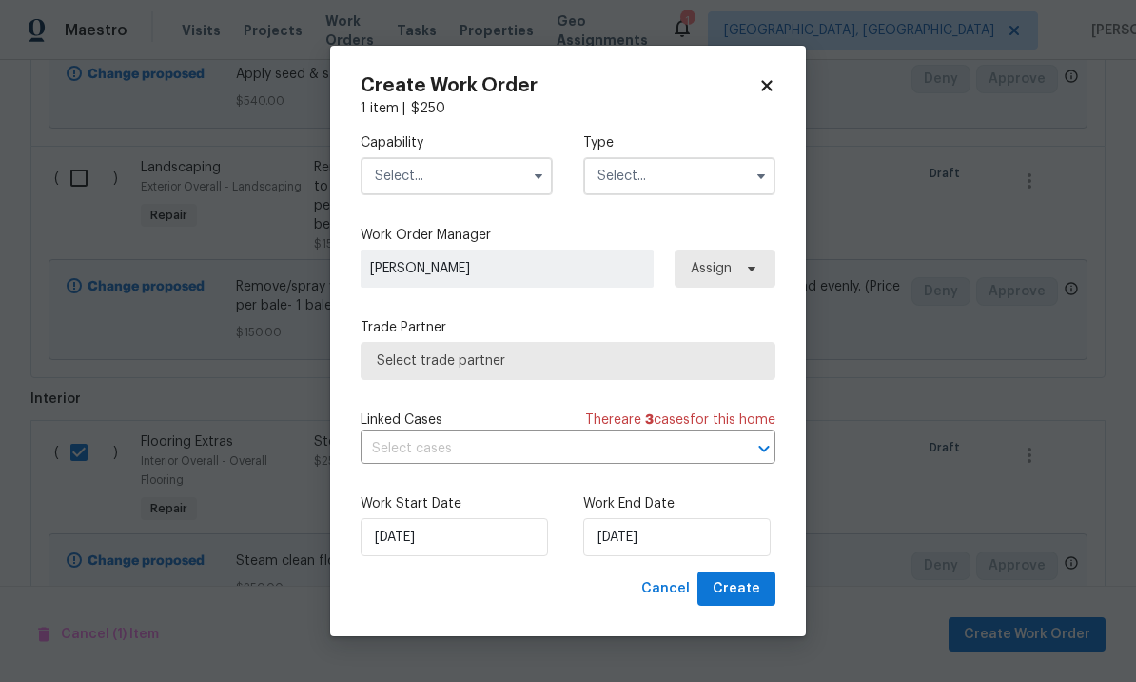
click at [448, 174] on input "text" at bounding box center [457, 176] width 192 height 38
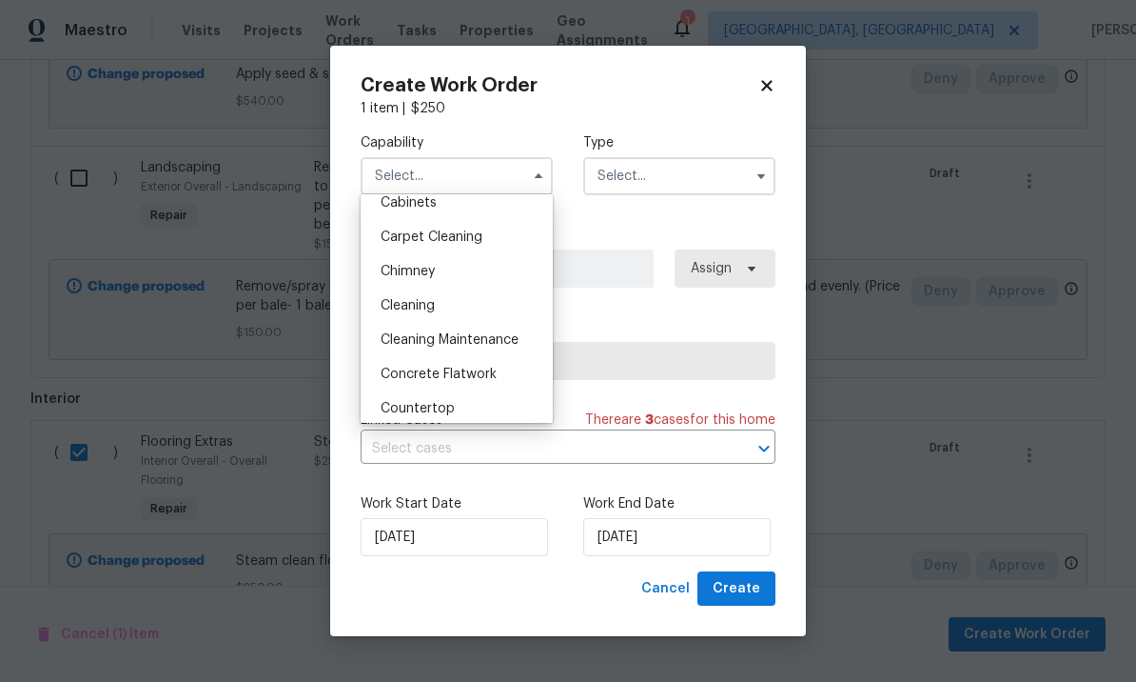
scroll to position [186, 0]
click at [482, 243] on div "Carpet Cleaning" at bounding box center [457, 236] width 183 height 34
type input "Carpet Cleaning"
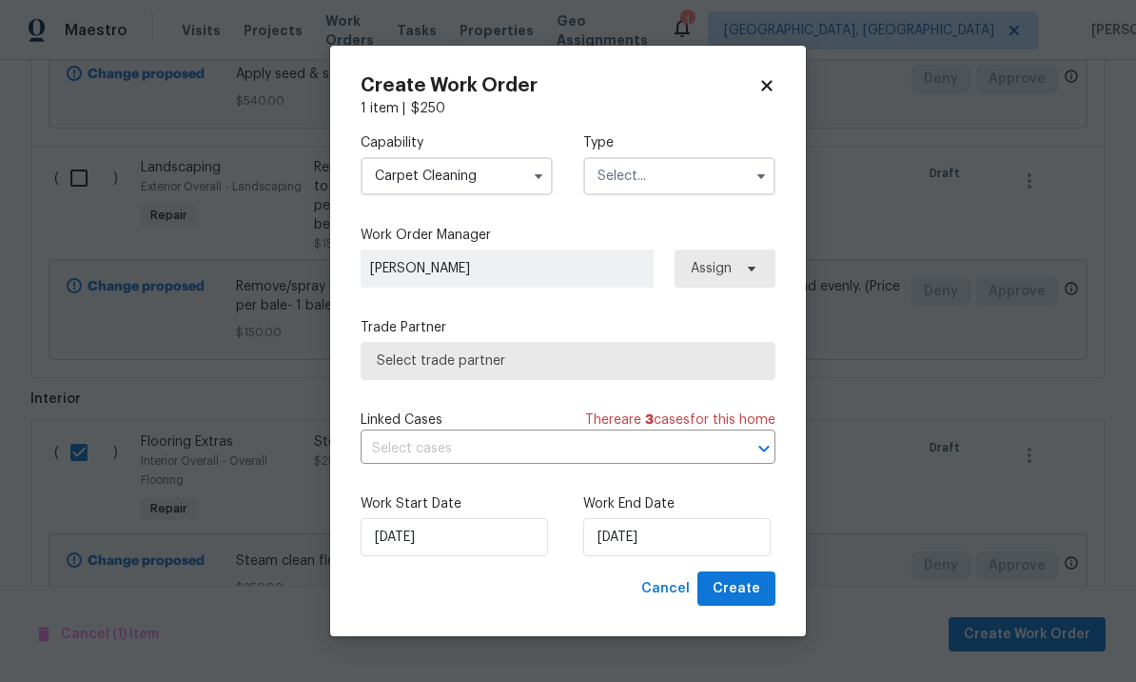
click at [667, 179] on input "text" at bounding box center [679, 176] width 192 height 38
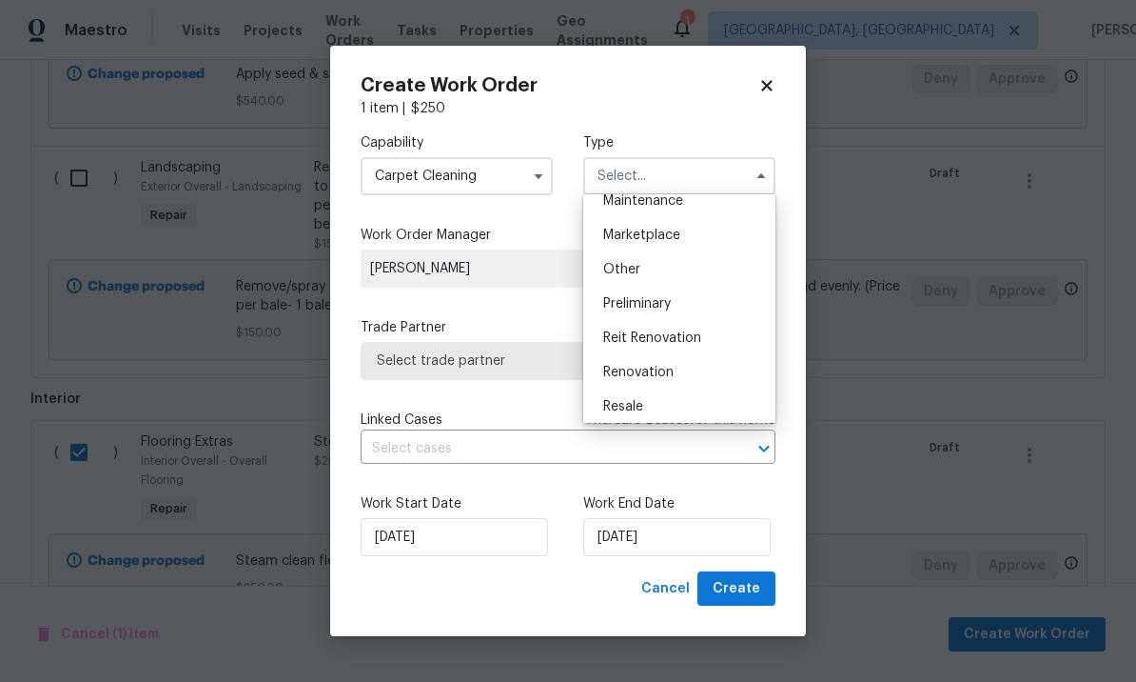
scroll to position [338, 0]
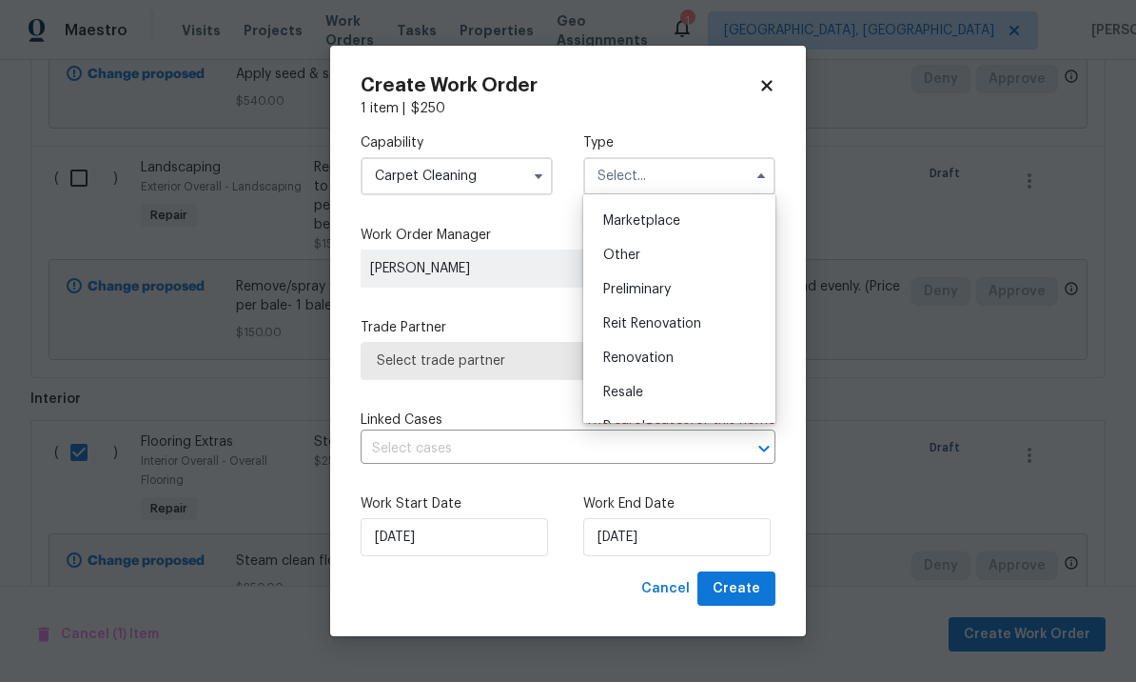
click at [681, 368] on div "Renovation" at bounding box center [679, 358] width 183 height 34
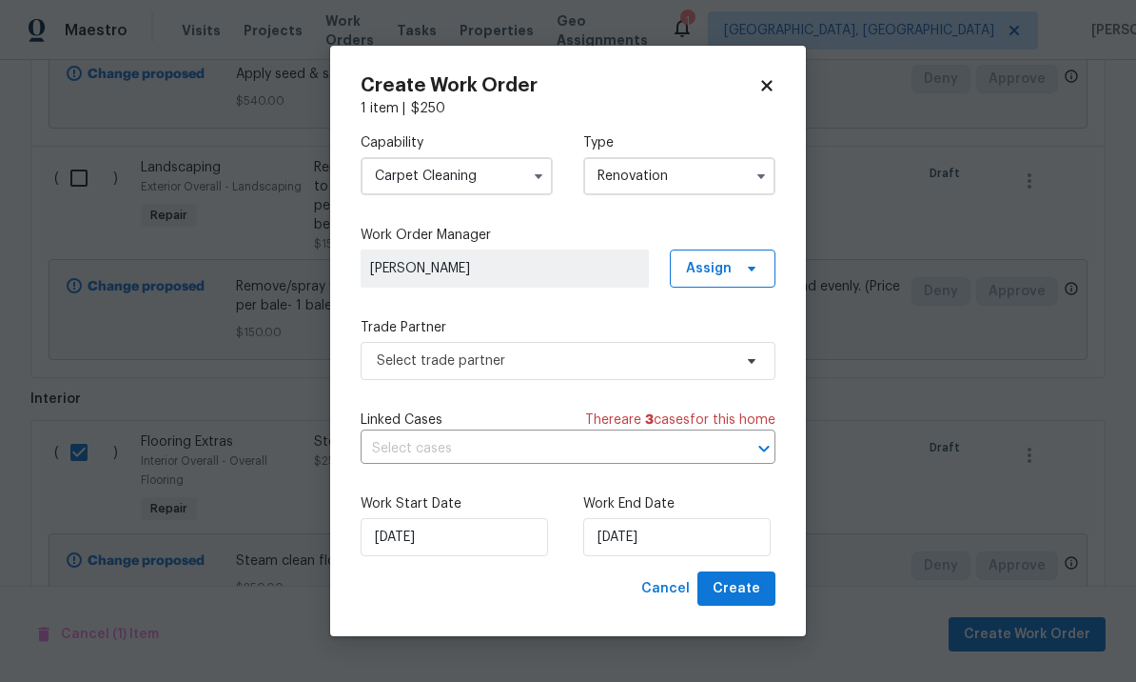
type input "Renovation"
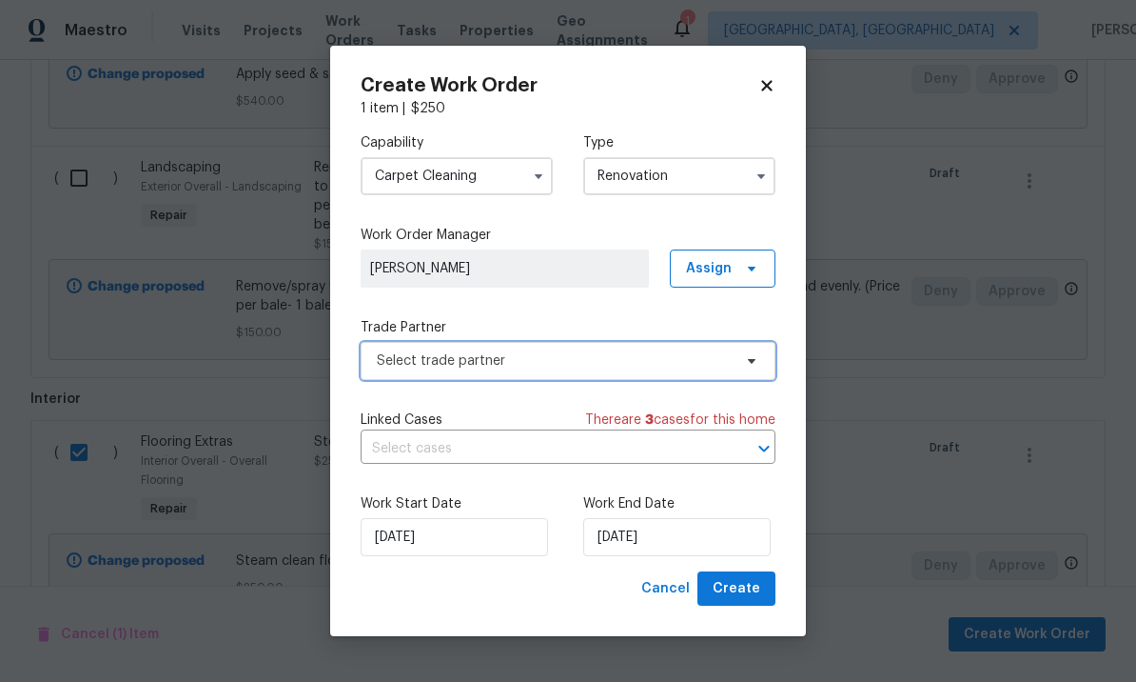
click at [583, 363] on span "Select trade partner" at bounding box center [554, 360] width 355 height 19
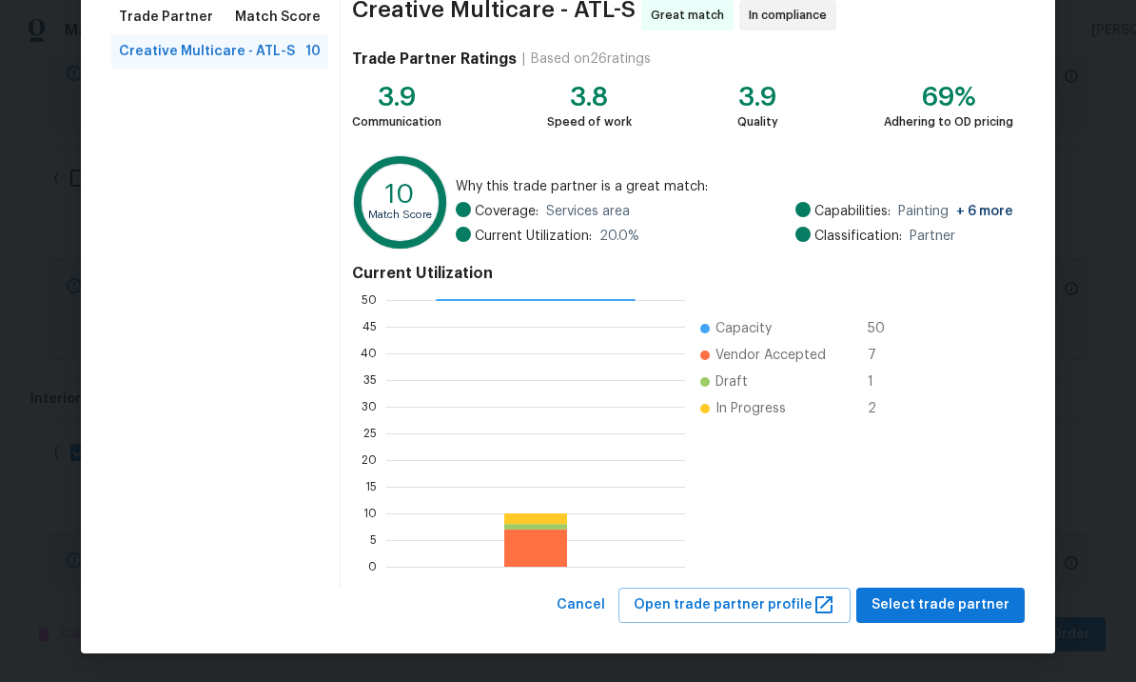
scroll to position [158, 0]
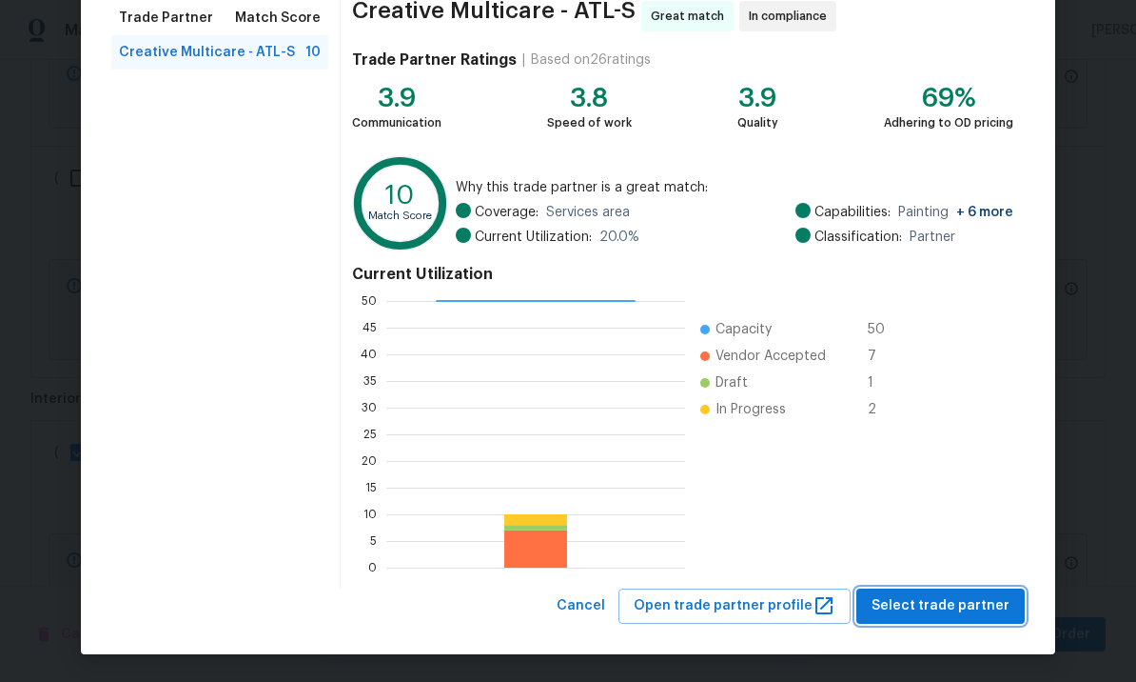
click at [925, 602] on span "Select trade partner" at bounding box center [941, 606] width 138 height 24
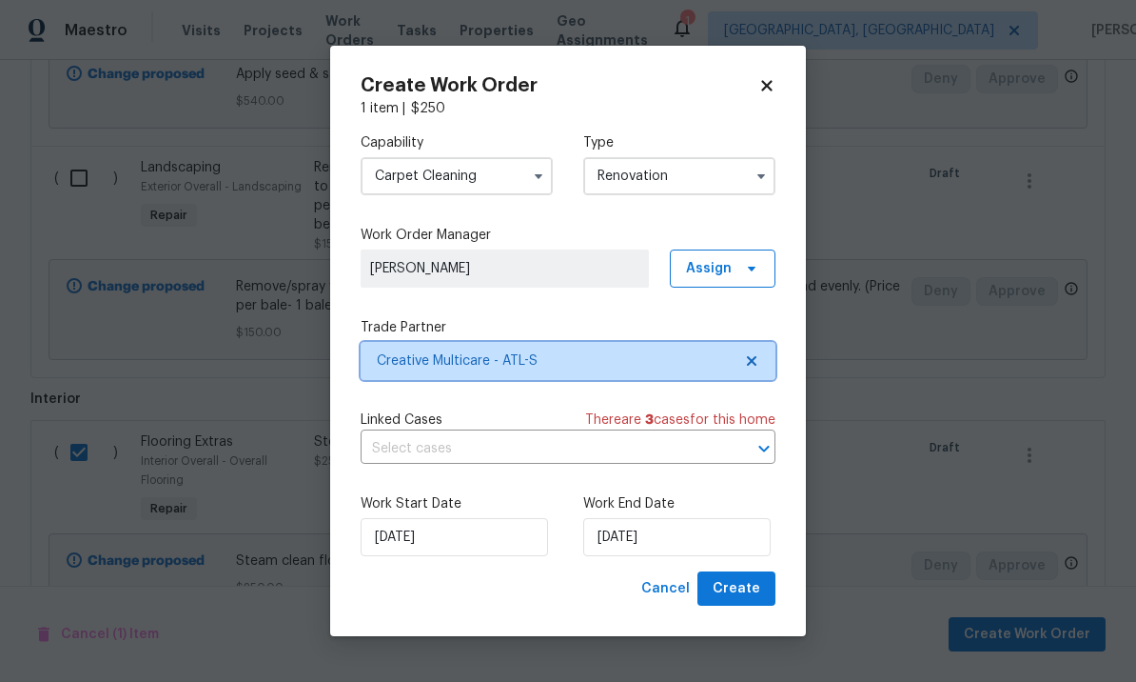
scroll to position [0, 0]
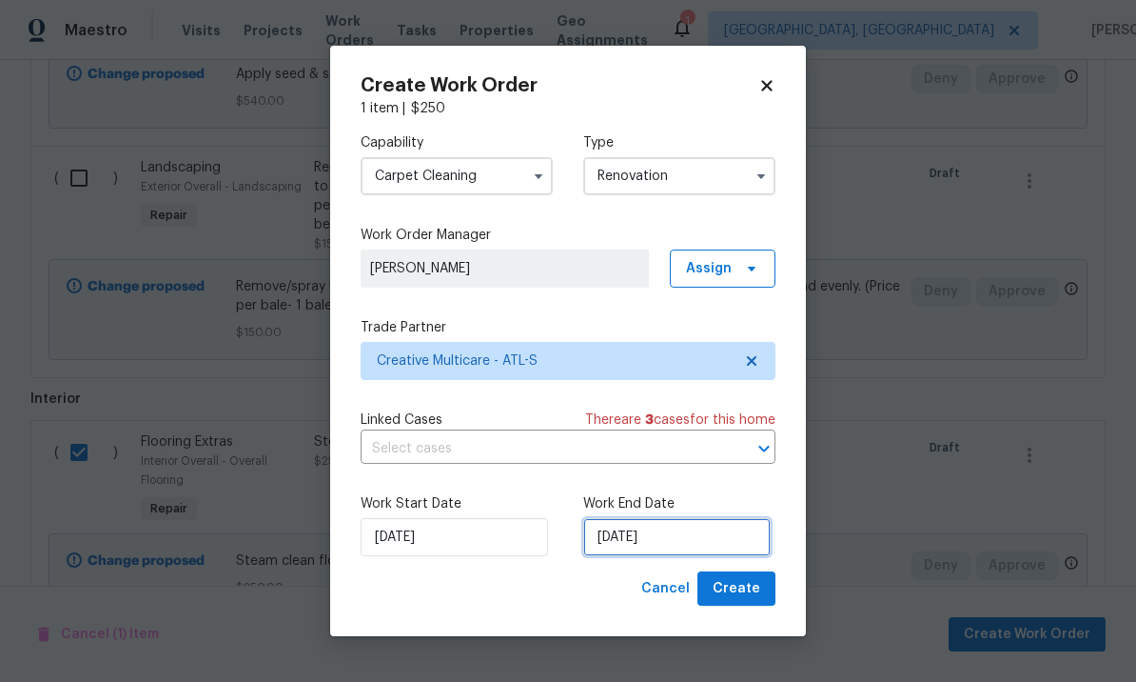
click at [671, 547] on input "[DATE]" at bounding box center [677, 537] width 188 height 38
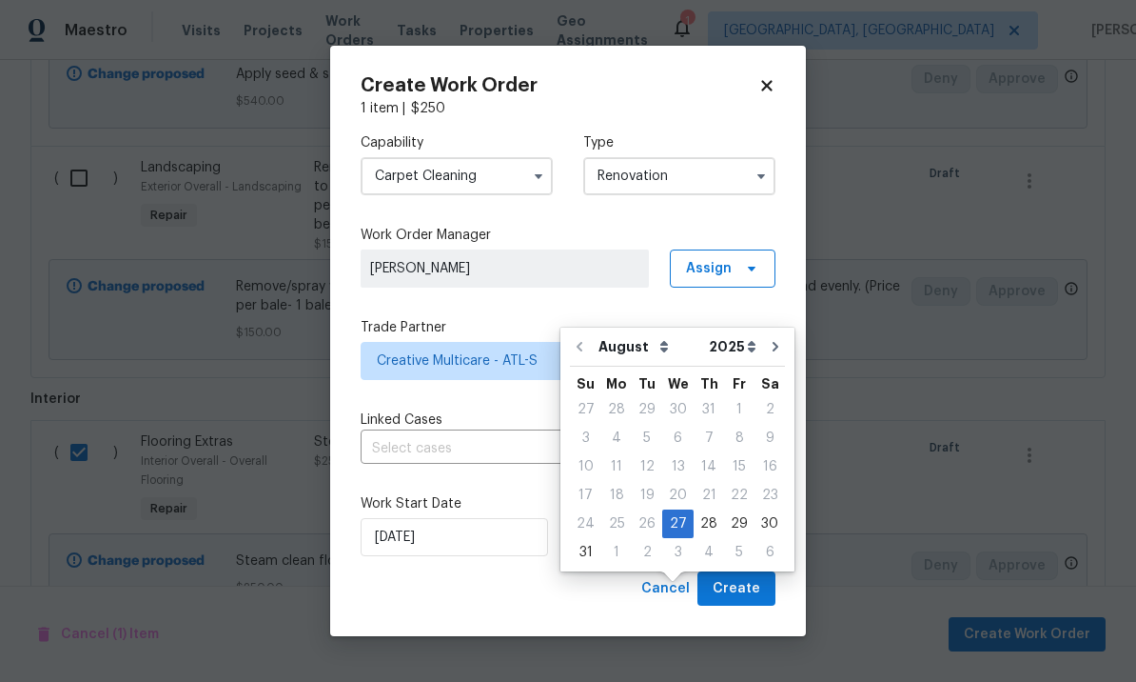
scroll to position [65, 0]
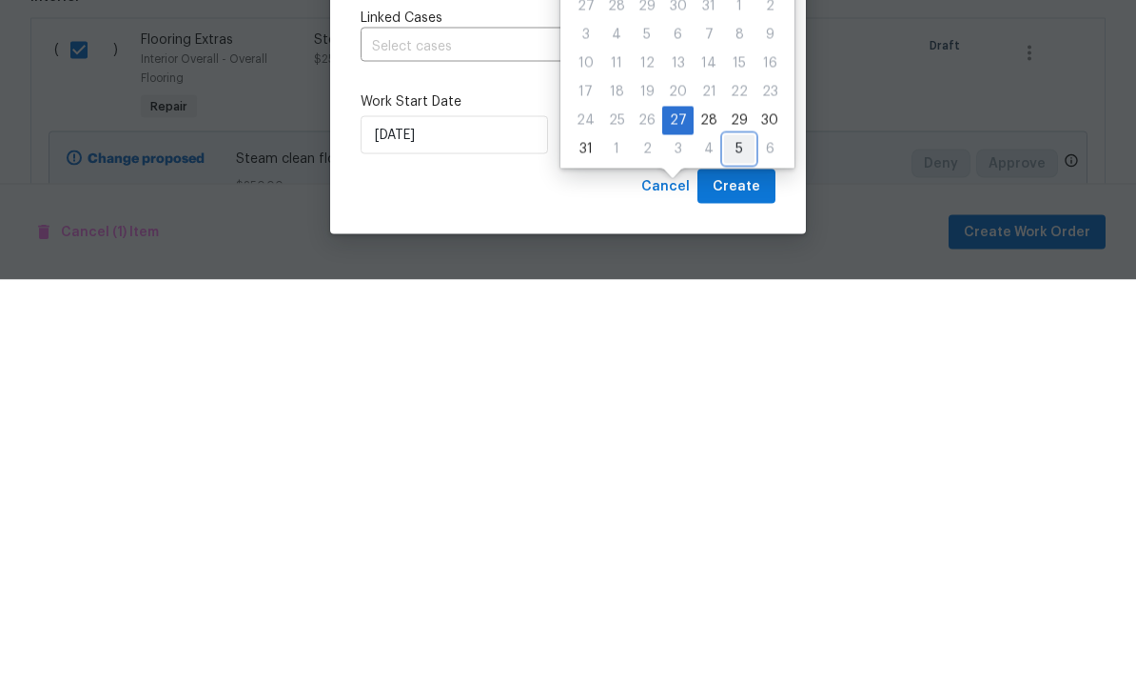
click at [731, 538] on div "5" at bounding box center [739, 551] width 30 height 27
type input "[DATE]"
select select "8"
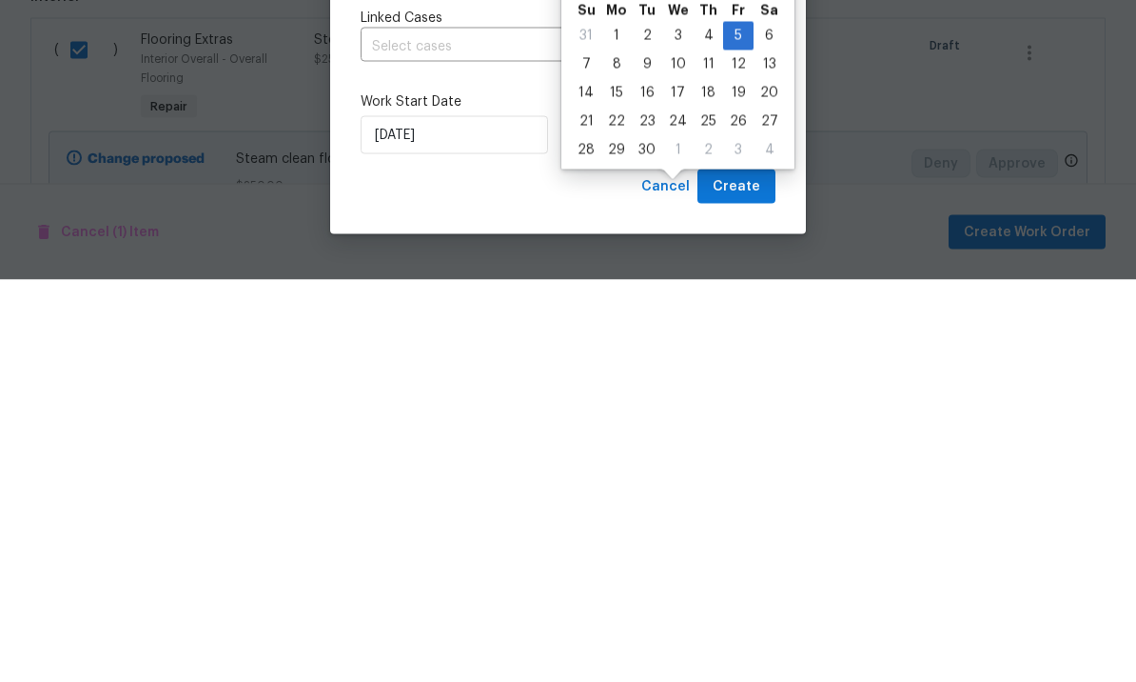
scroll to position [66, 0]
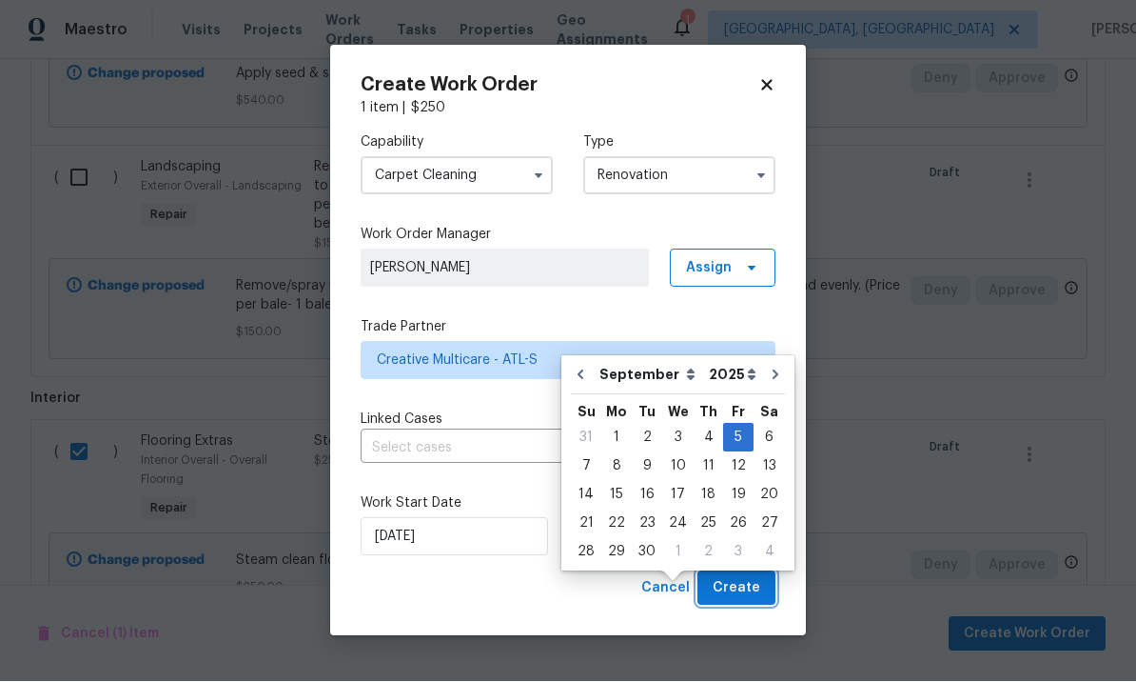
click at [731, 588] on span "Create" at bounding box center [737, 589] width 48 height 24
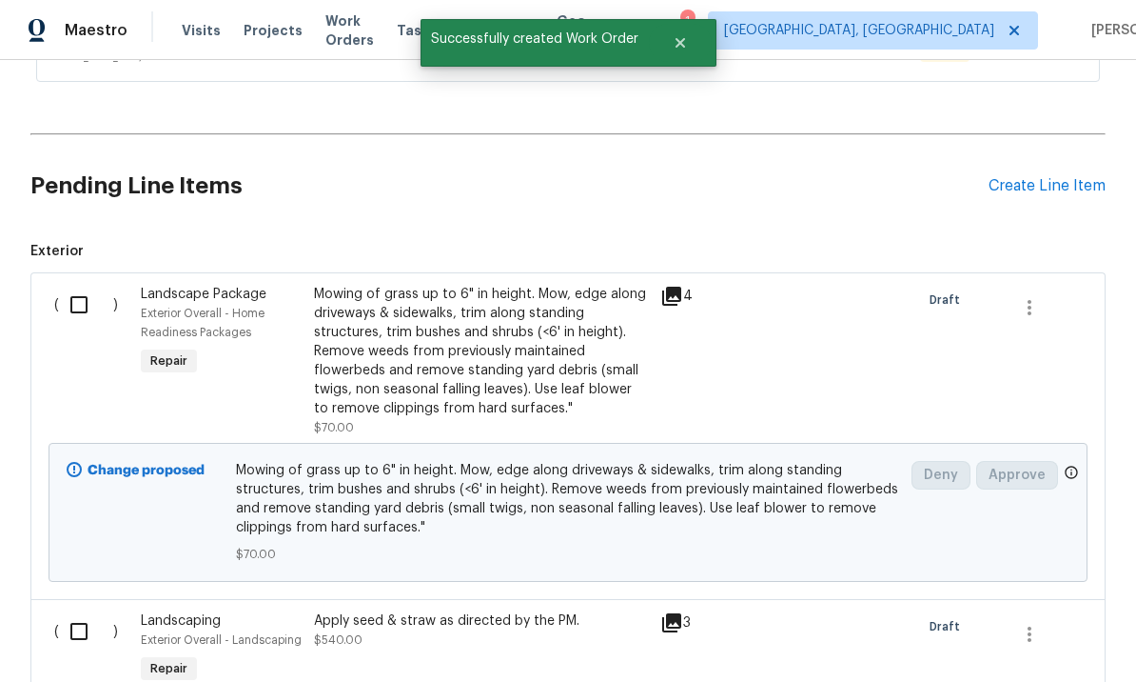
scroll to position [566, 0]
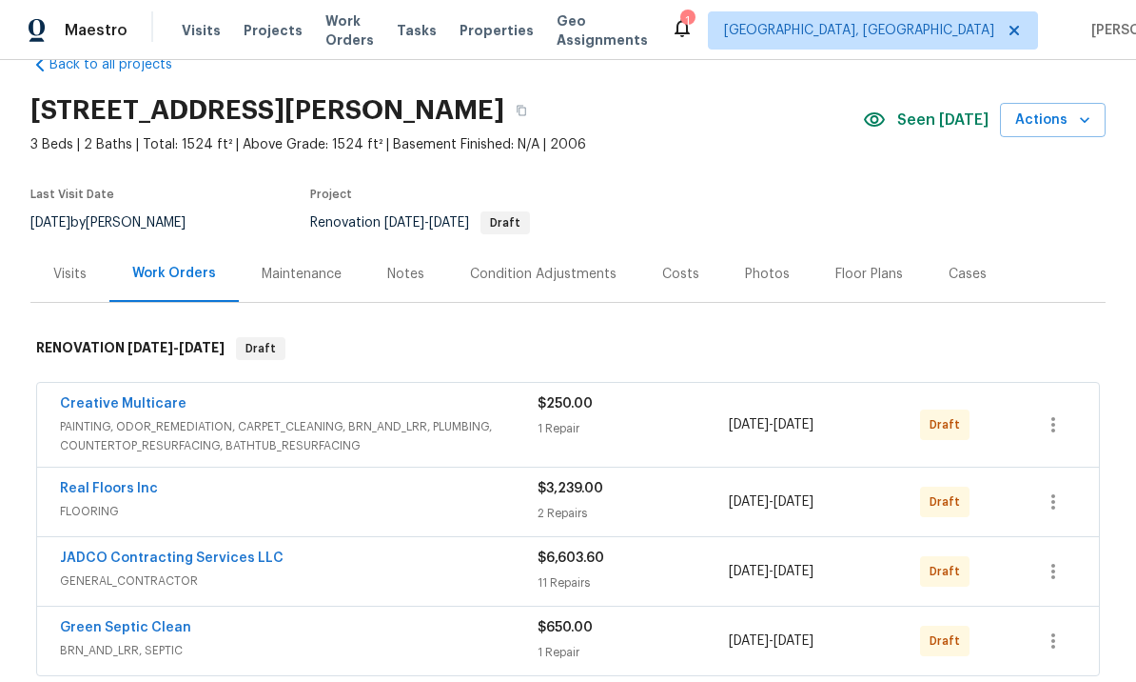
scroll to position [126, 0]
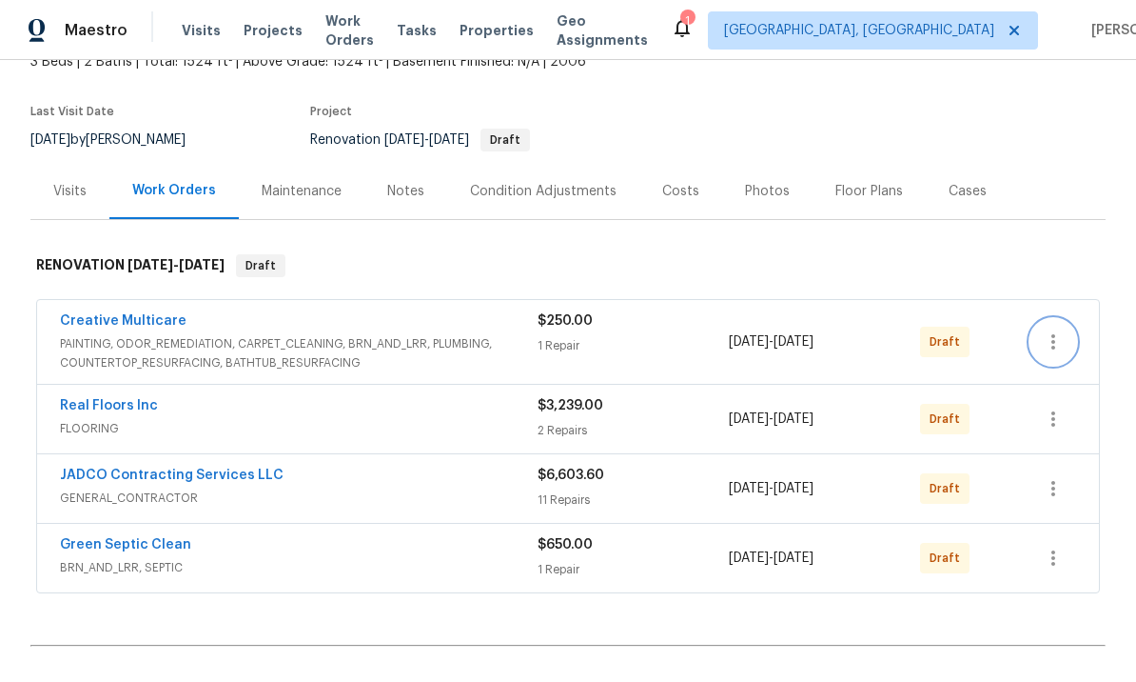
click at [1068, 348] on button "button" at bounding box center [1054, 342] width 46 height 46
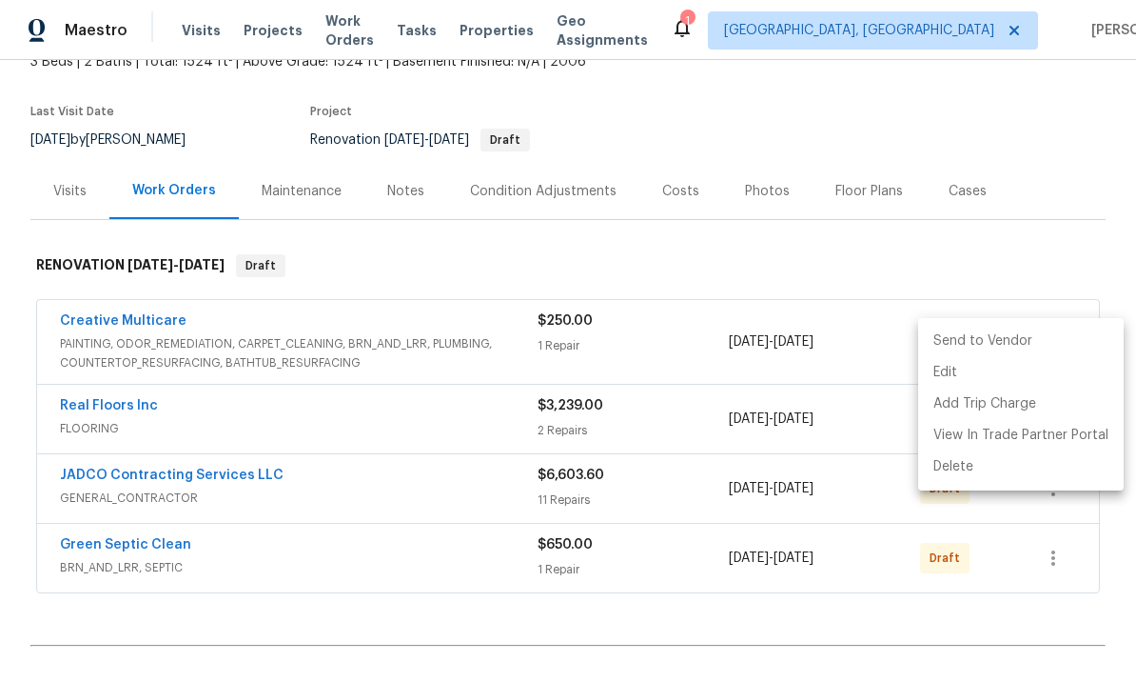
click at [1005, 348] on li "Send to Vendor" at bounding box center [1022, 341] width 206 height 31
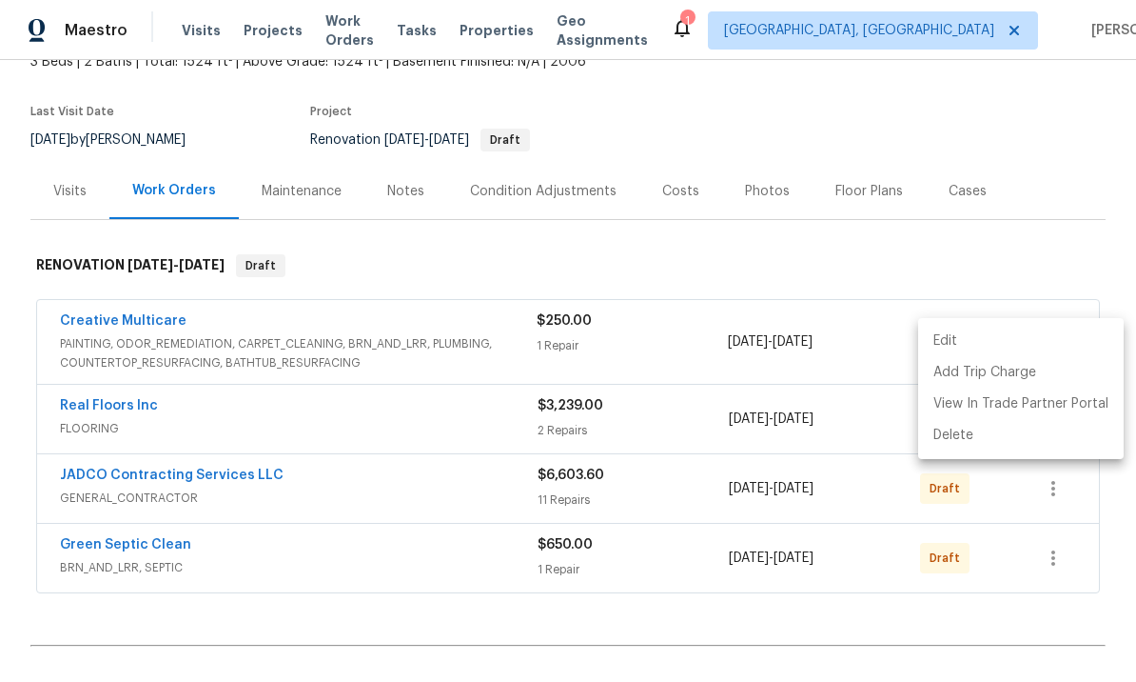
click at [1042, 275] on div at bounding box center [568, 341] width 1136 height 682
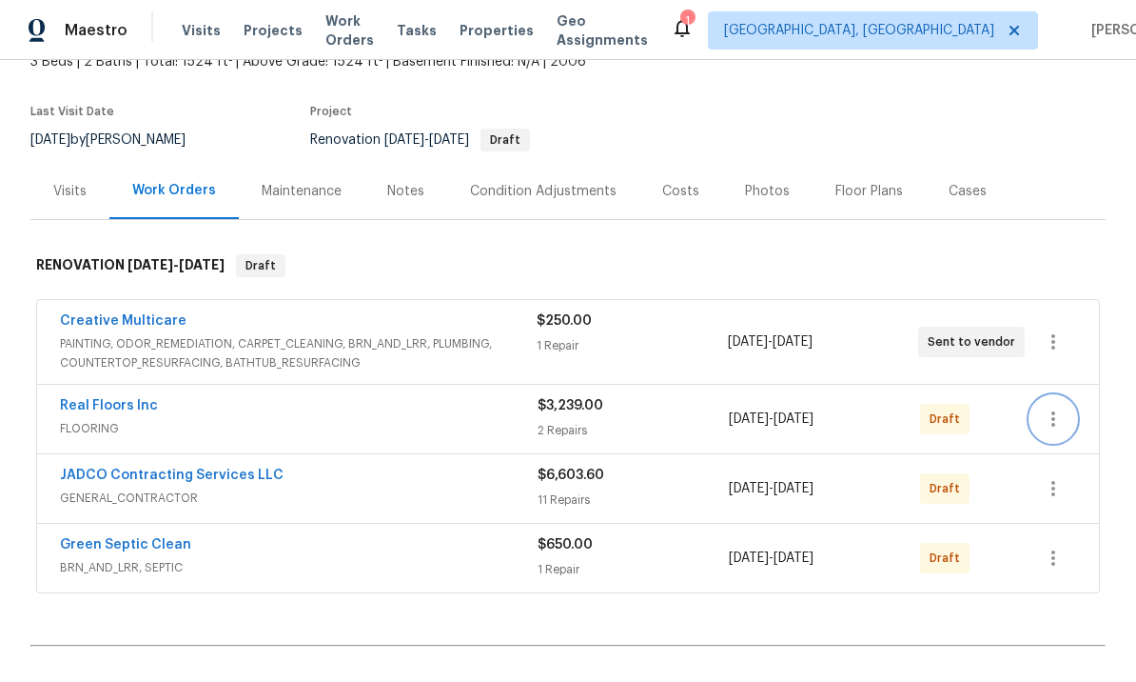
click at [1068, 428] on button "button" at bounding box center [1054, 419] width 46 height 46
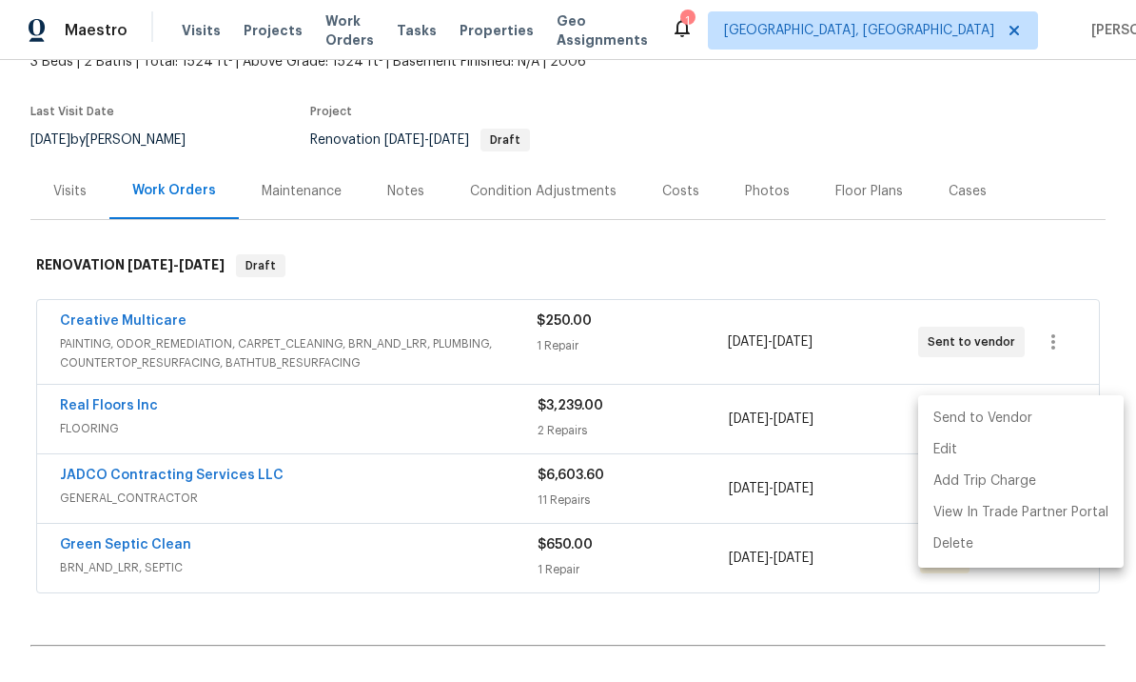
click at [1013, 419] on li "Send to Vendor" at bounding box center [1022, 418] width 206 height 31
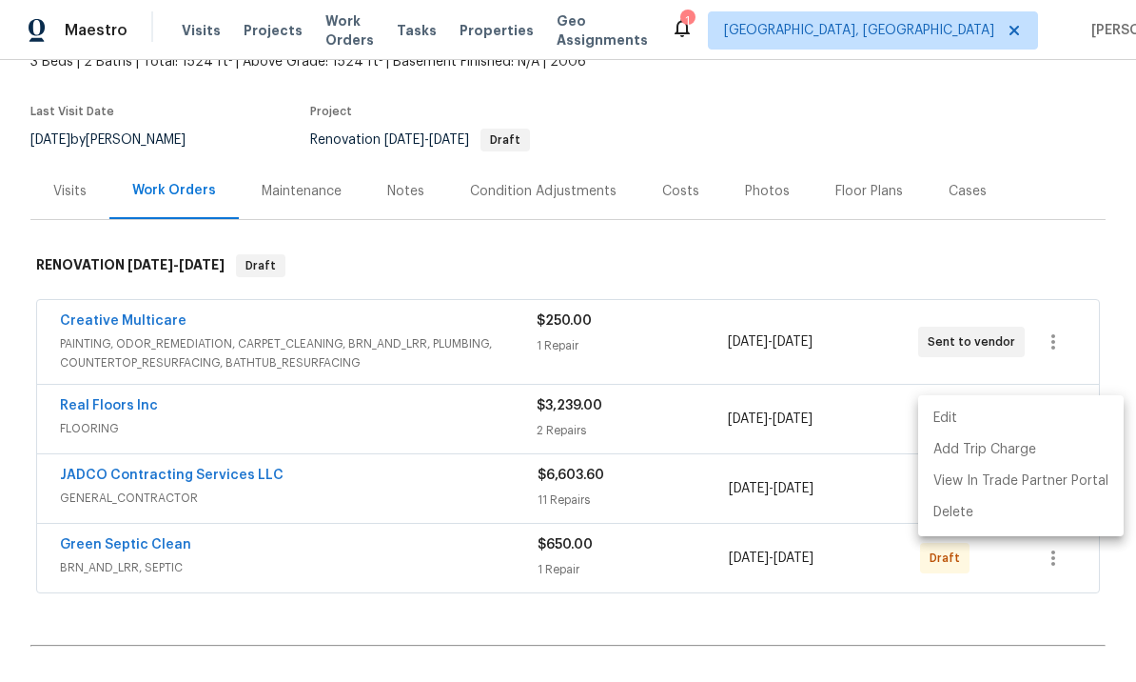
click at [1051, 272] on div at bounding box center [568, 341] width 1136 height 682
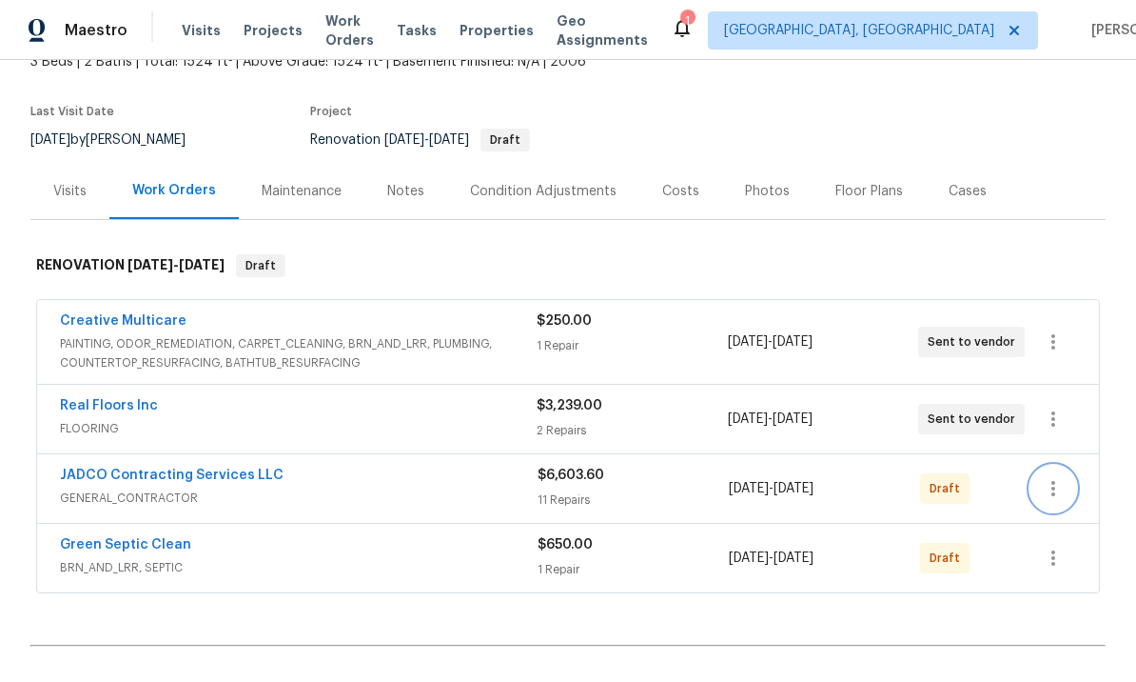
click at [1055, 495] on icon "button" at bounding box center [1053, 488] width 23 height 23
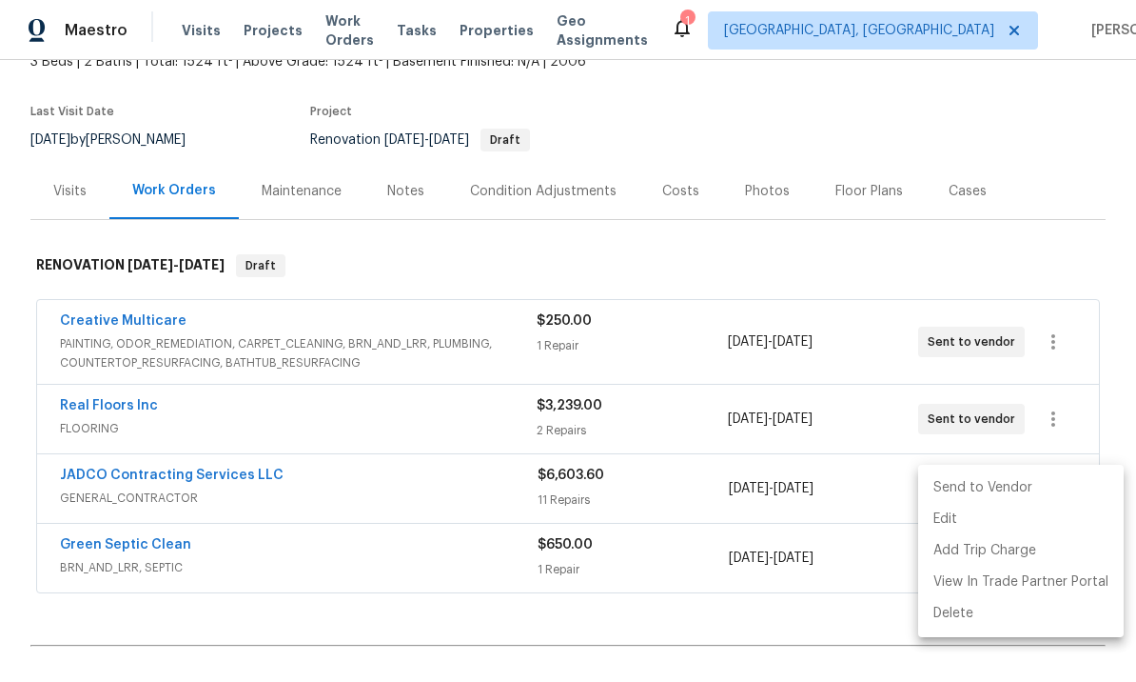
click at [998, 484] on li "Send to Vendor" at bounding box center [1022, 487] width 206 height 31
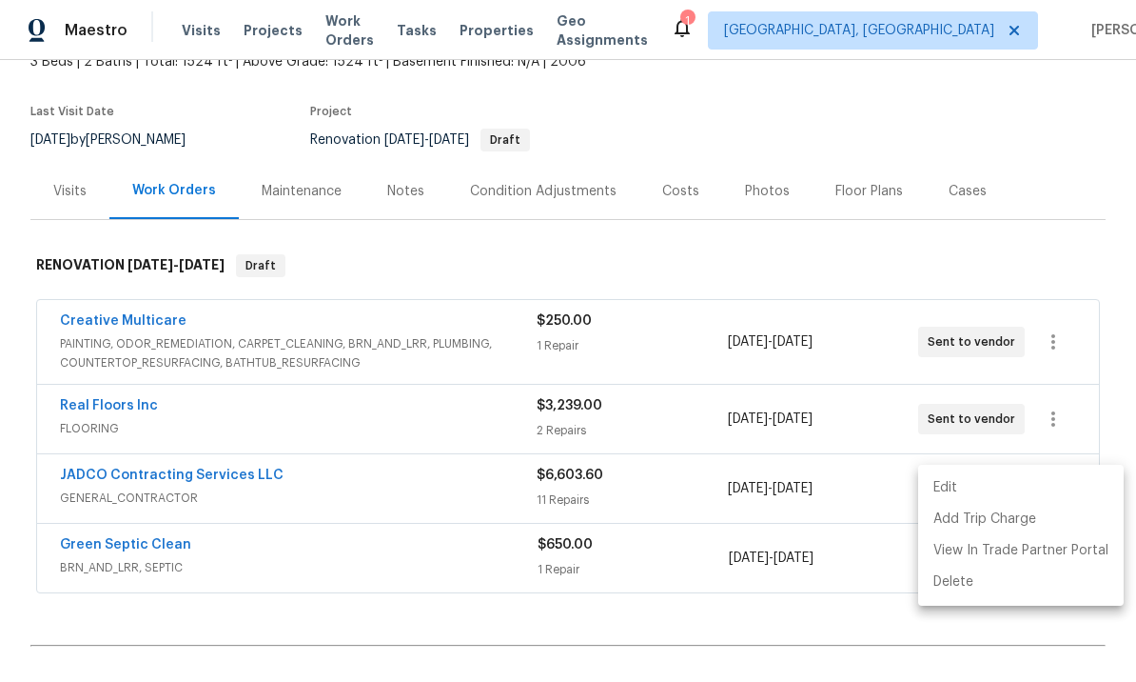
click at [1018, 638] on div at bounding box center [568, 341] width 1136 height 682
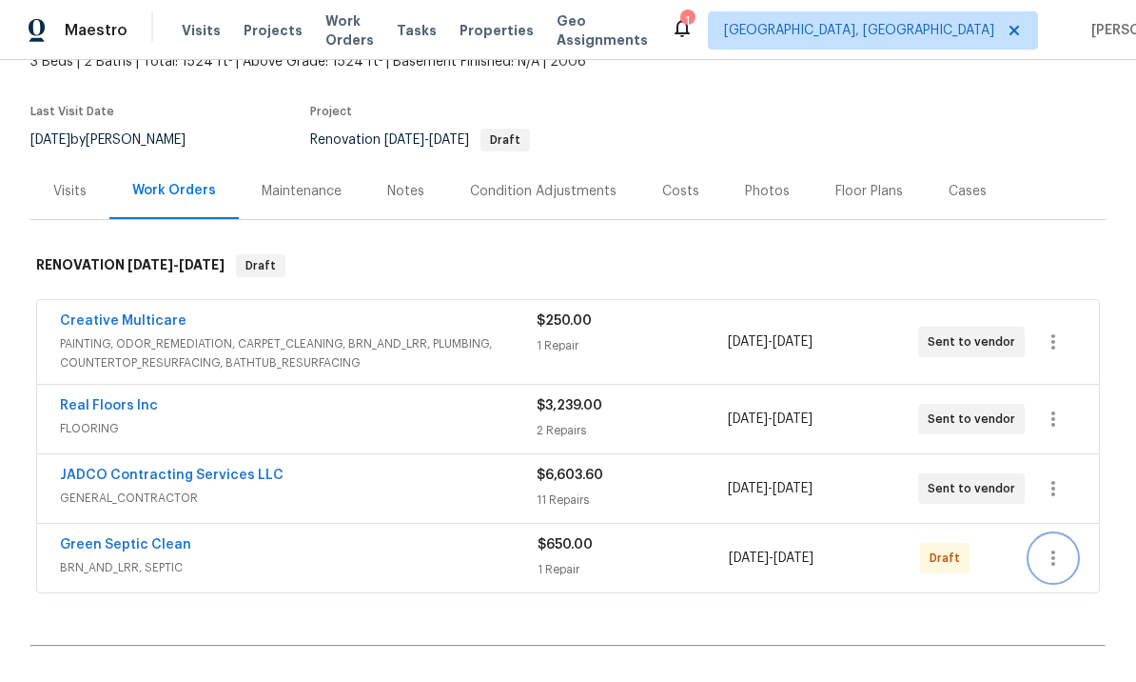
click at [1066, 564] on button "button" at bounding box center [1054, 558] width 46 height 46
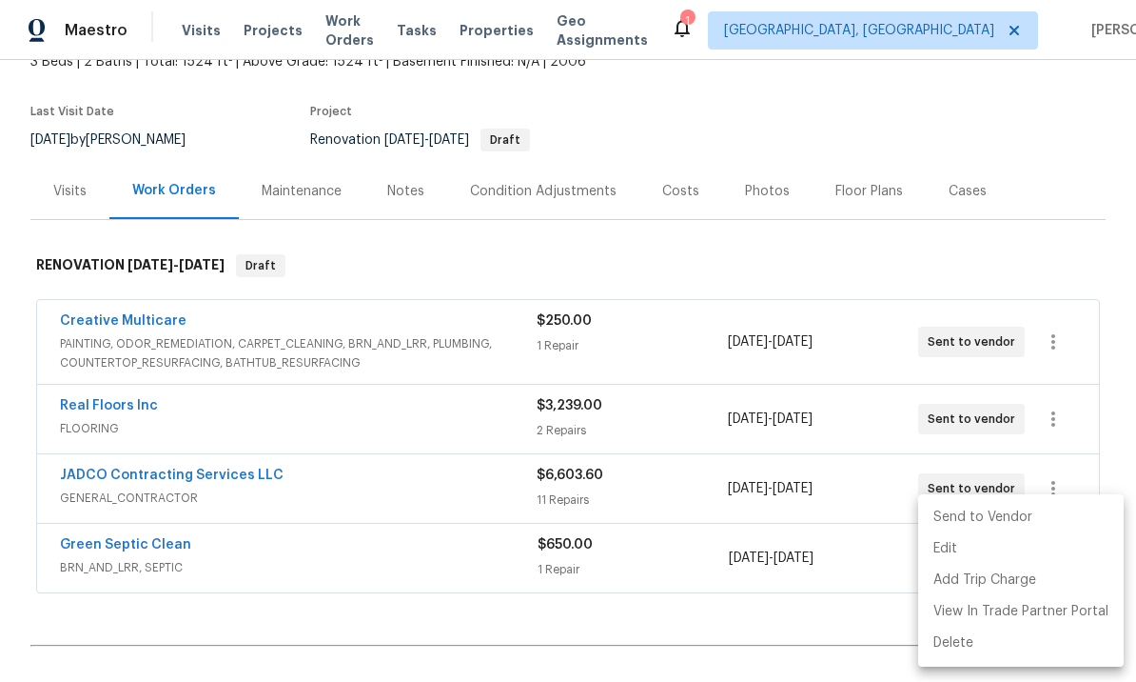
click at [1006, 512] on li "Send to Vendor" at bounding box center [1022, 517] width 206 height 31
click at [990, 525] on ul "Edit Add Trip Charge View In Trade Partner Portal Delete" at bounding box center [1022, 595] width 206 height 141
click at [835, 640] on div at bounding box center [568, 341] width 1136 height 682
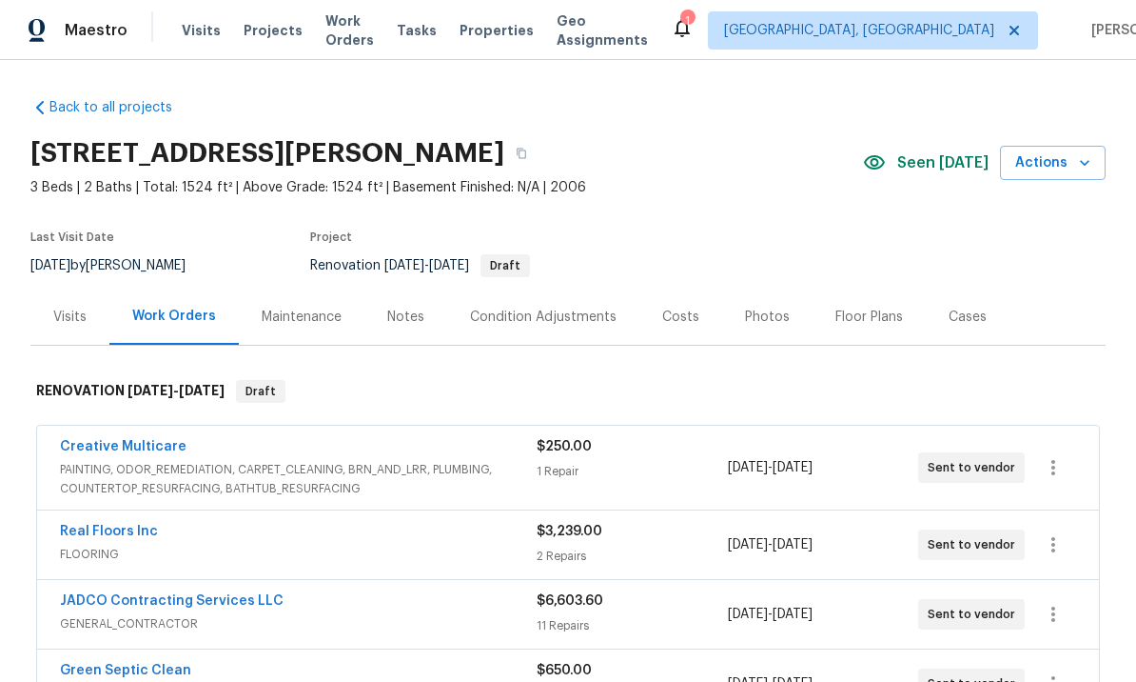
scroll to position [0, 0]
